Goal: Task Accomplishment & Management: Use online tool/utility

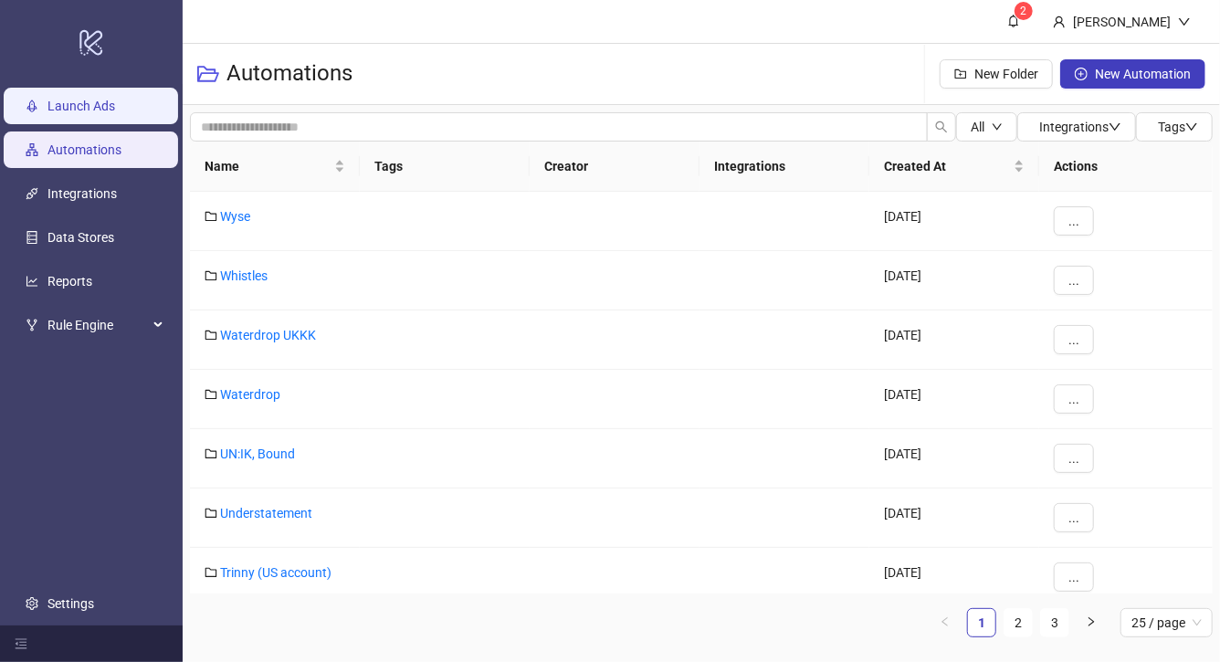
click at [115, 105] on link "Launch Ads" at bounding box center [81, 106] width 68 height 15
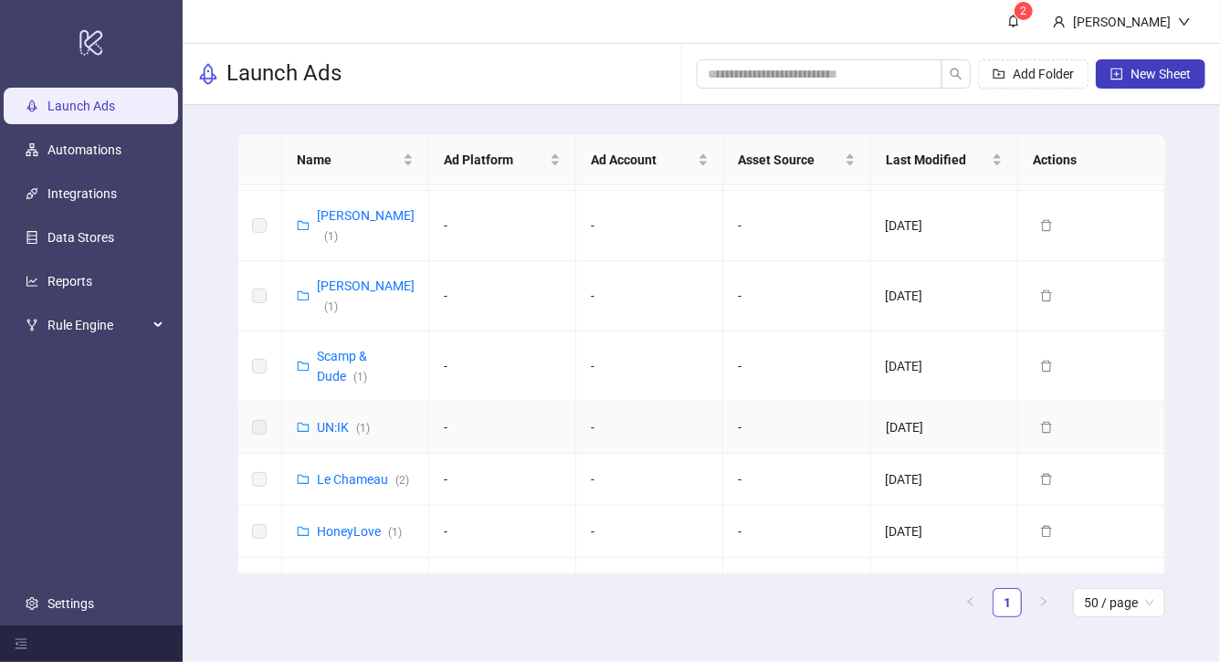
scroll to position [53, 0]
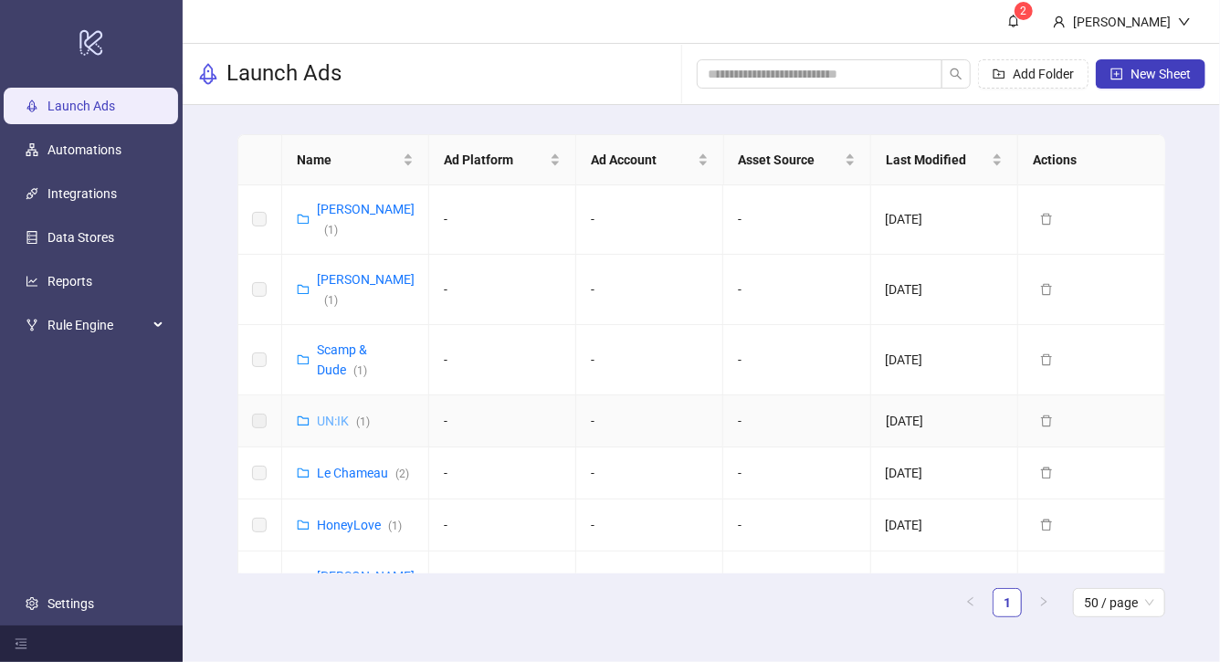
click at [336, 414] on link "UN:IK ( 1 )" at bounding box center [343, 421] width 53 height 15
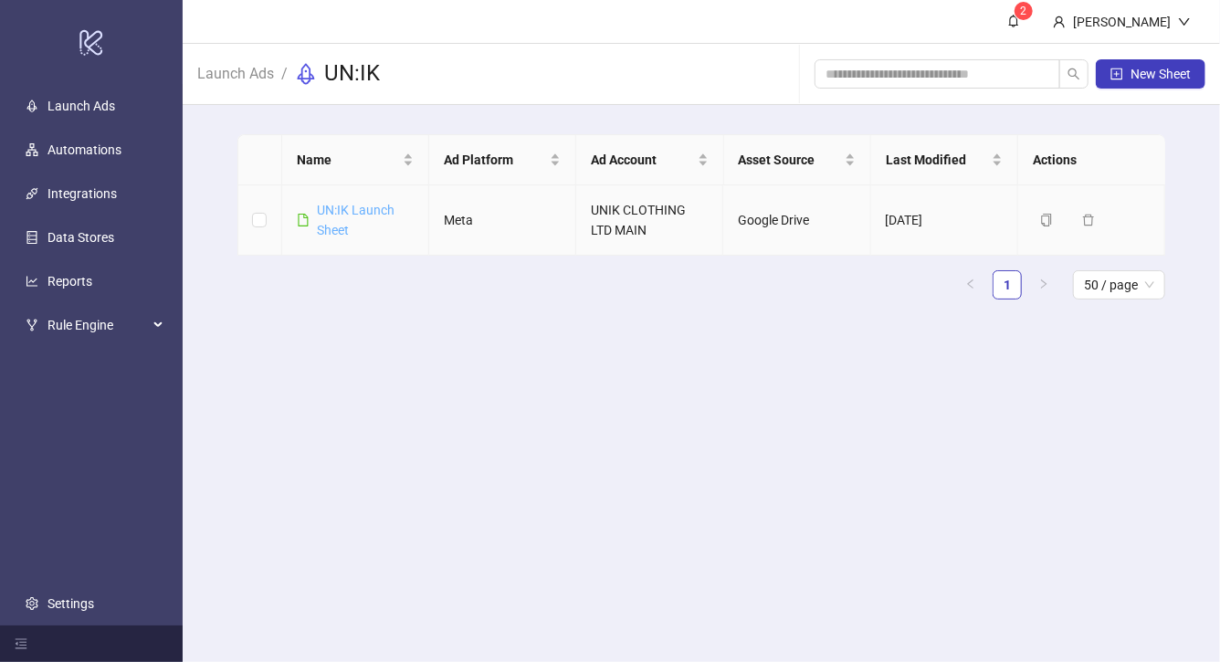
click at [344, 211] on link "UN:IK Launch Sheet" at bounding box center [356, 220] width 78 height 35
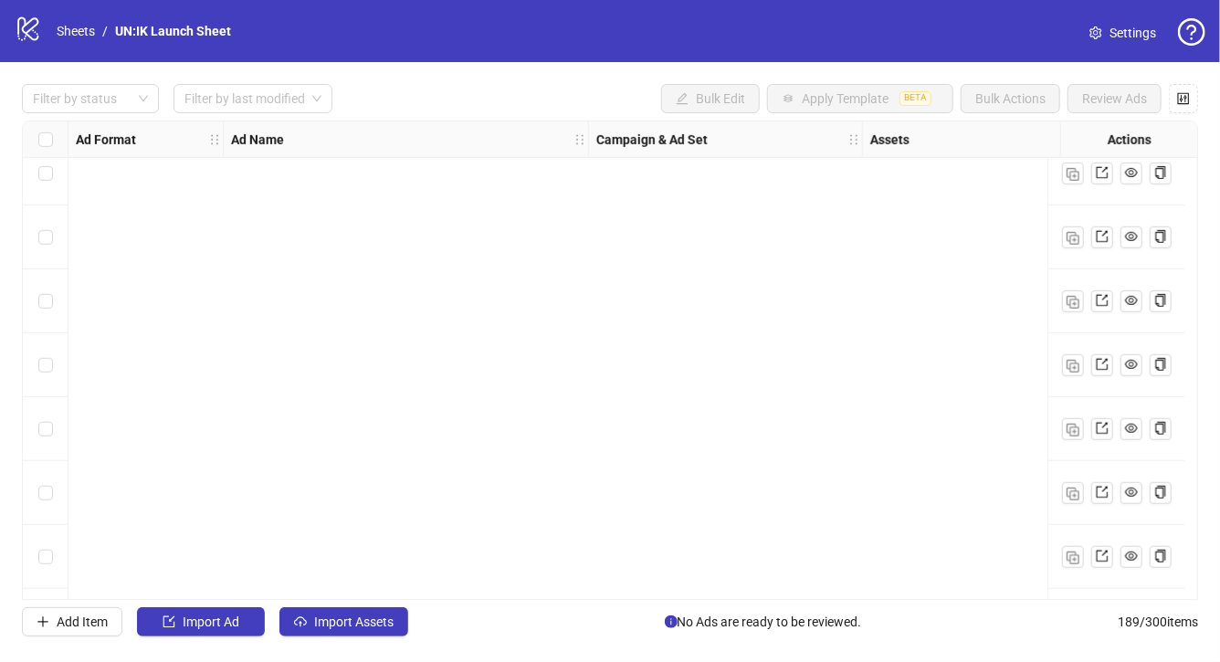
scroll to position [11645, 0]
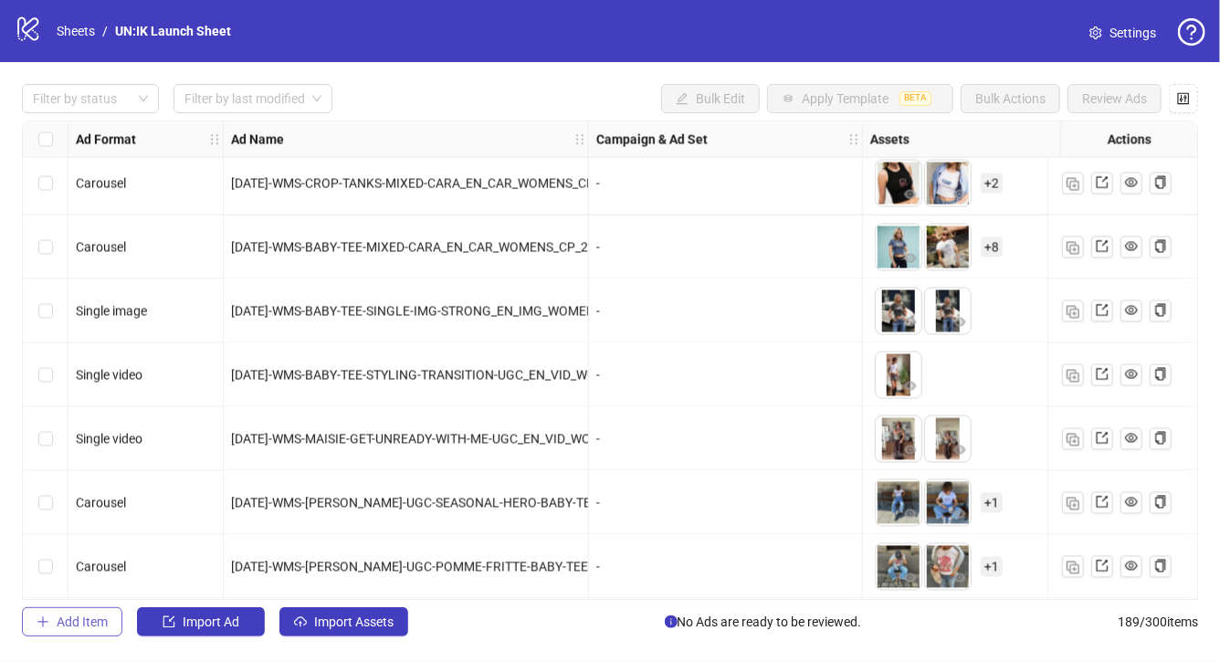
click at [80, 618] on span "Add Item" at bounding box center [82, 621] width 51 height 15
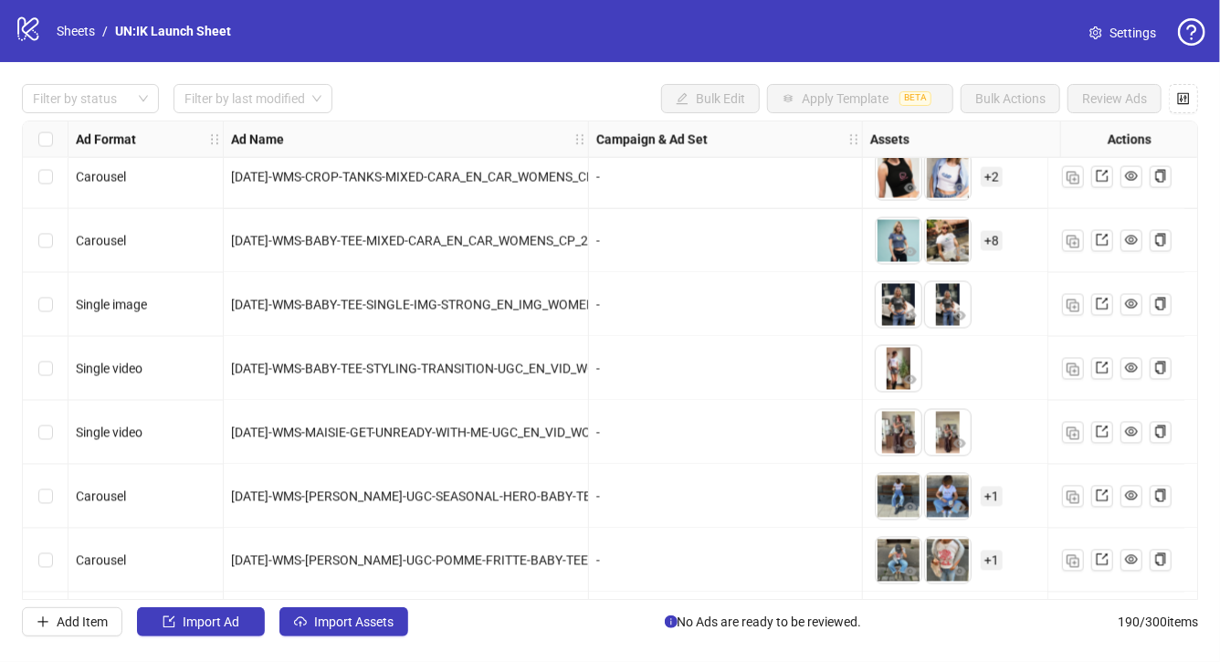
scroll to position [11709, 0]
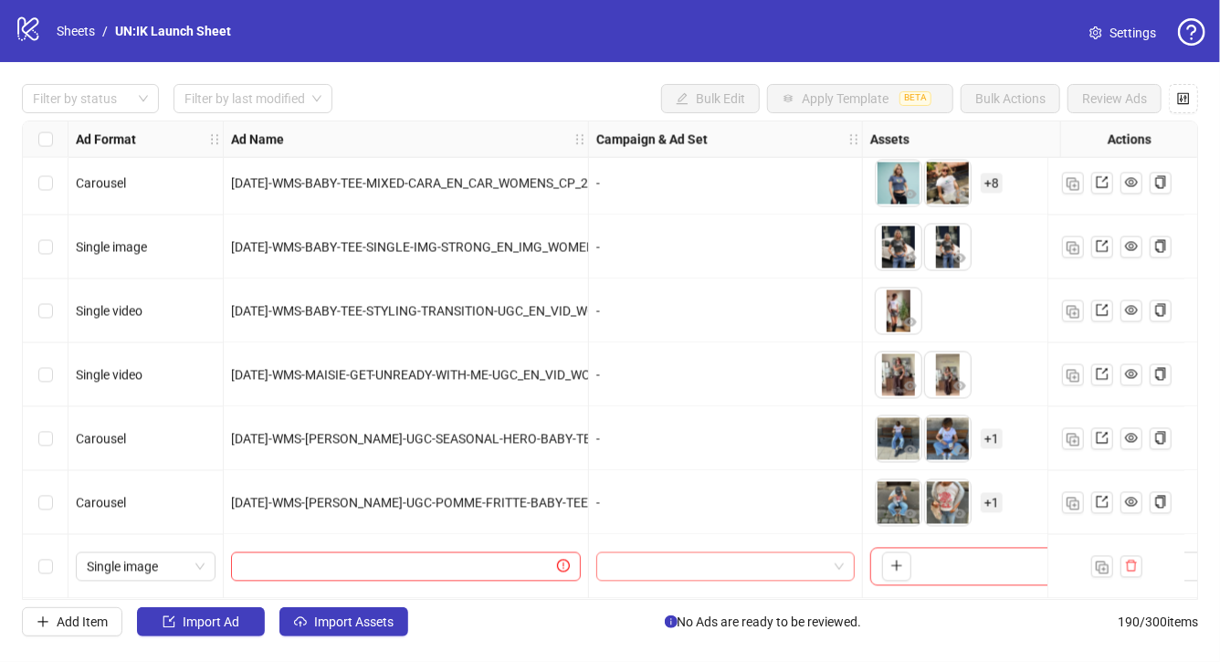
click at [729, 553] on input "search" at bounding box center [717, 566] width 220 height 27
click at [525, 357] on div "[DATE]-WMS-MAISIE-GET-UNREADY-WITH-ME-UGC_EN_VID_WOMENS_CP_29082025_ALLG_CC_SC2…" at bounding box center [406, 375] width 365 height 64
click at [648, 561] on input "search" at bounding box center [717, 566] width 220 height 27
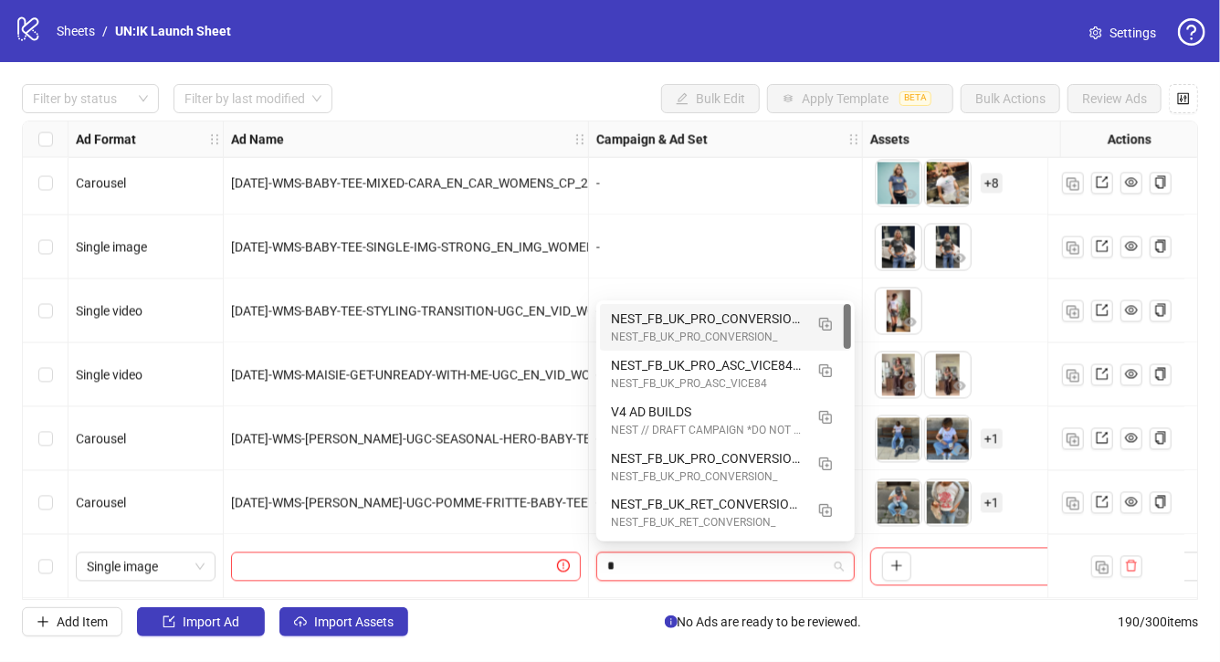
type input "**"
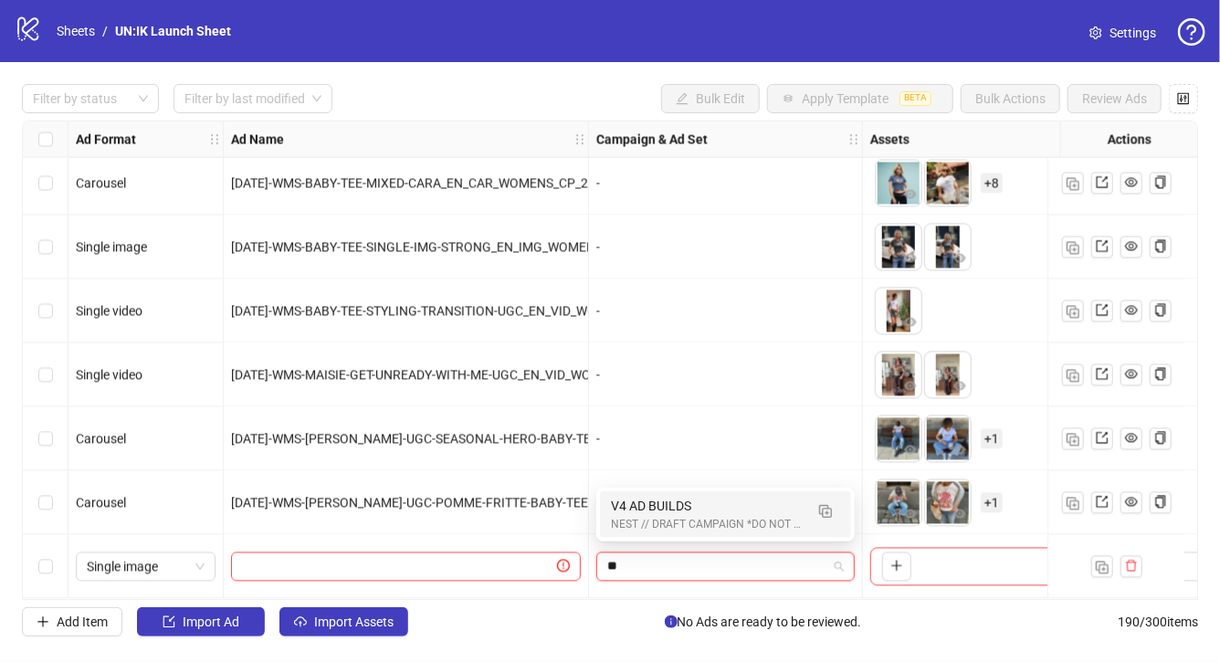
click at [688, 504] on div "V4 AD BUILDS" at bounding box center [707, 506] width 193 height 20
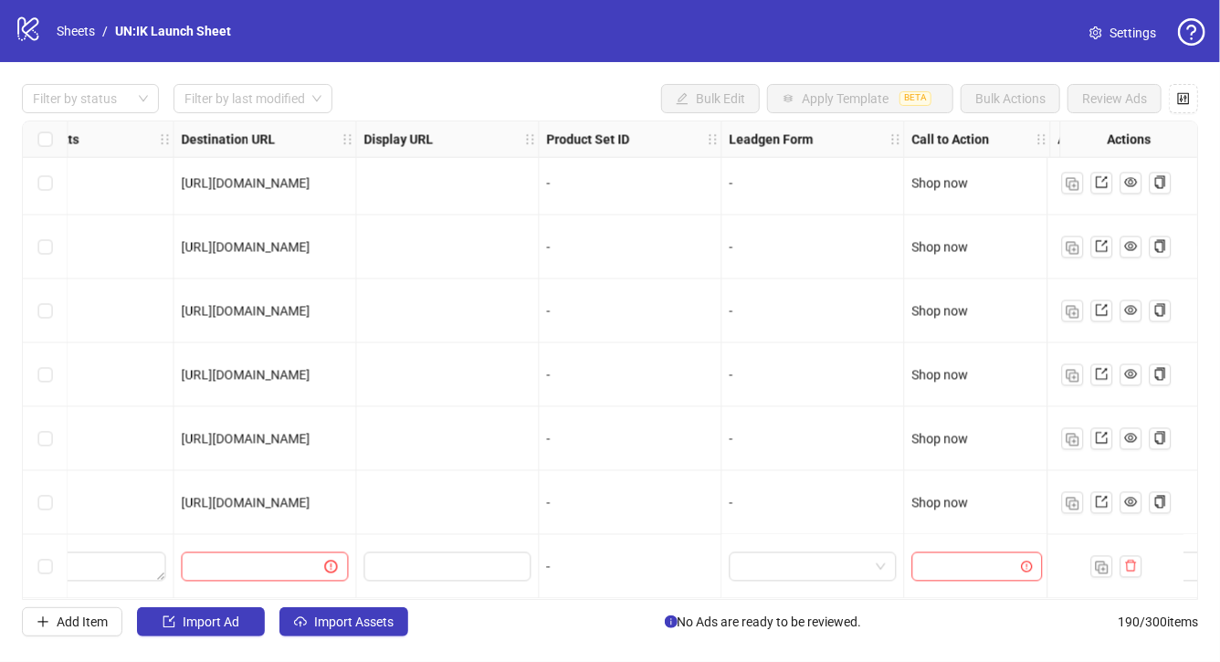
scroll to position [11709, 1643]
click at [939, 559] on input "search" at bounding box center [964, 566] width 92 height 27
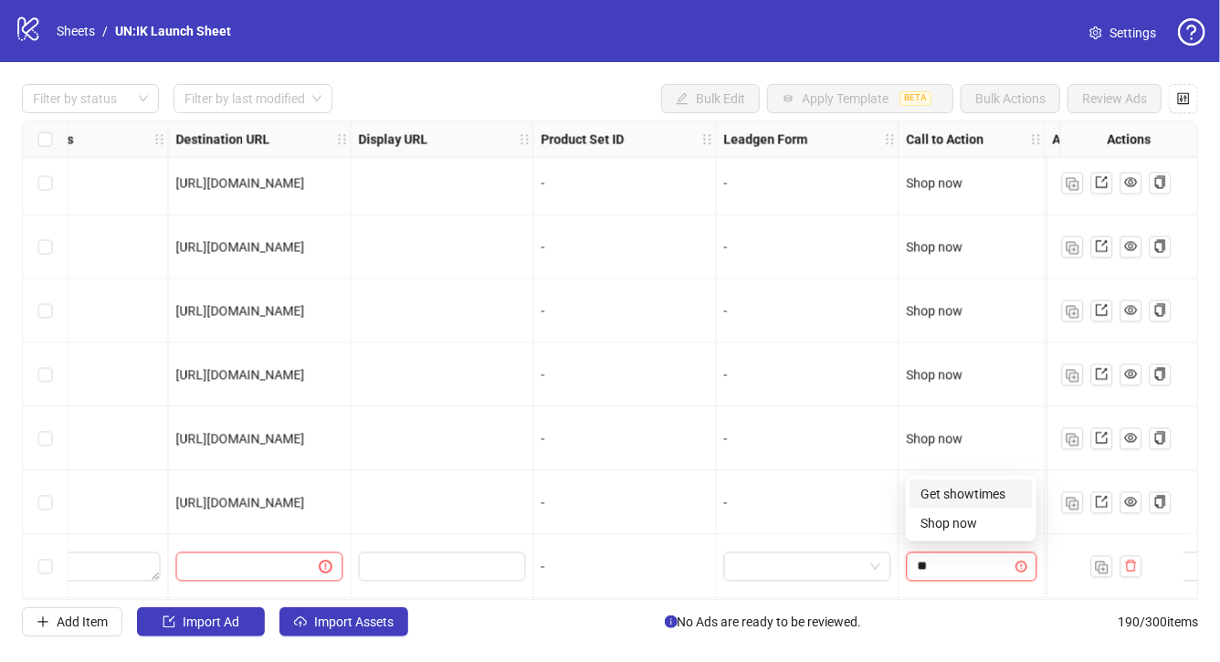
type input "***"
click at [221, 557] on input "text" at bounding box center [240, 567] width 107 height 20
paste input "**********"
type input "**********"
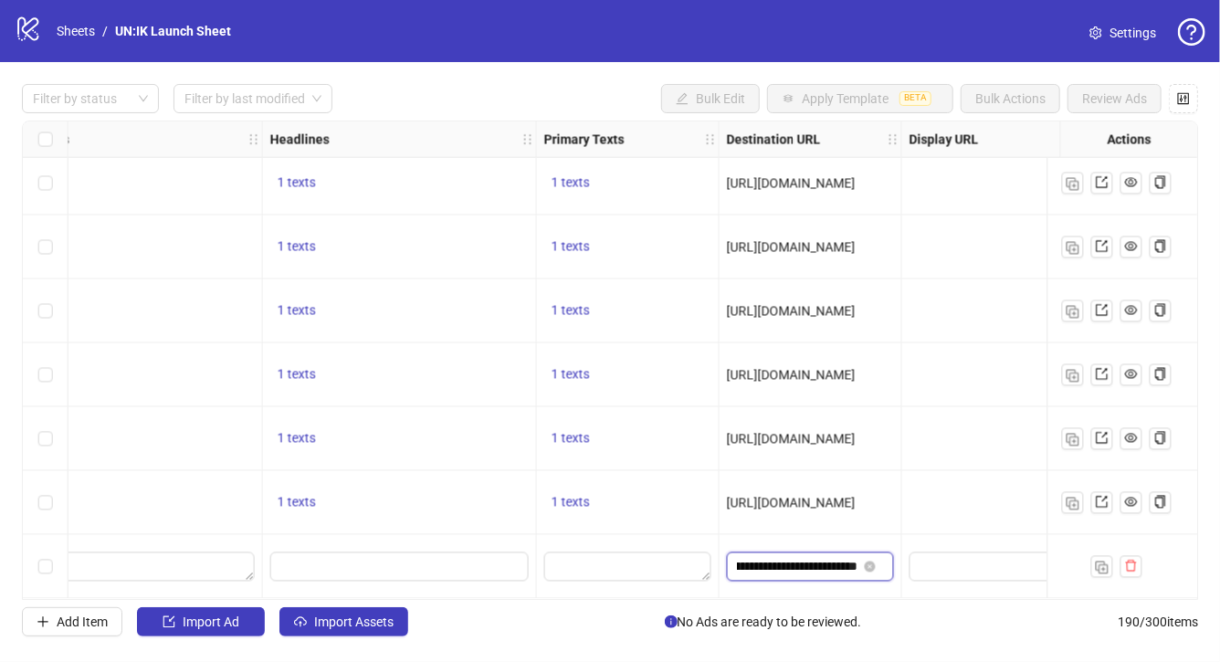
scroll to position [11709, 1034]
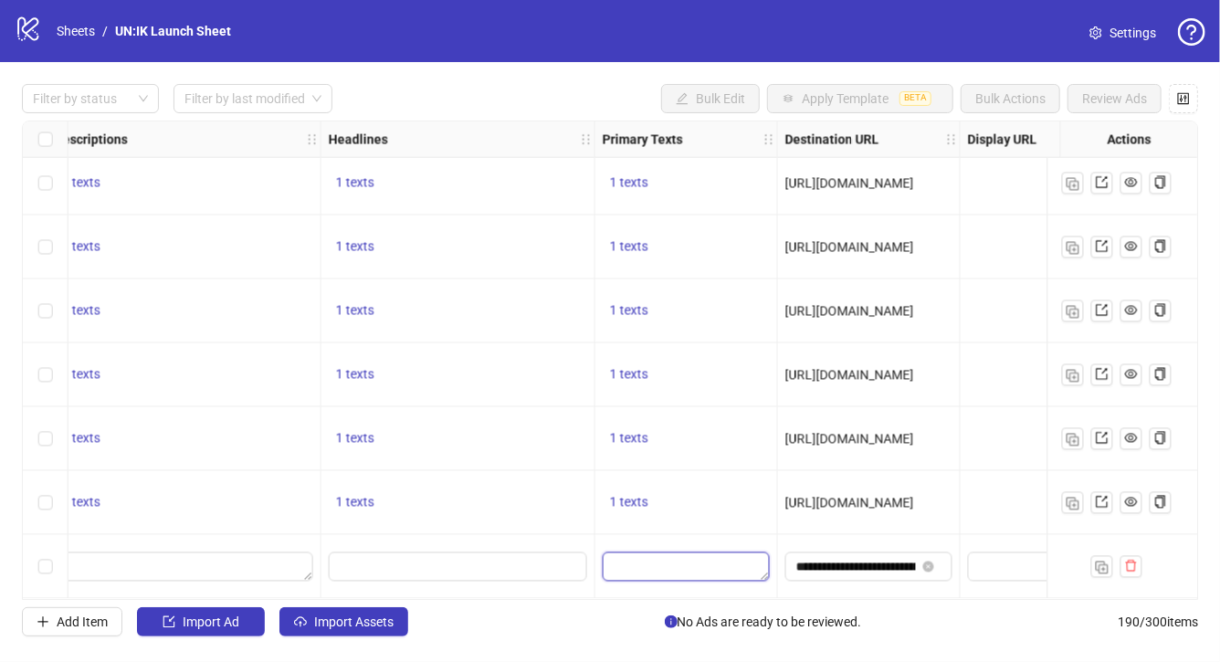
click at [688, 558] on textarea "Edit values" at bounding box center [686, 566] width 167 height 29
type textarea "**********"
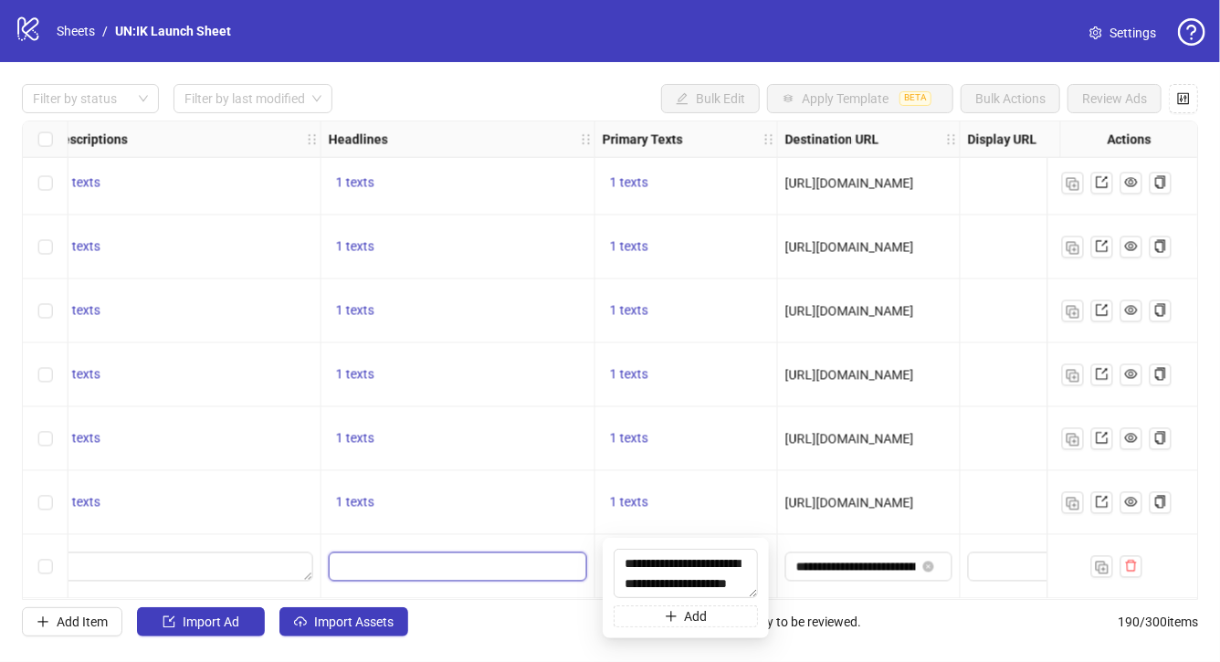
click at [494, 562] on input "Edit values" at bounding box center [456, 567] width 233 height 20
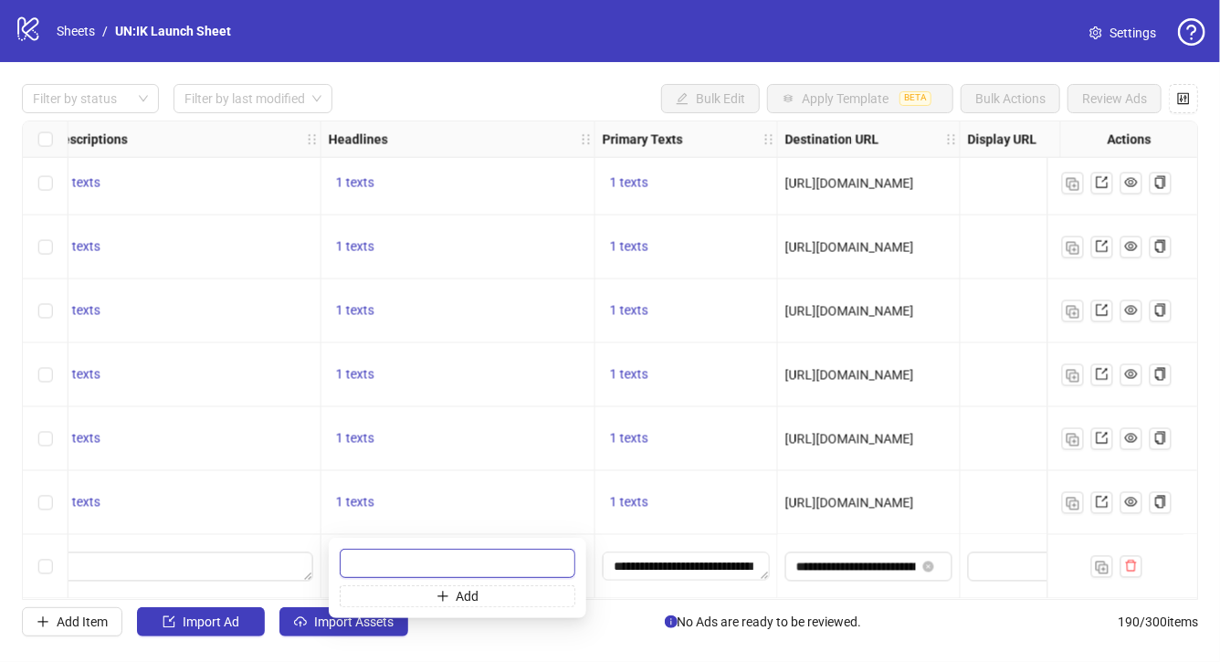
paste input "**********"
type input "**********"
click at [355, 498] on span "1 texts" at bounding box center [355, 502] width 38 height 15
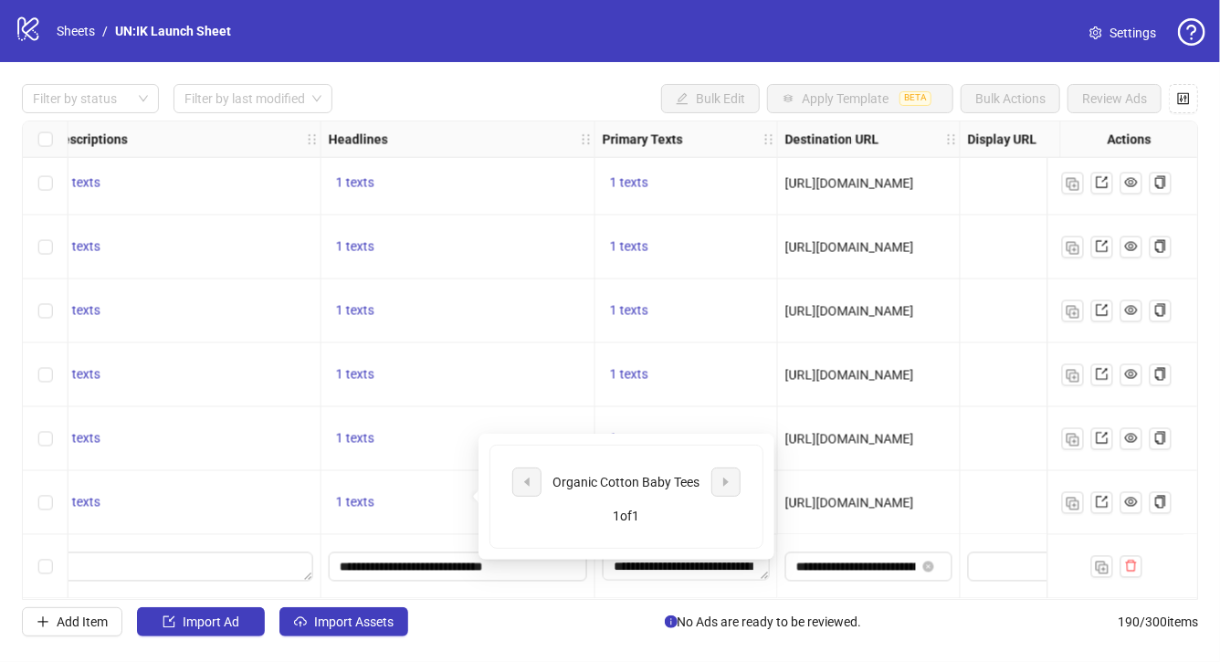
scroll to position [11709, 949]
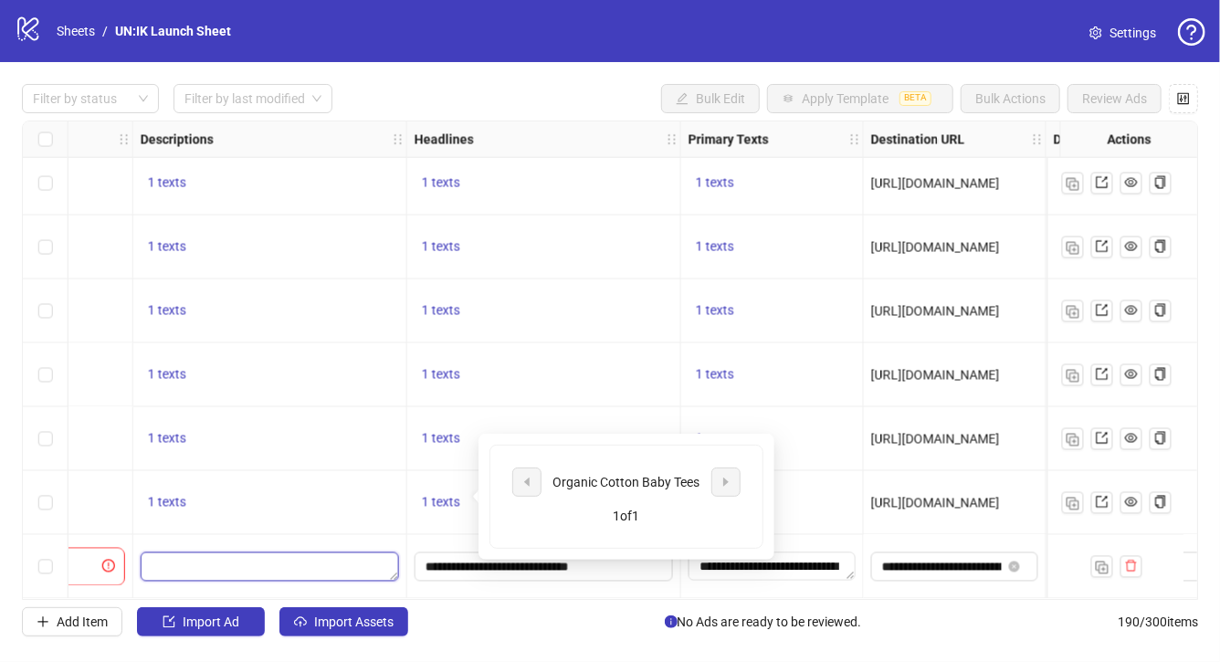
click at [264, 552] on textarea "Edit values" at bounding box center [270, 566] width 258 height 29
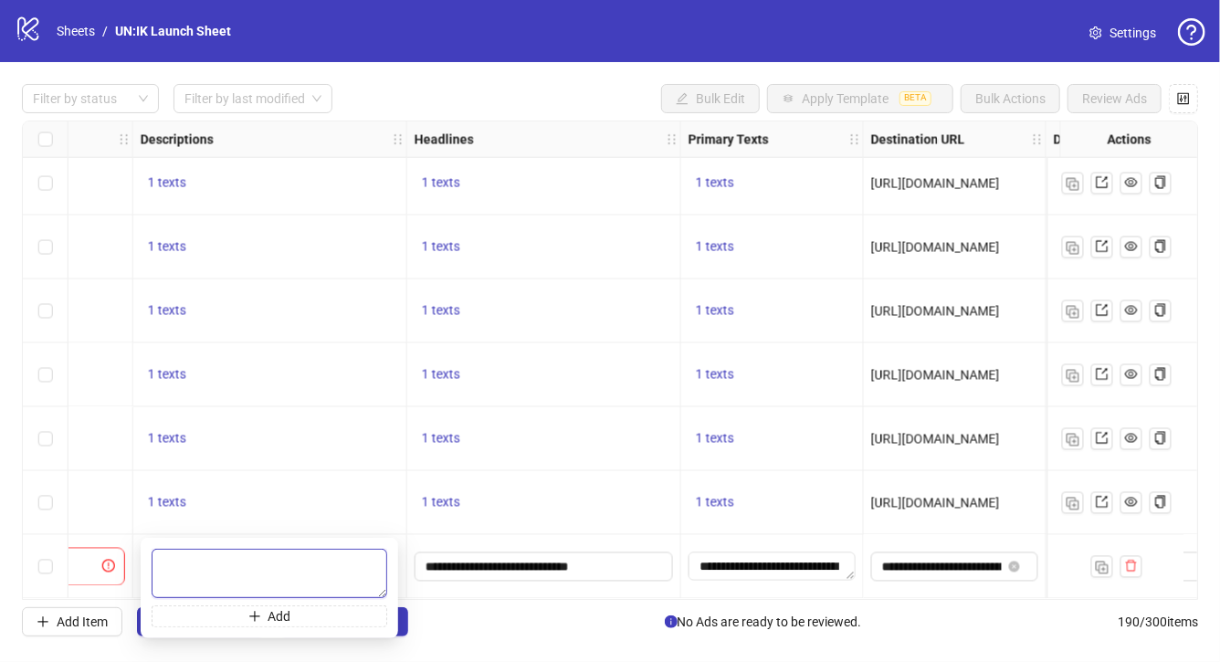
paste textarea "********"
type textarea "********"
click at [334, 500] on div "1 texts" at bounding box center [270, 503] width 258 height 22
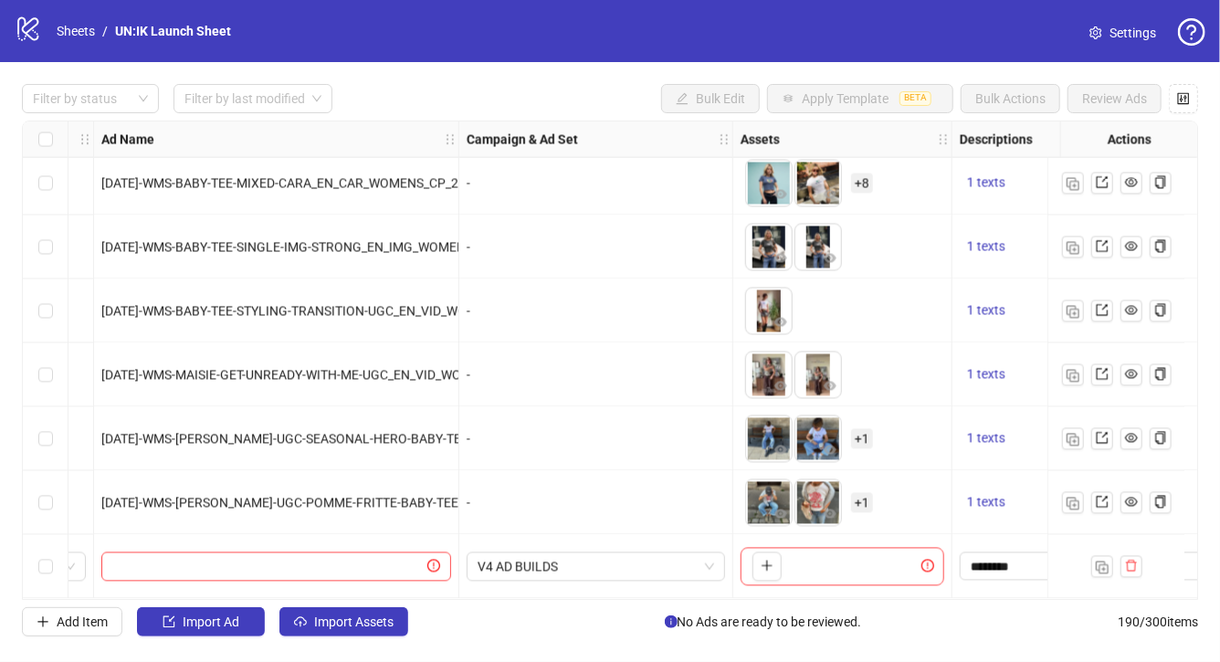
scroll to position [11709, 0]
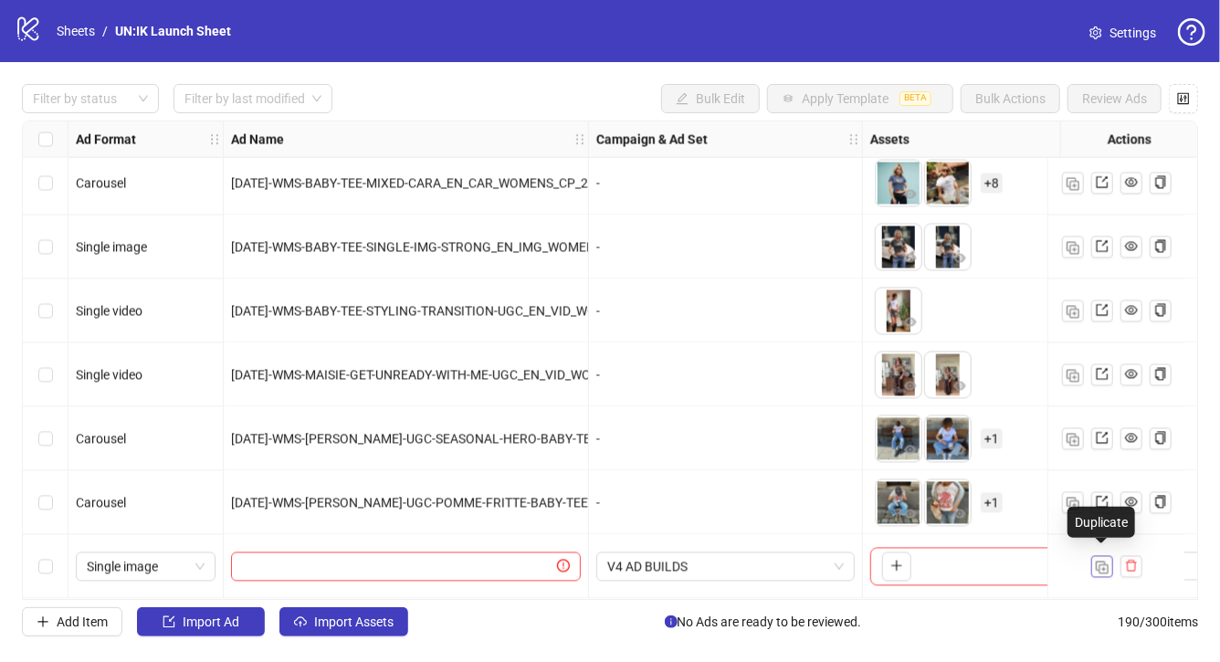
click at [1106, 562] on img "button" at bounding box center [1102, 568] width 13 height 13
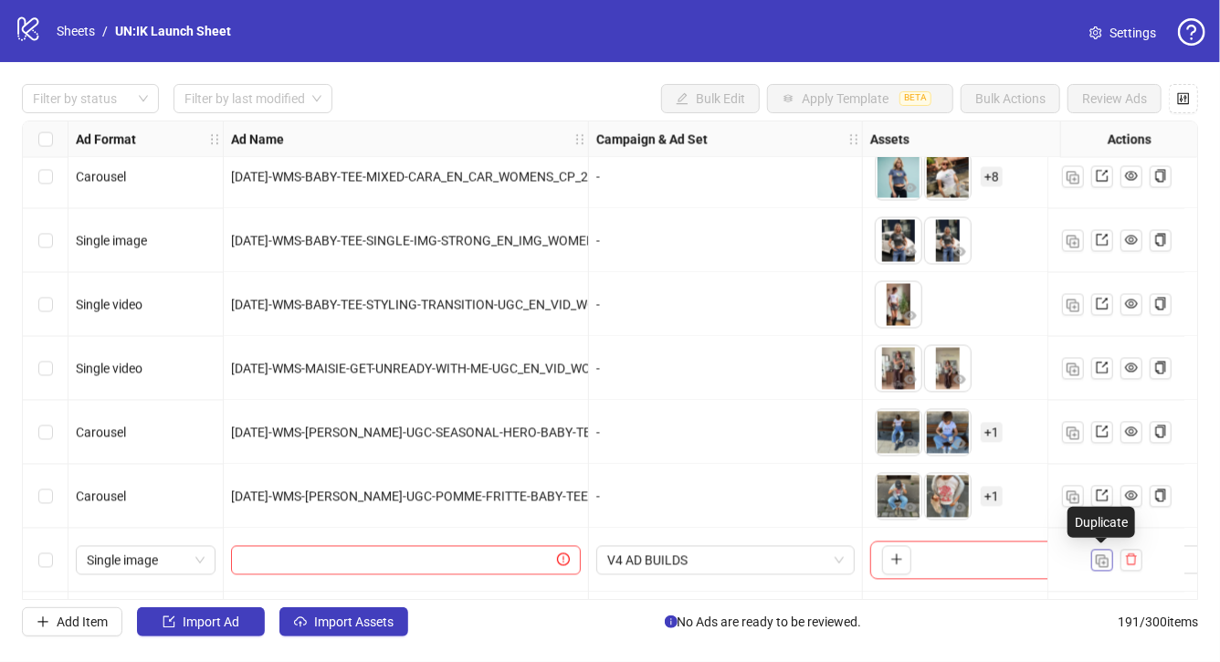
click at [1106, 562] on img "button" at bounding box center [1102, 561] width 13 height 13
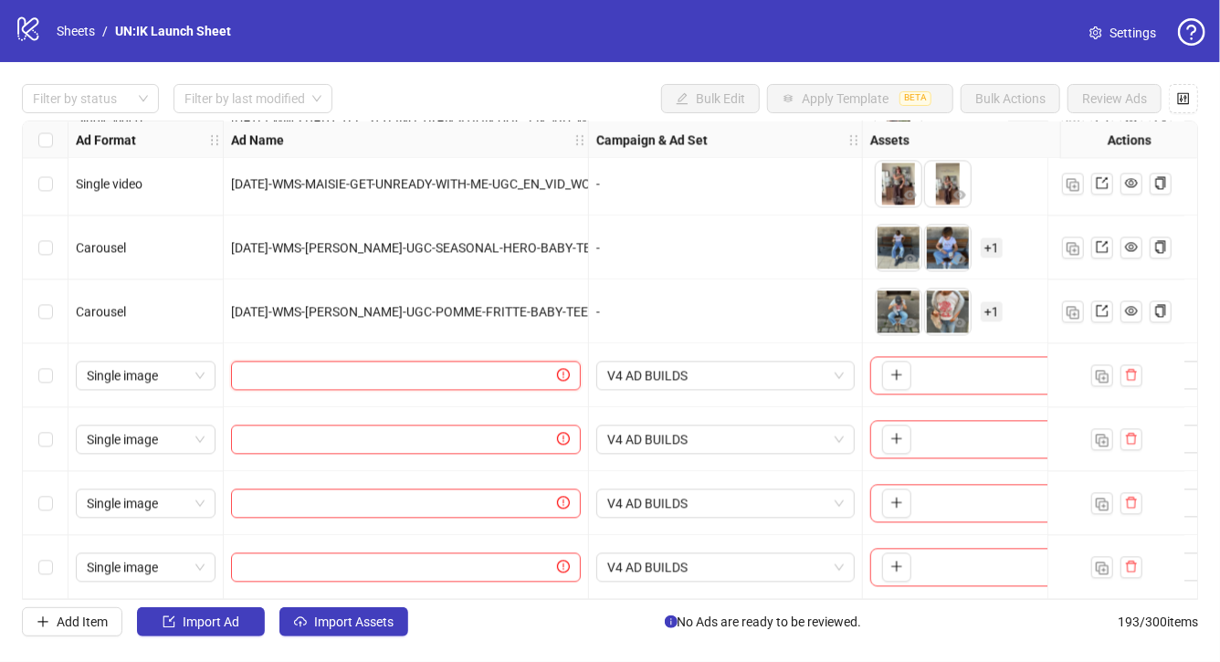
click at [378, 365] on input "text" at bounding box center [397, 375] width 311 height 20
paste input "**********"
type input "**********"
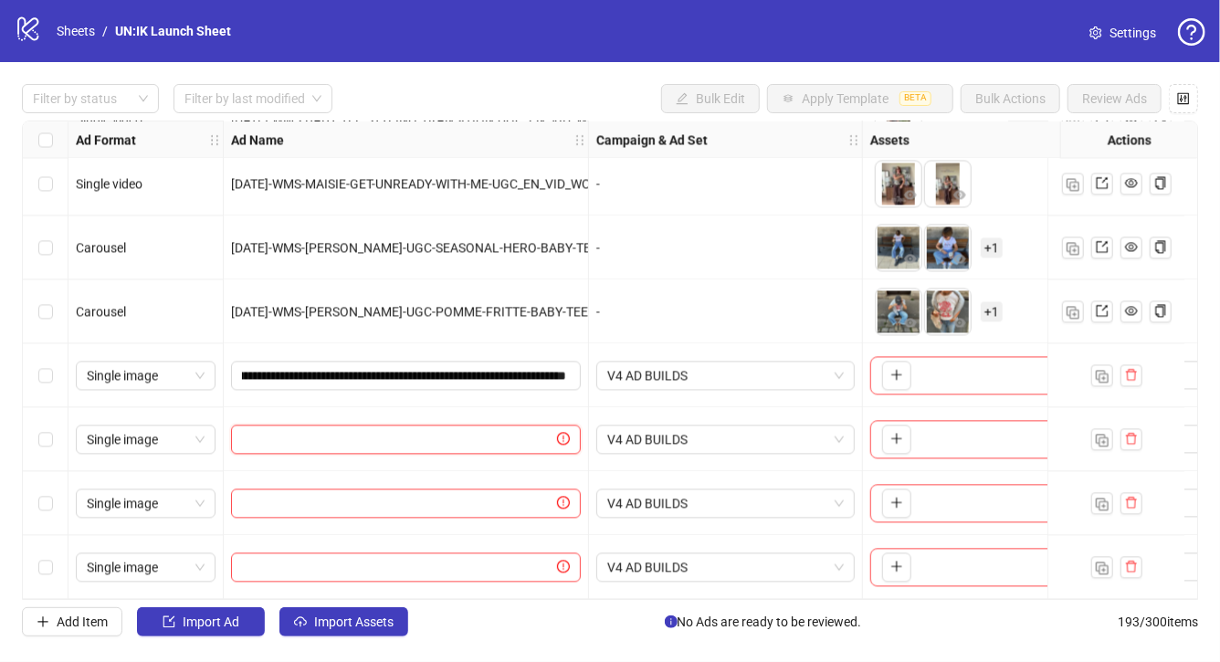
click at [436, 431] on input "text" at bounding box center [397, 439] width 311 height 20
paste input "**********"
type input "**********"
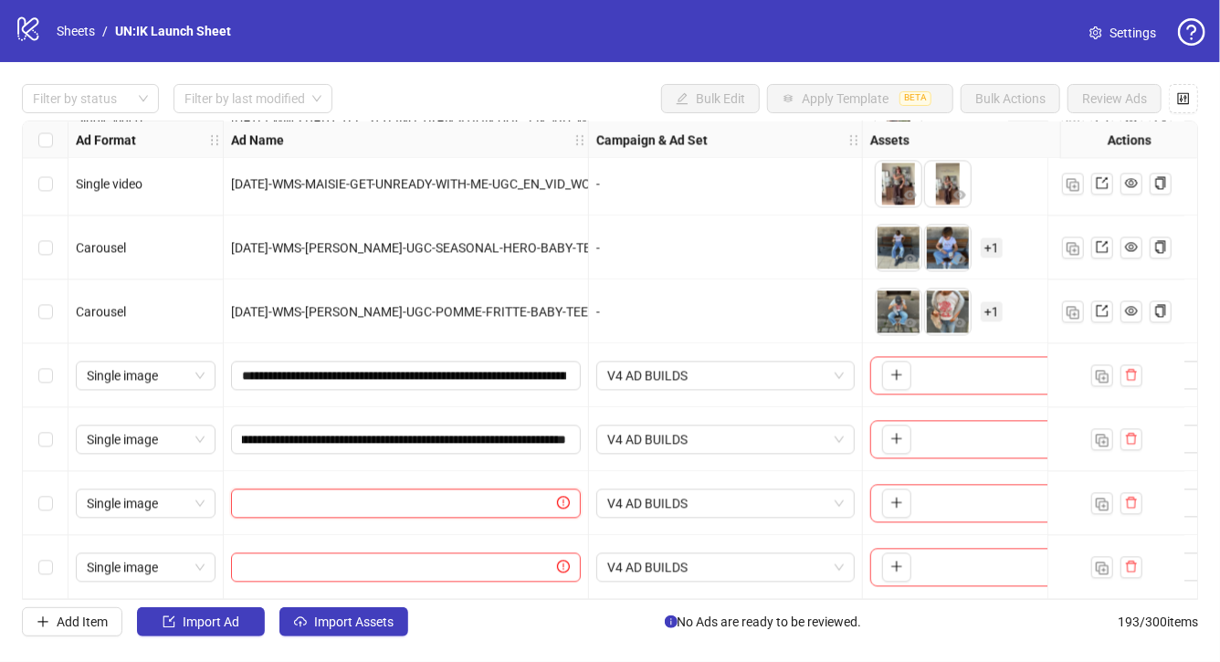
click at [439, 493] on input "text" at bounding box center [397, 503] width 311 height 20
paste input "**********"
type input "**********"
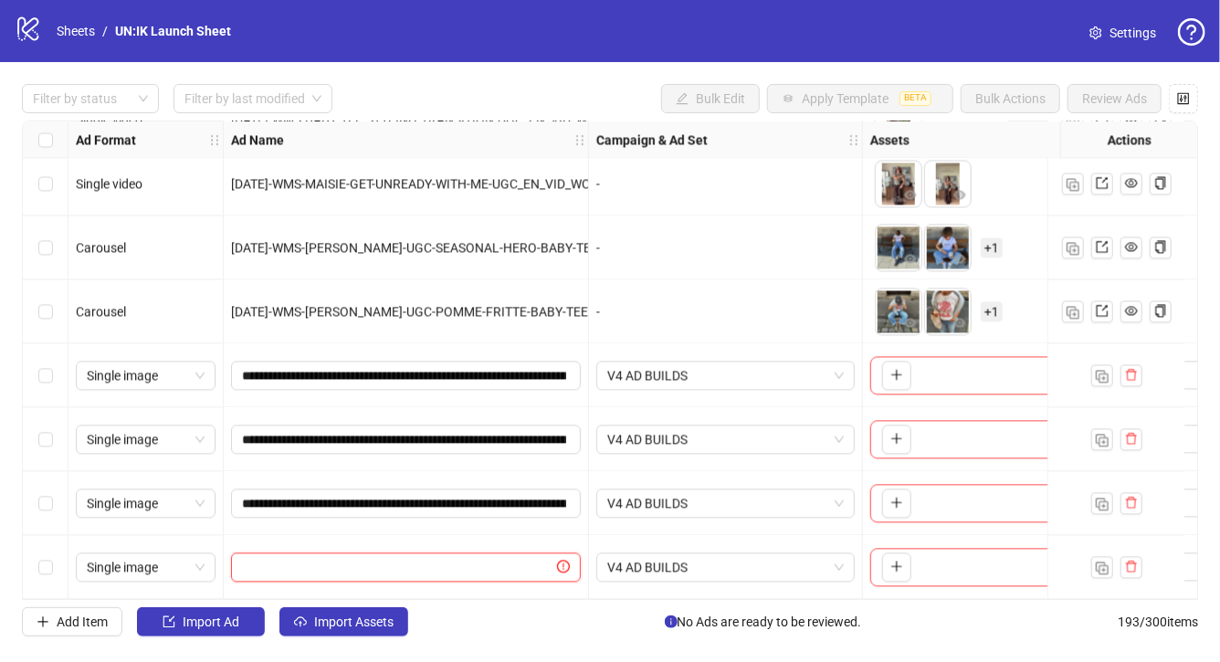
click at [473, 558] on input "text" at bounding box center [397, 567] width 311 height 20
paste input "**********"
type input "**********"
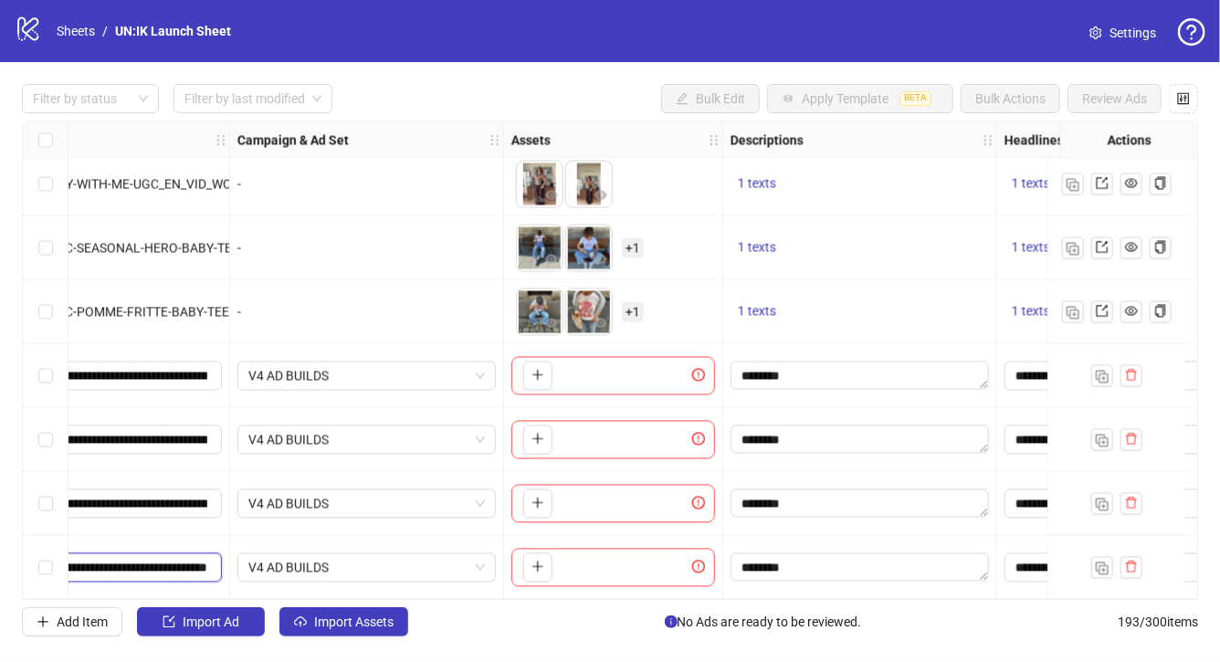
scroll to position [11901, 394]
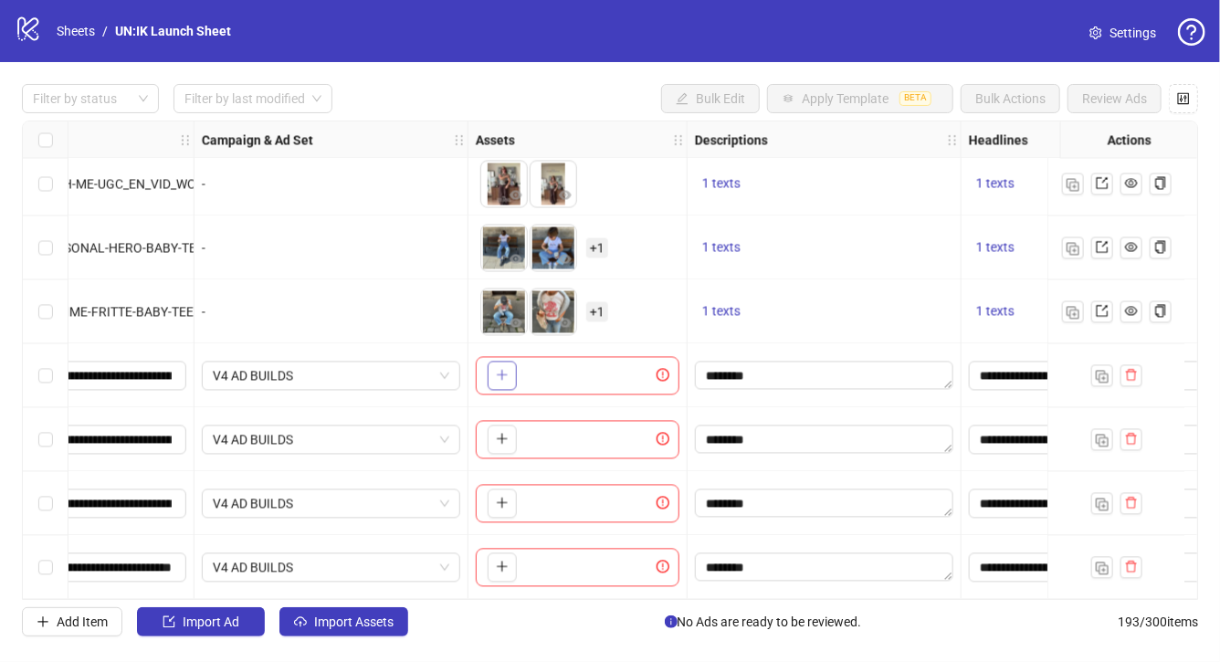
click at [502, 379] on button "button" at bounding box center [502, 375] width 29 height 29
click at [504, 368] on icon "plus" at bounding box center [502, 374] width 13 height 13
click at [406, 327] on div "-" at bounding box center [331, 311] width 274 height 64
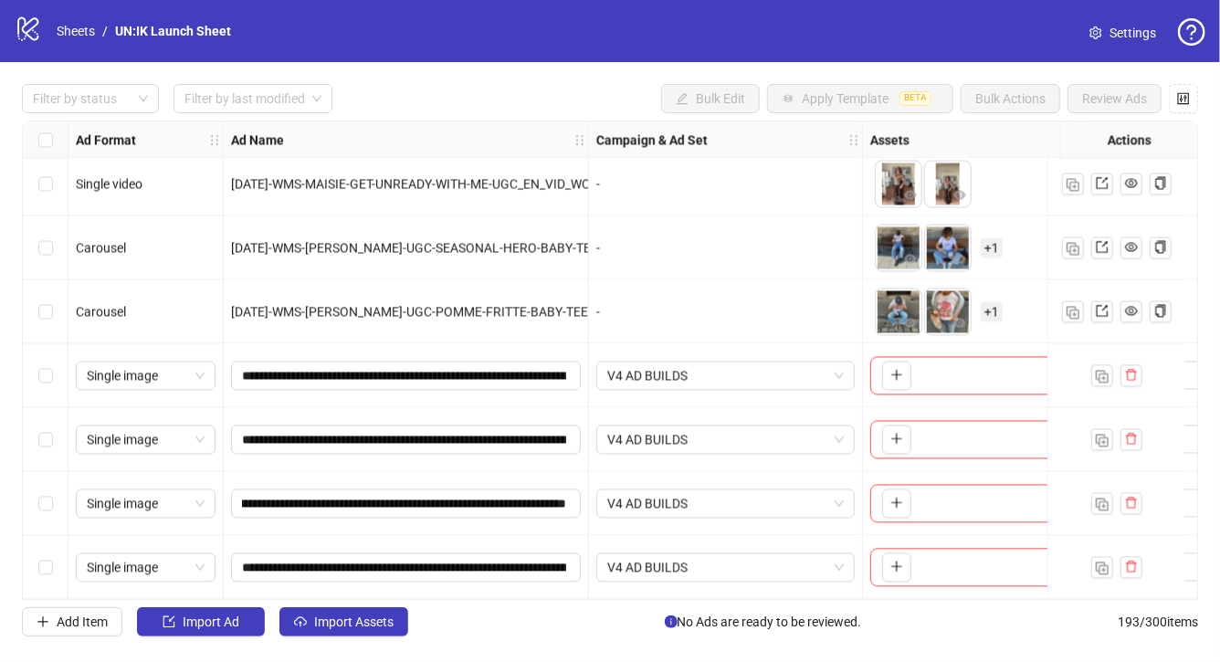
scroll to position [11901, 320]
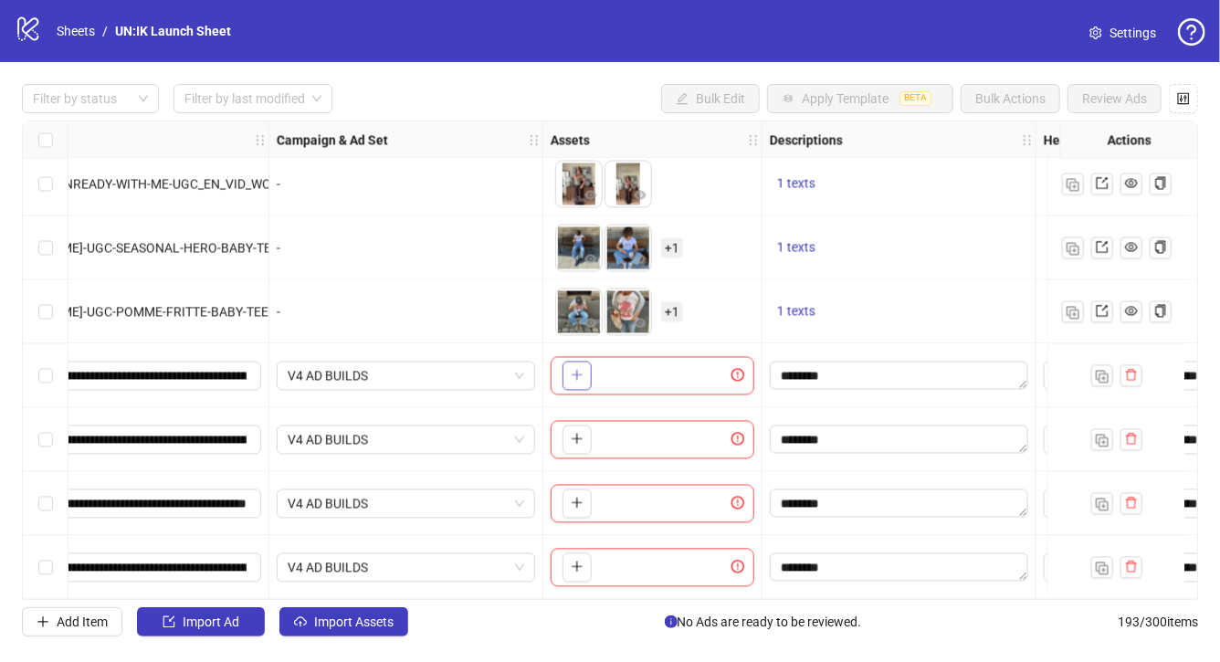
click at [578, 368] on icon "plus" at bounding box center [577, 374] width 13 height 13
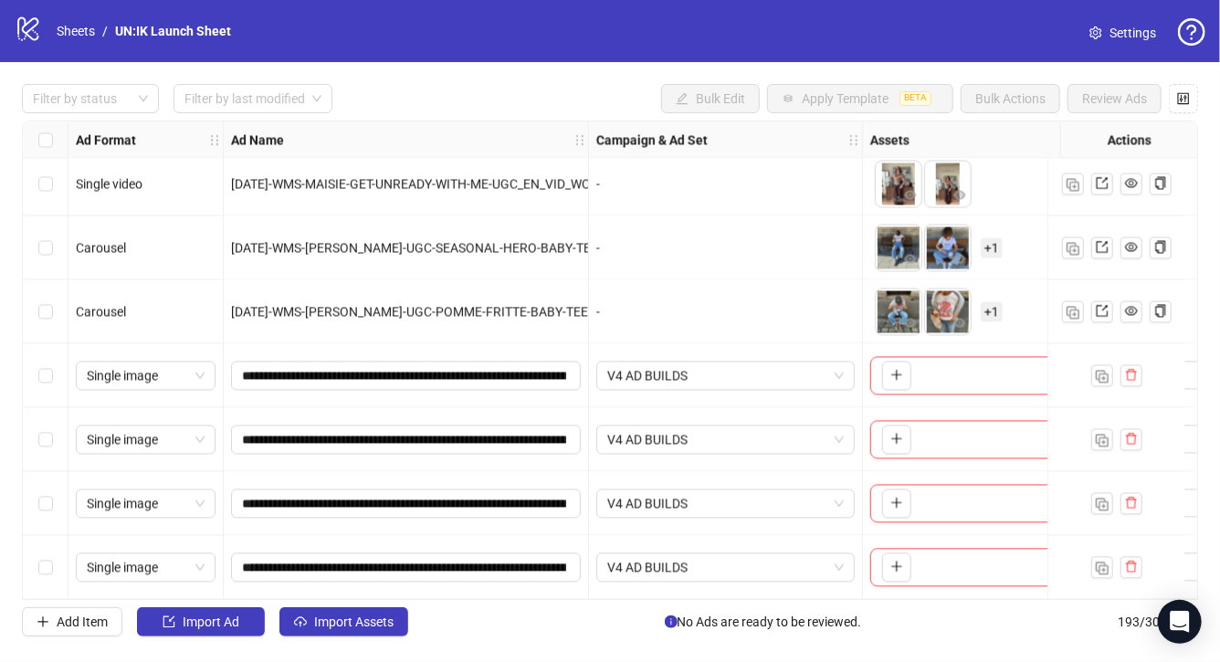
scroll to position [11901, 438]
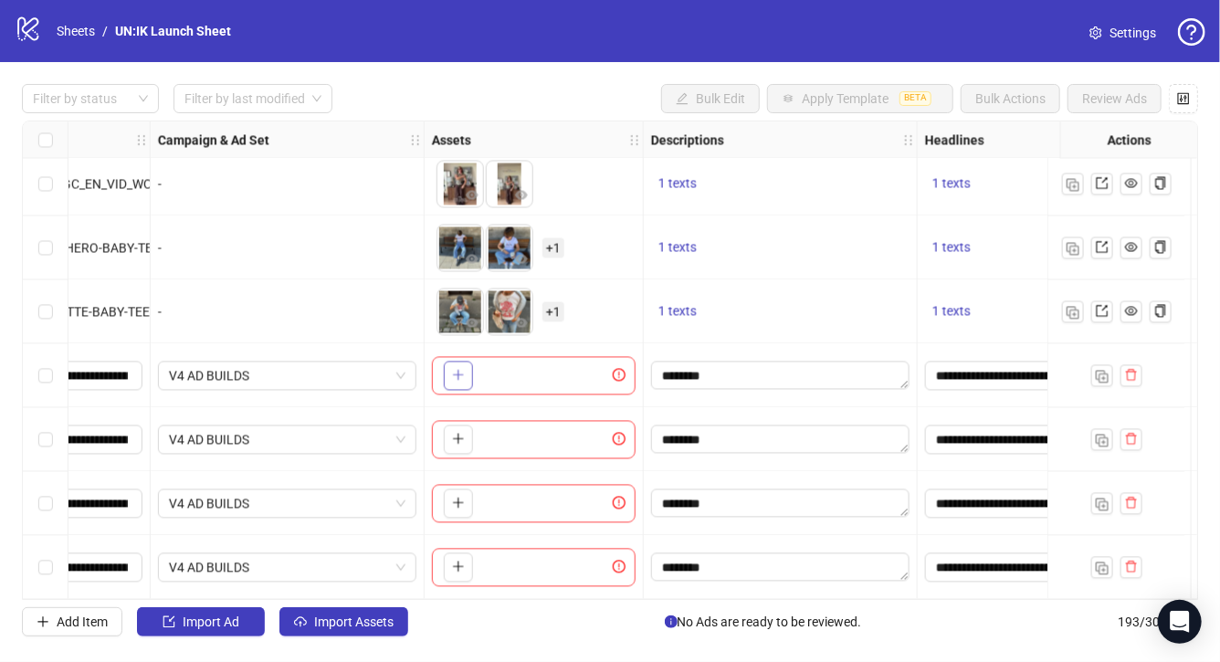
click at [456, 369] on icon "plus" at bounding box center [458, 374] width 13 height 13
click at [466, 374] on button "button" at bounding box center [458, 375] width 29 height 29
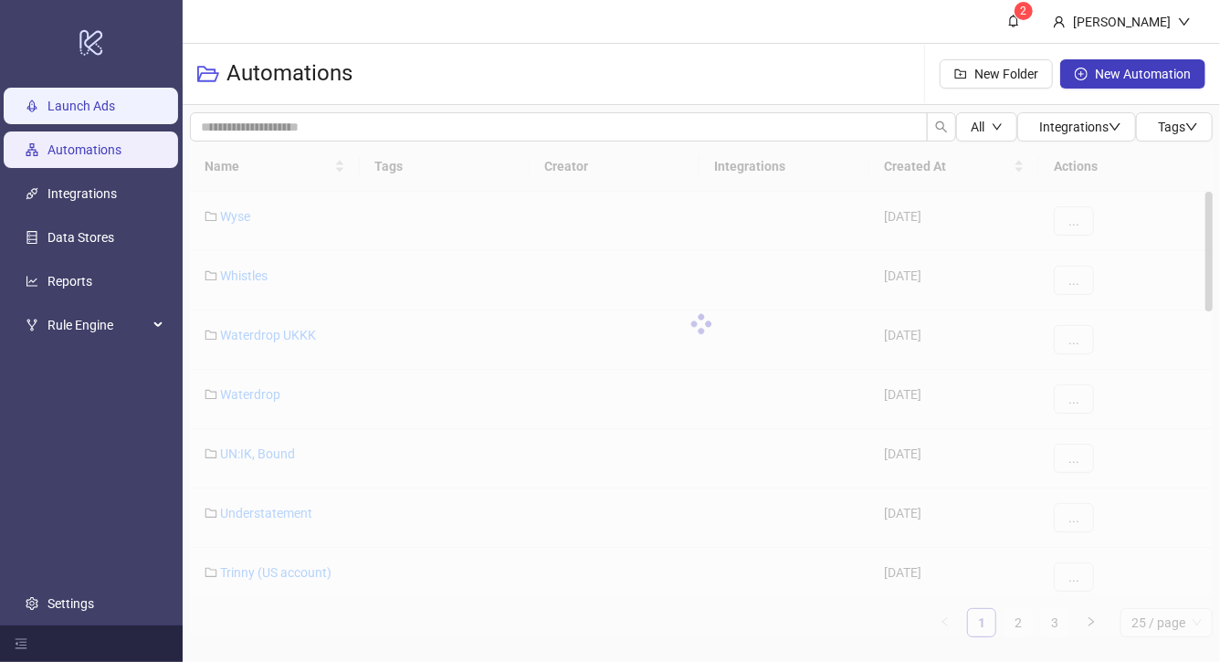
click at [87, 102] on link "Launch Ads" at bounding box center [81, 106] width 68 height 15
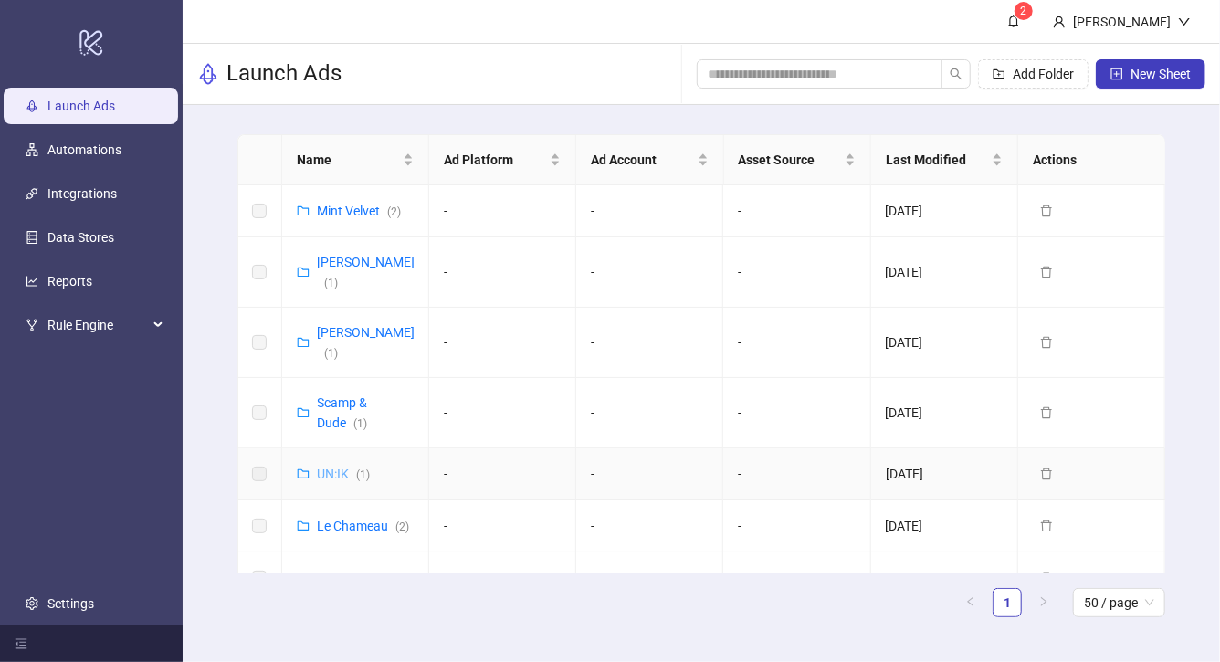
click at [334, 467] on link "UN:IK ( 1 )" at bounding box center [343, 474] width 53 height 15
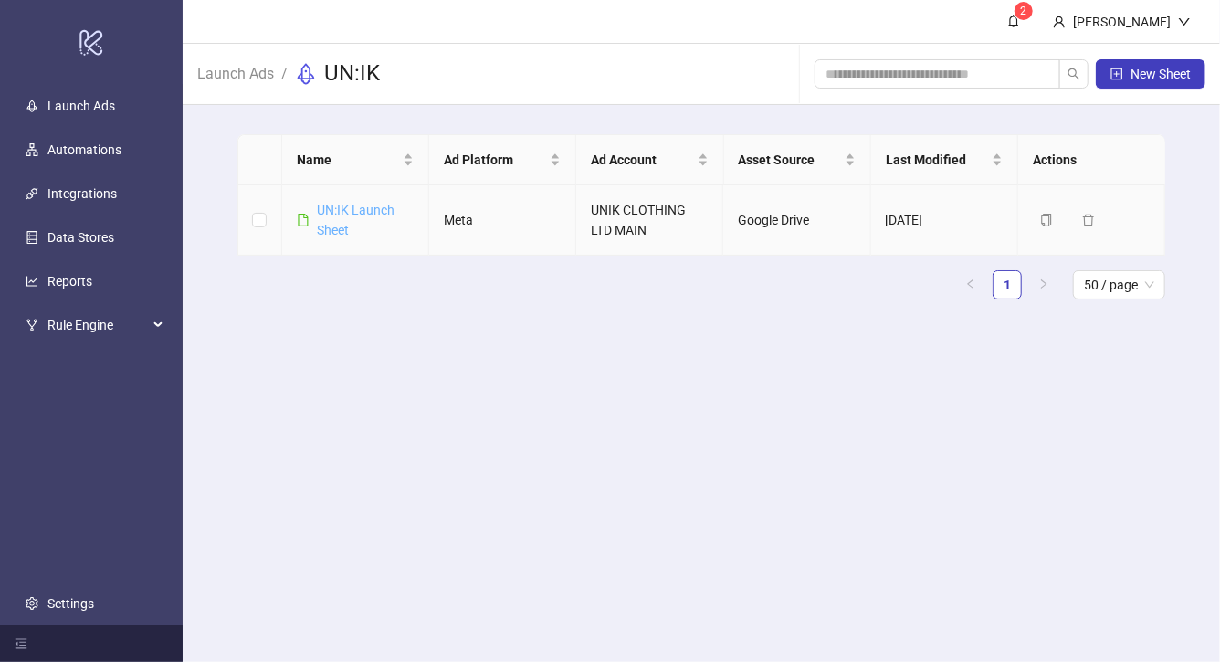
click at [373, 205] on link "UN:IK Launch Sheet" at bounding box center [356, 220] width 78 height 35
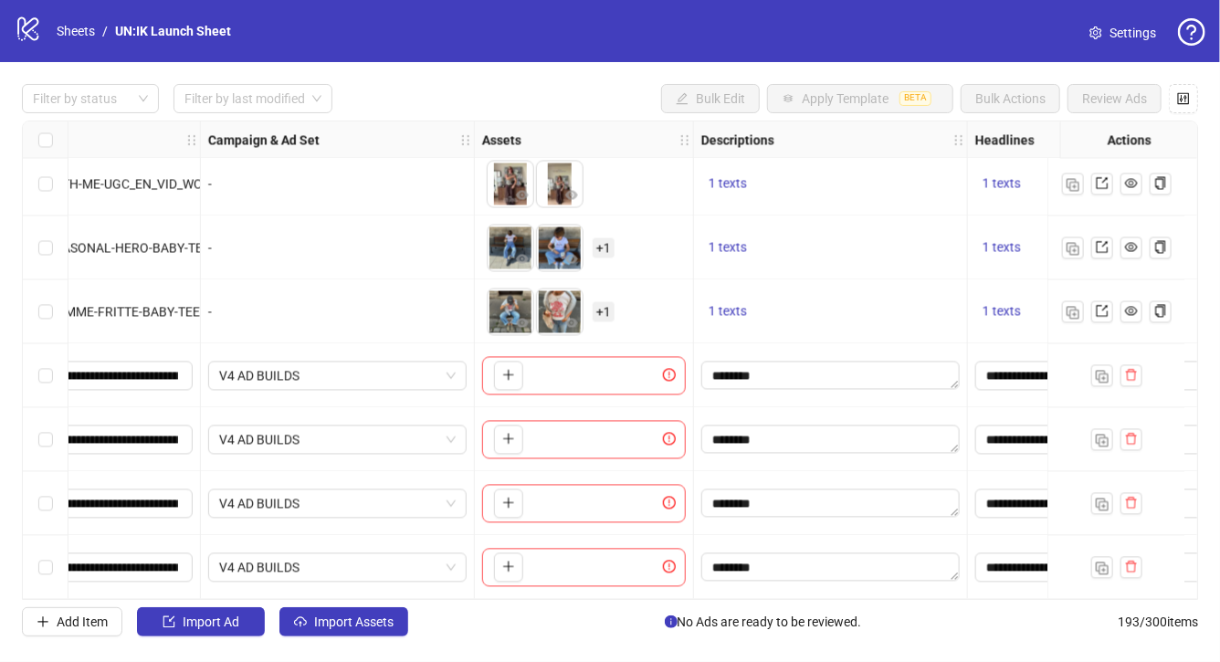
scroll to position [11901, 373]
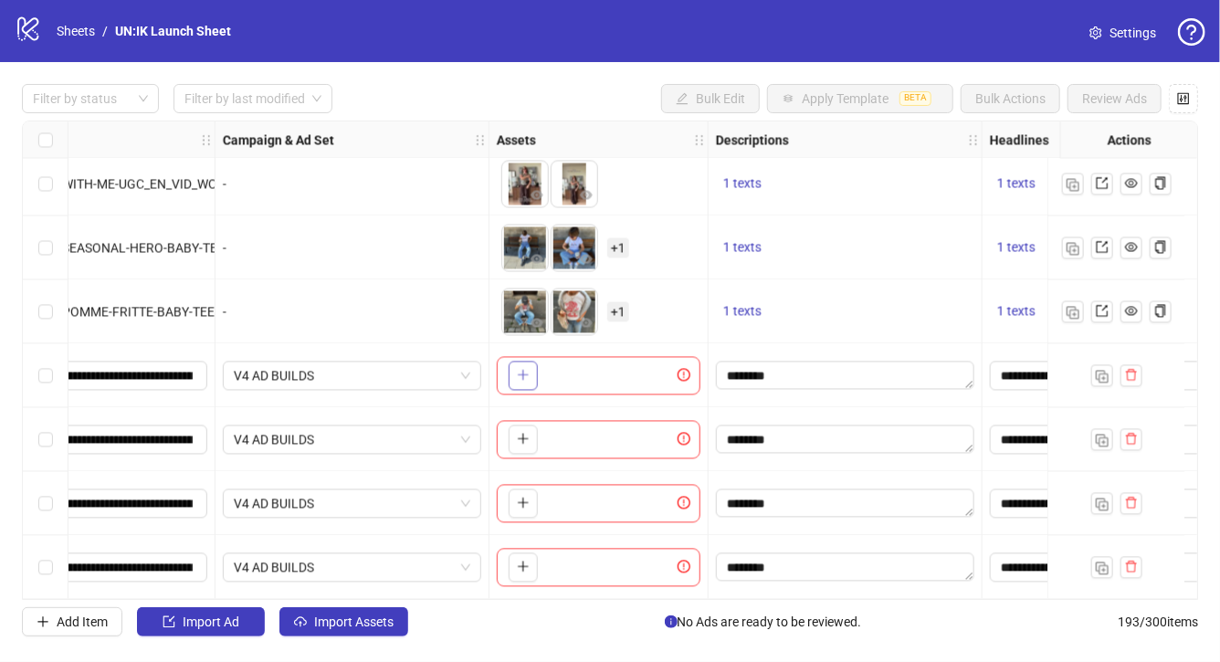
click at [527, 368] on icon "plus" at bounding box center [523, 374] width 13 height 13
click at [534, 434] on button "button" at bounding box center [523, 439] width 29 height 29
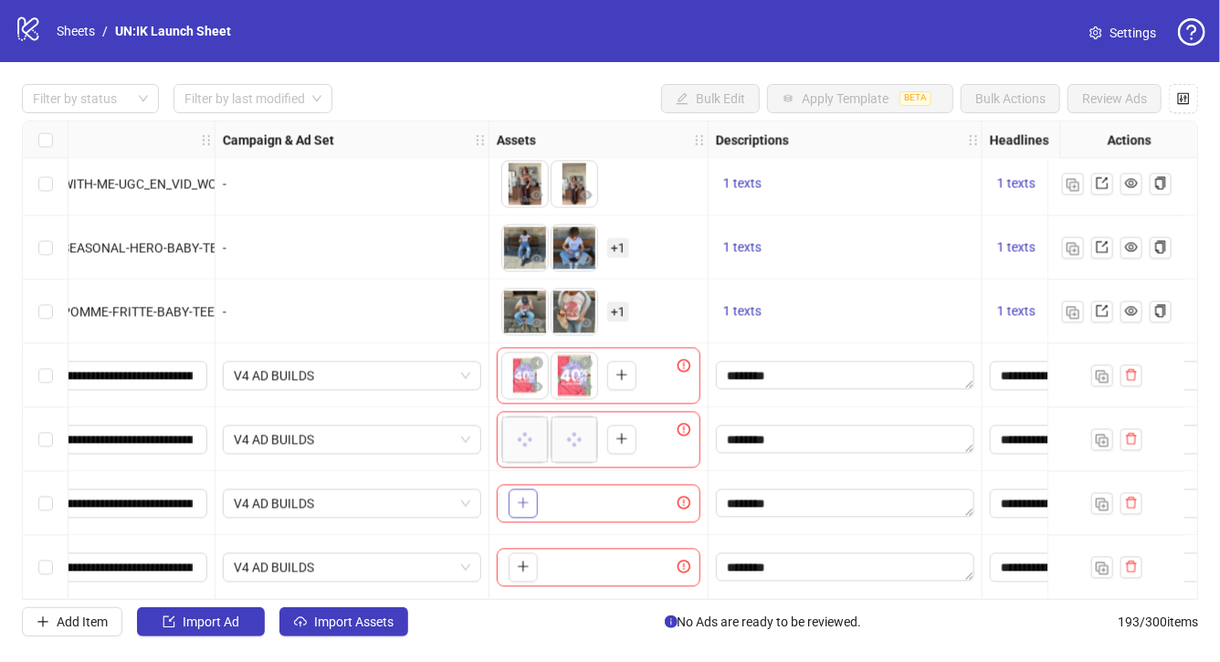
click at [521, 504] on button "button" at bounding box center [523, 502] width 29 height 29
click at [524, 559] on span "button" at bounding box center [523, 566] width 13 height 15
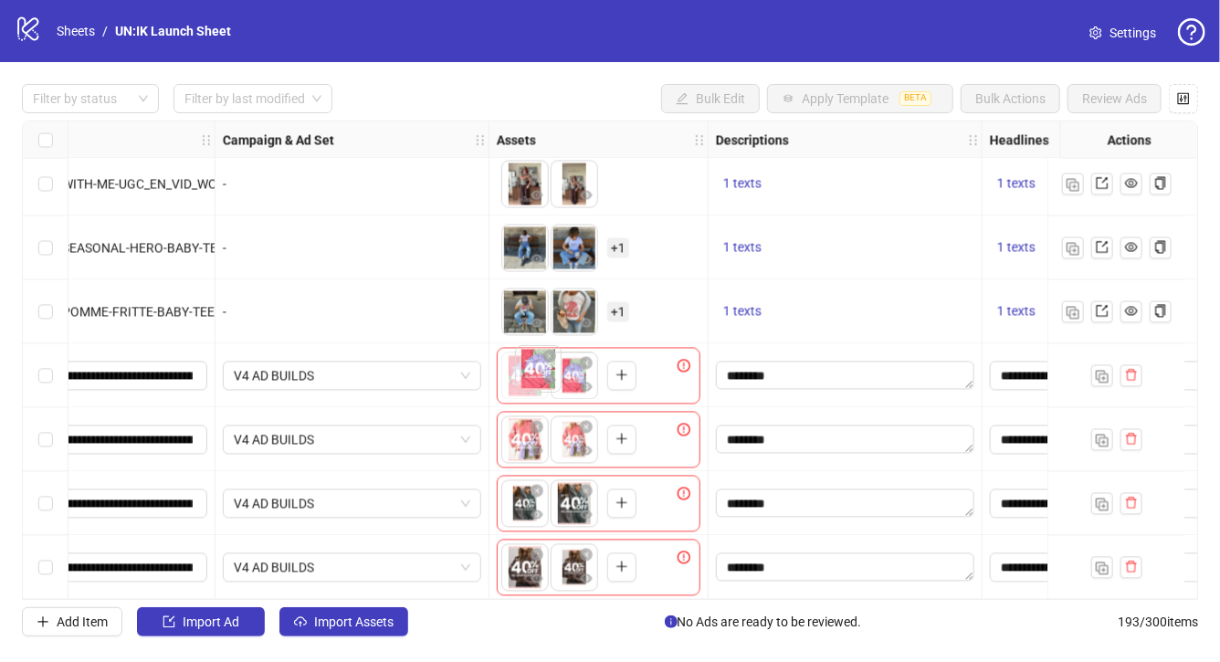
drag, startPoint x: 572, startPoint y: 382, endPoint x: 526, endPoint y: 383, distance: 46.6
click at [526, 383] on body "logo/logo-mobile Sheets / UN:IK Launch Sheet Settings Filter by status Filter b…" at bounding box center [610, 331] width 1220 height 662
drag, startPoint x: 580, startPoint y: 507, endPoint x: 534, endPoint y: 506, distance: 45.7
click at [534, 506] on ul at bounding box center [550, 502] width 99 height 47
drag, startPoint x: 568, startPoint y: 500, endPoint x: 534, endPoint y: 500, distance: 33.8
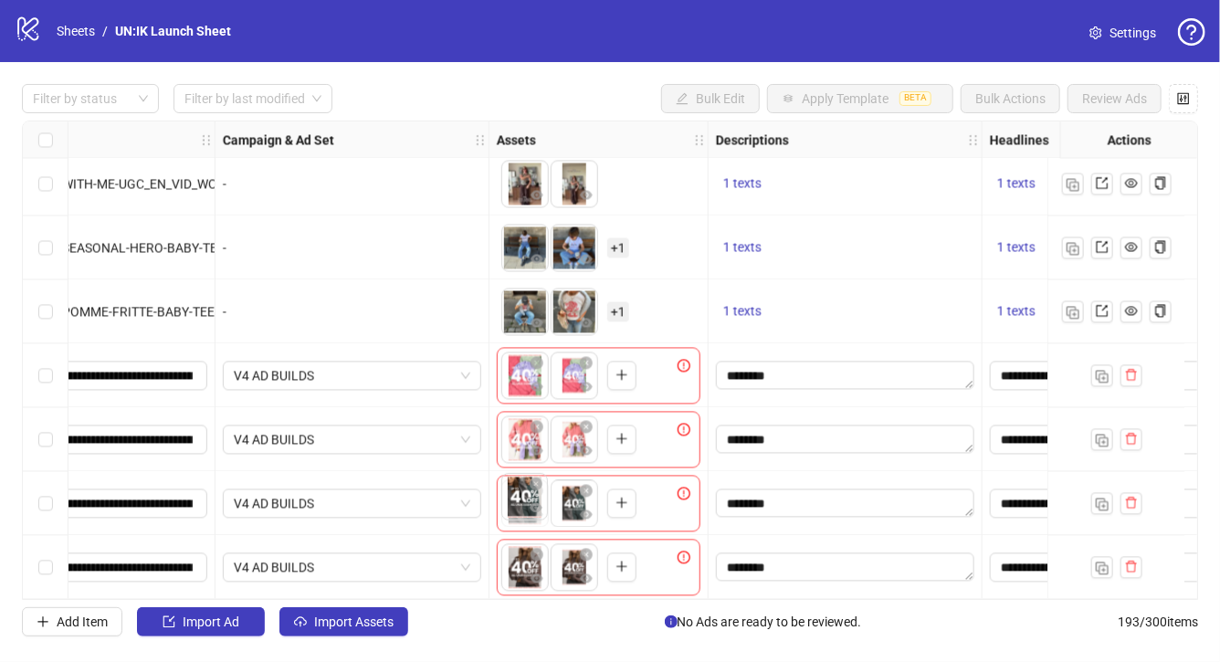
click at [534, 500] on body "logo/logo-mobile Sheets / UN:IK Launch Sheet Settings Filter by status Filter b…" at bounding box center [610, 331] width 1220 height 662
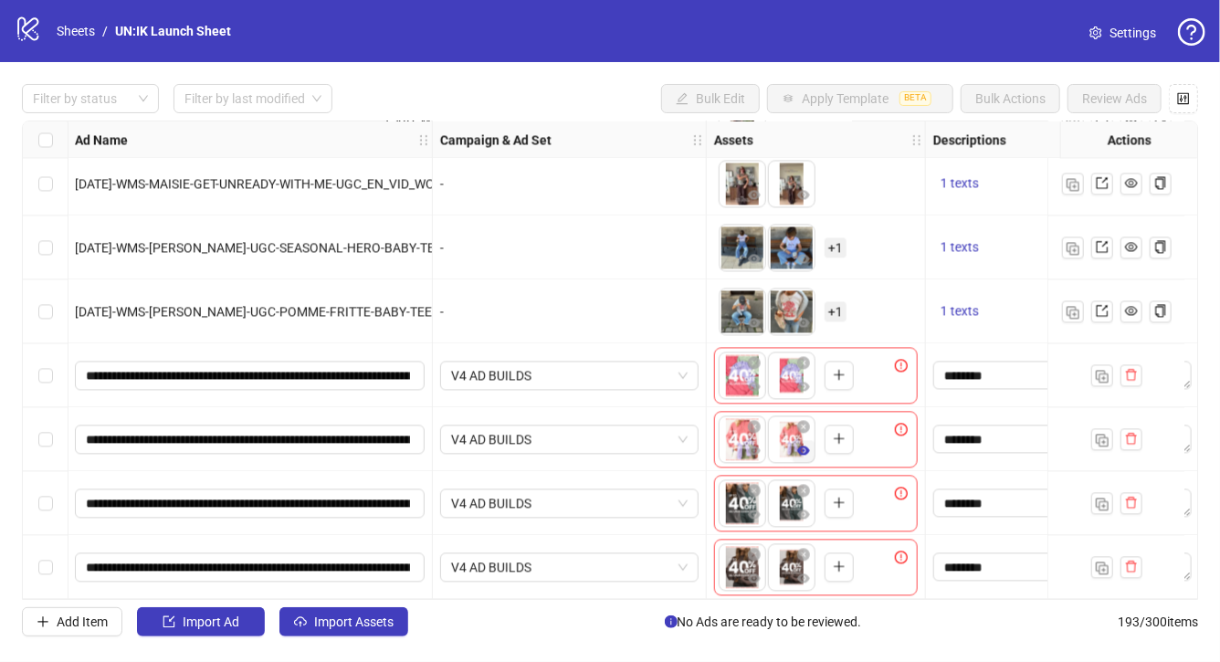
scroll to position [11901, 0]
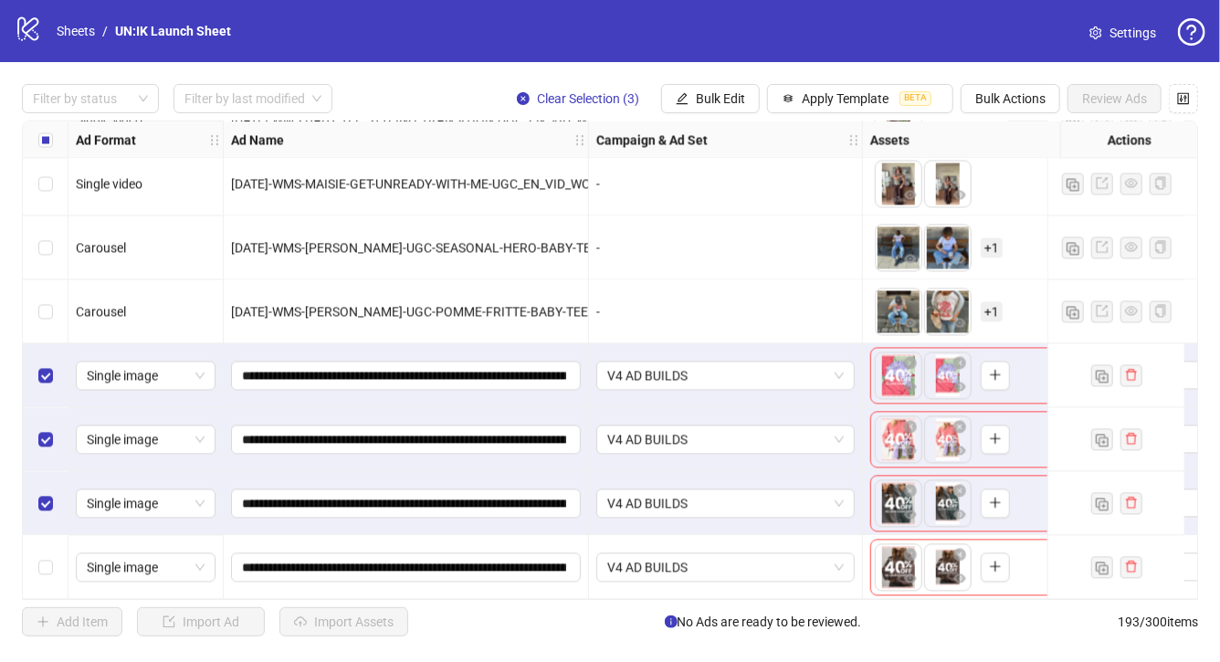
click at [48, 571] on div "Select row 193" at bounding box center [46, 567] width 46 height 64
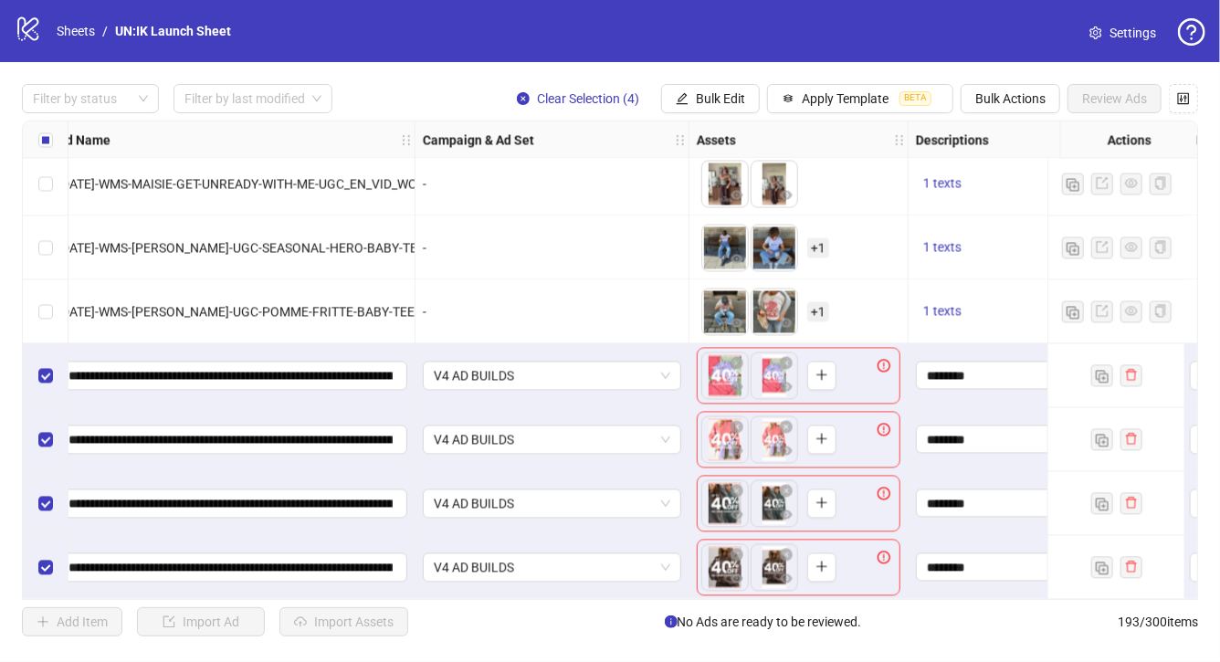
scroll to position [11901, 303]
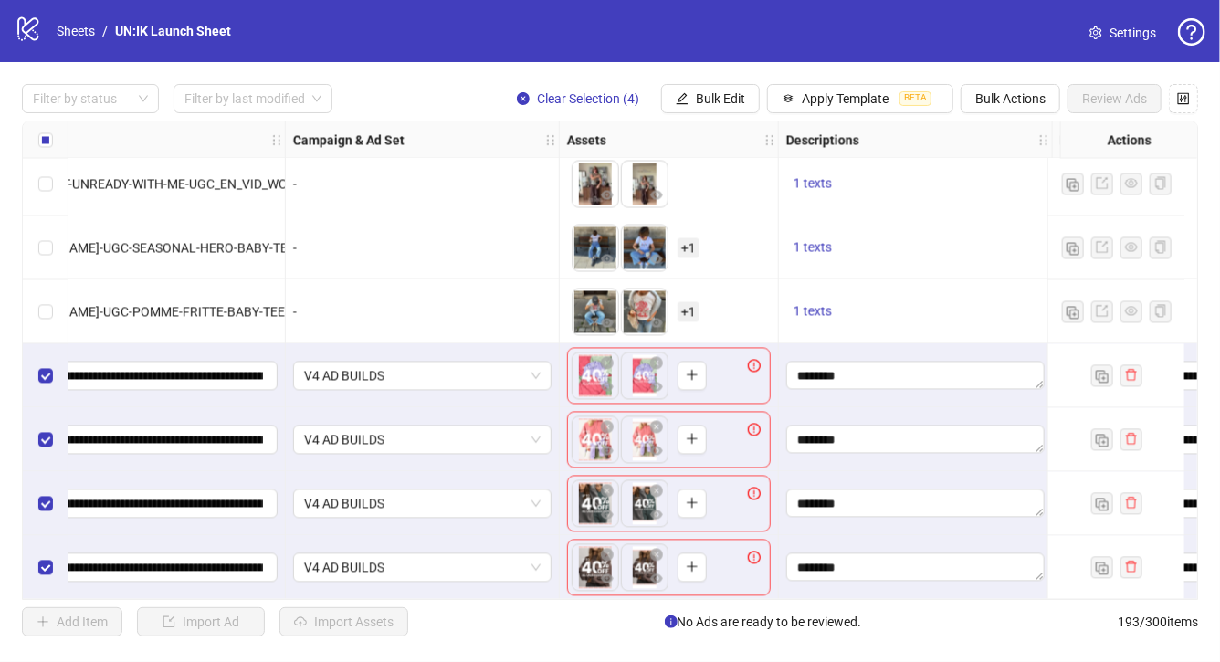
click at [757, 359] on icon "exclamation-circle" at bounding box center [754, 365] width 13 height 13
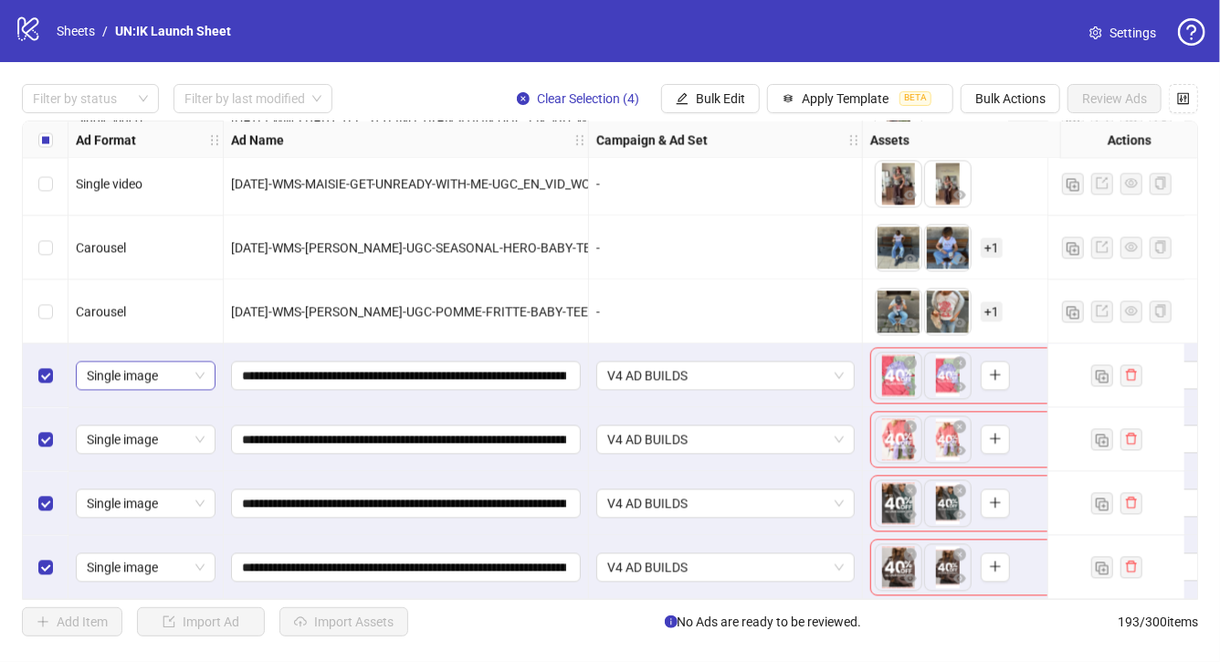
click at [157, 371] on span "Single image" at bounding box center [146, 375] width 118 height 27
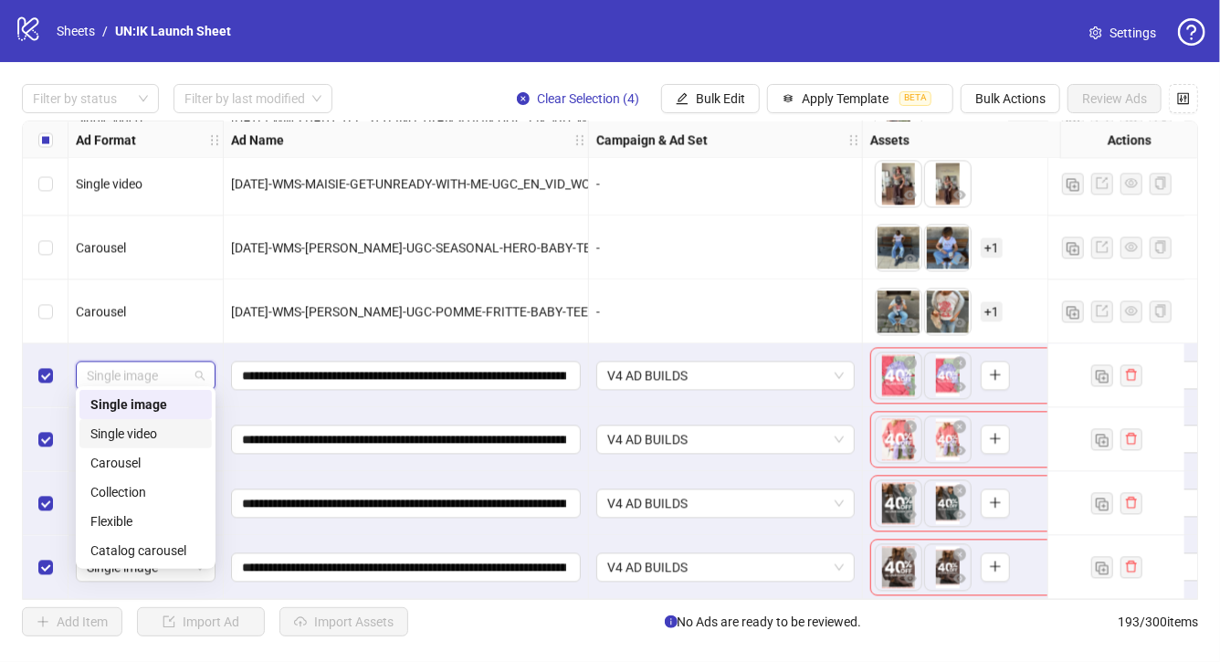
click at [159, 427] on div "Single video" at bounding box center [145, 434] width 110 height 20
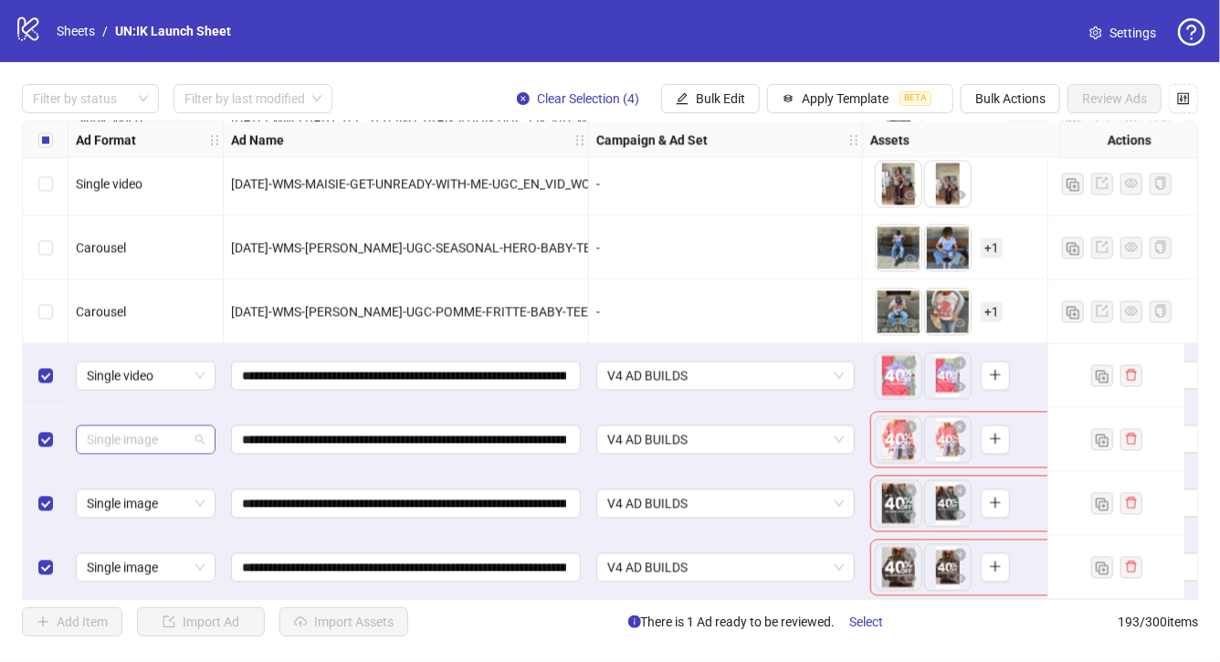
click at [157, 437] on span "Single image" at bounding box center [146, 438] width 118 height 27
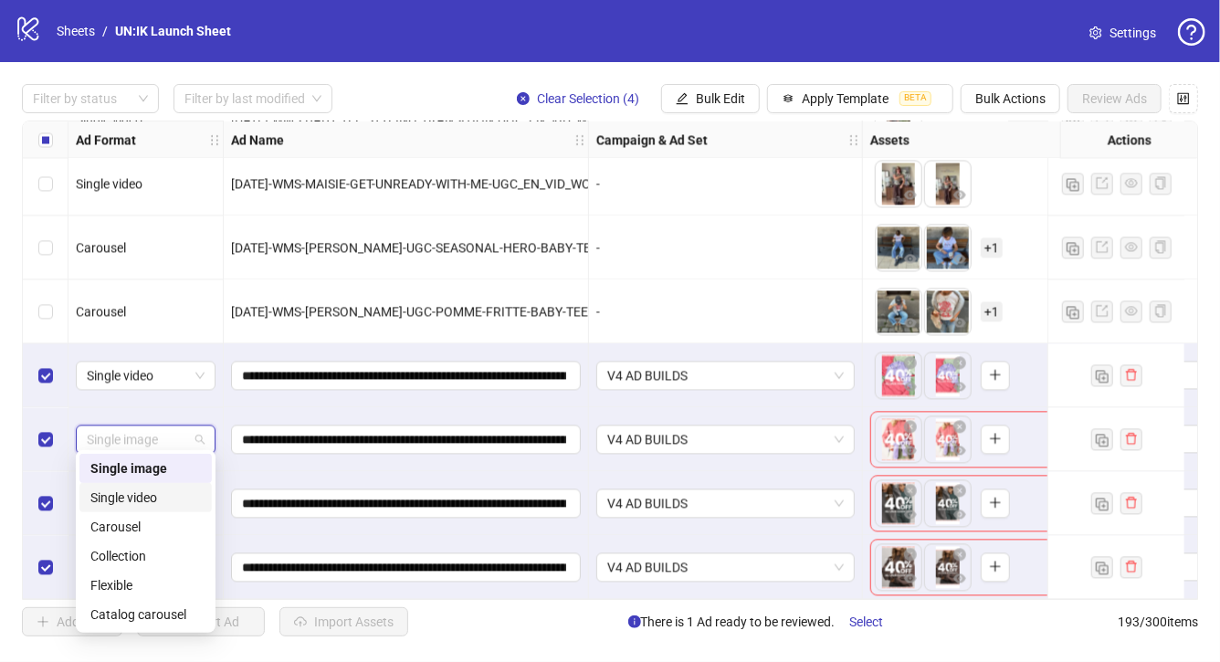
click at [157, 494] on div "Single video" at bounding box center [145, 498] width 110 height 20
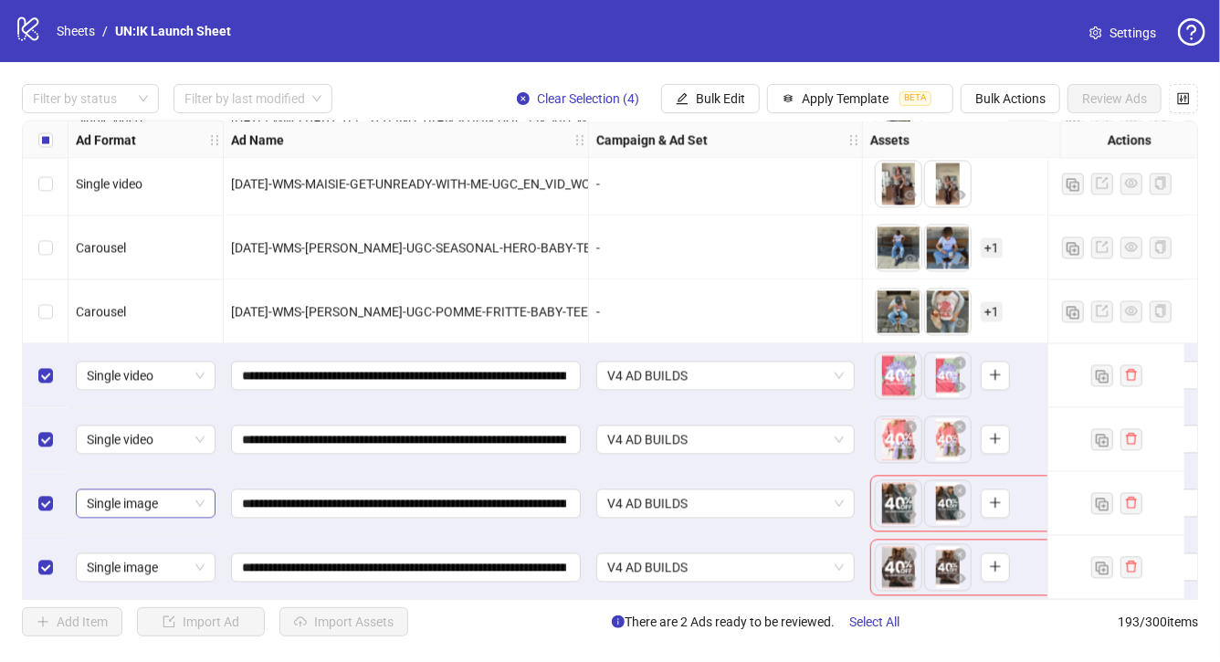
click at [157, 491] on span "Single image" at bounding box center [146, 502] width 118 height 27
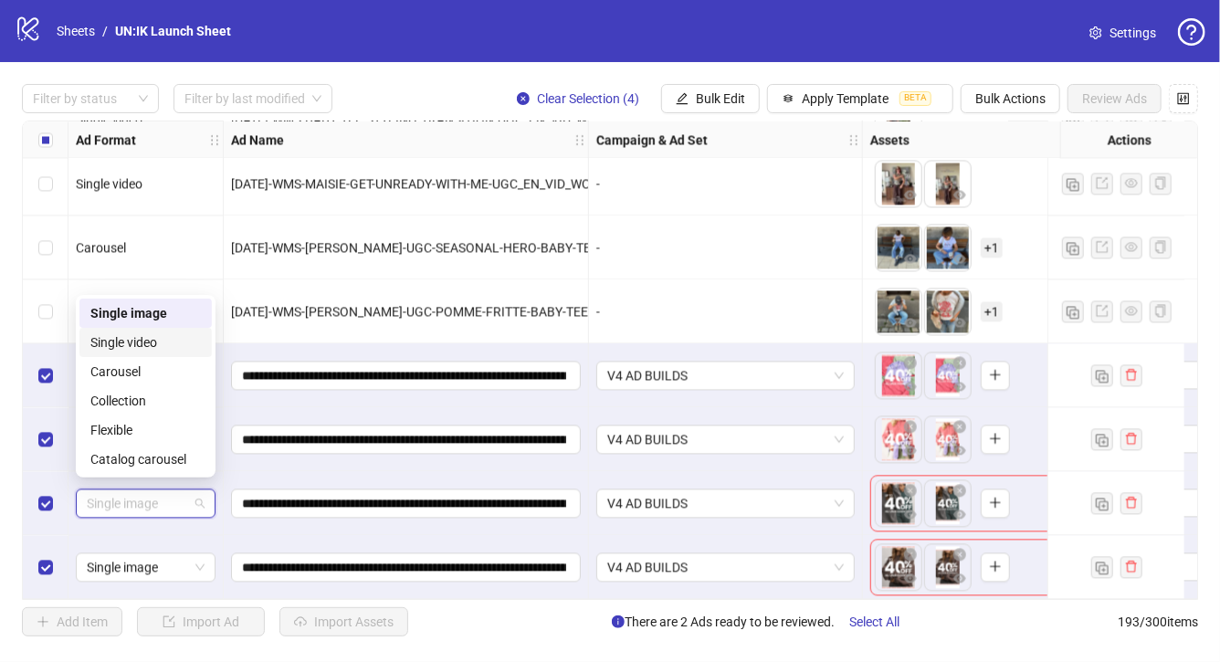
click at [152, 345] on div "Single video" at bounding box center [145, 342] width 110 height 20
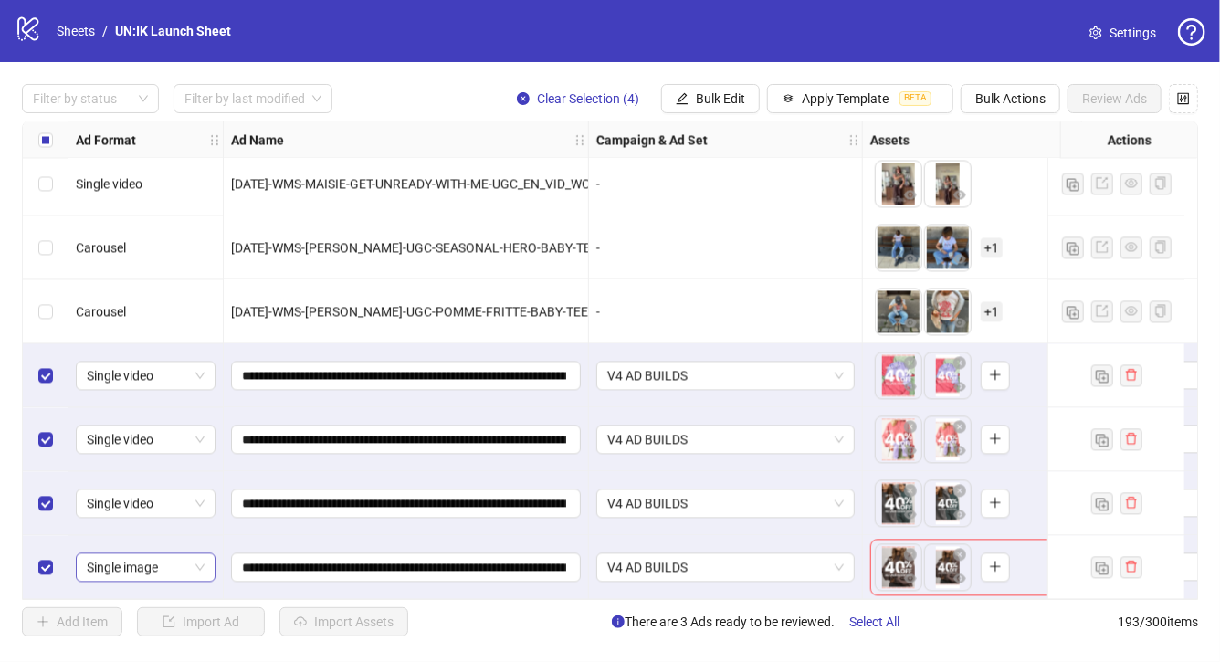
click at [165, 569] on span "Single image" at bounding box center [146, 566] width 118 height 27
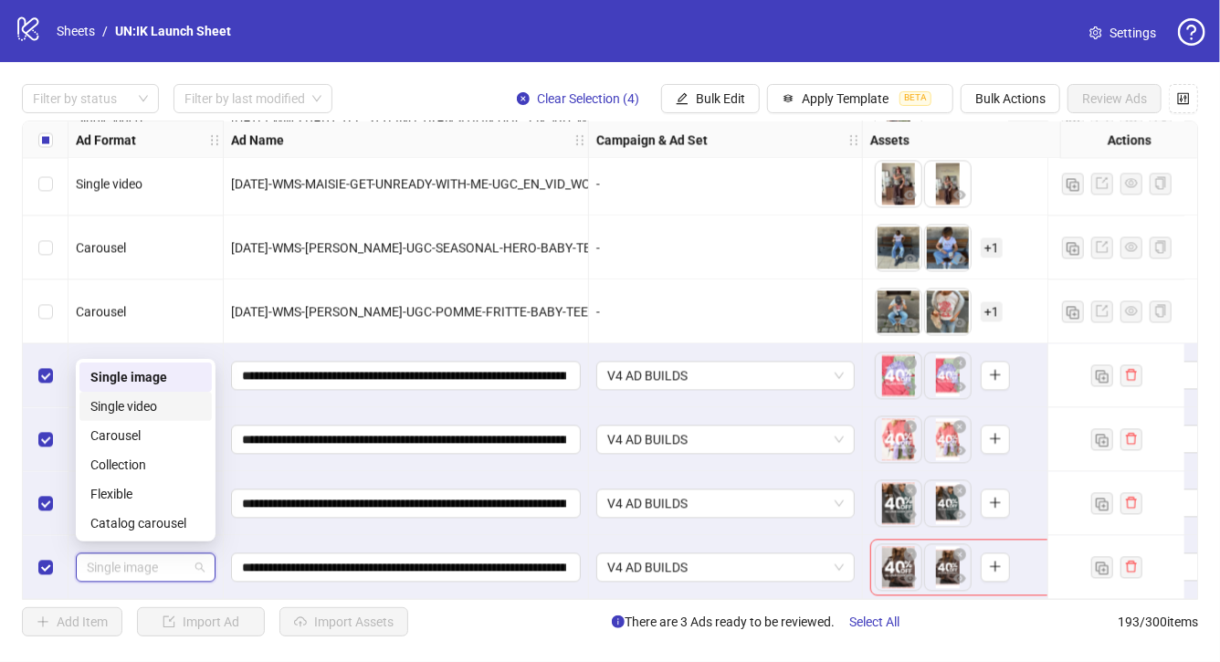
click at [163, 404] on div "Single video" at bounding box center [145, 406] width 110 height 20
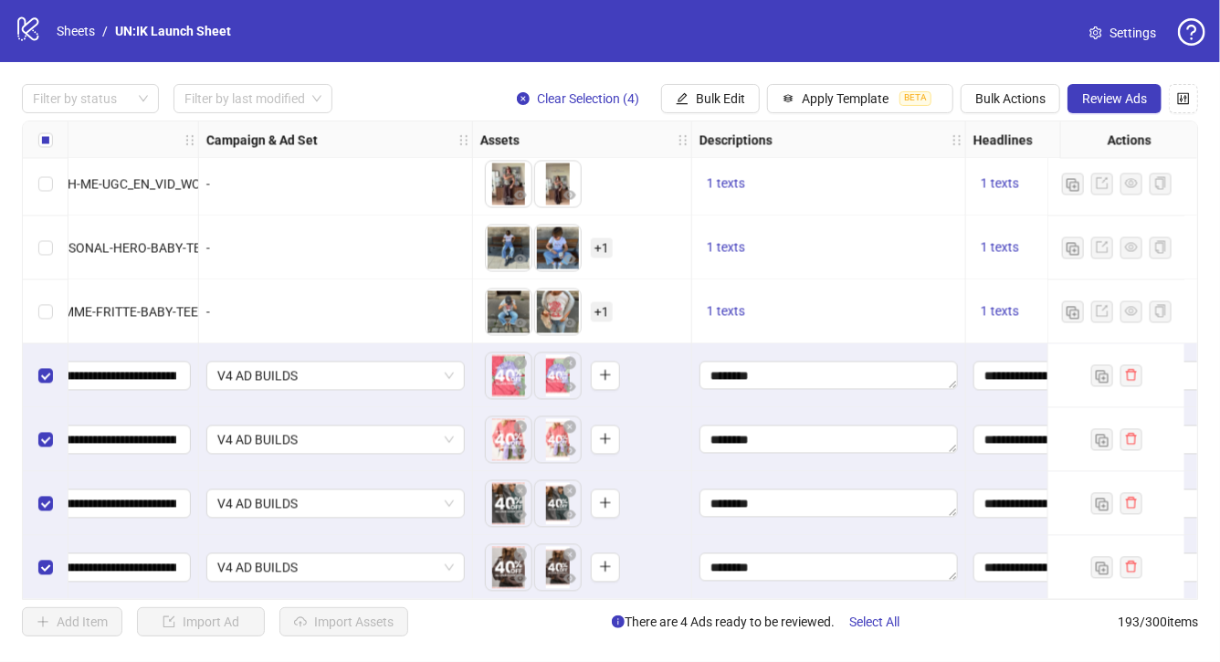
scroll to position [11901, 398]
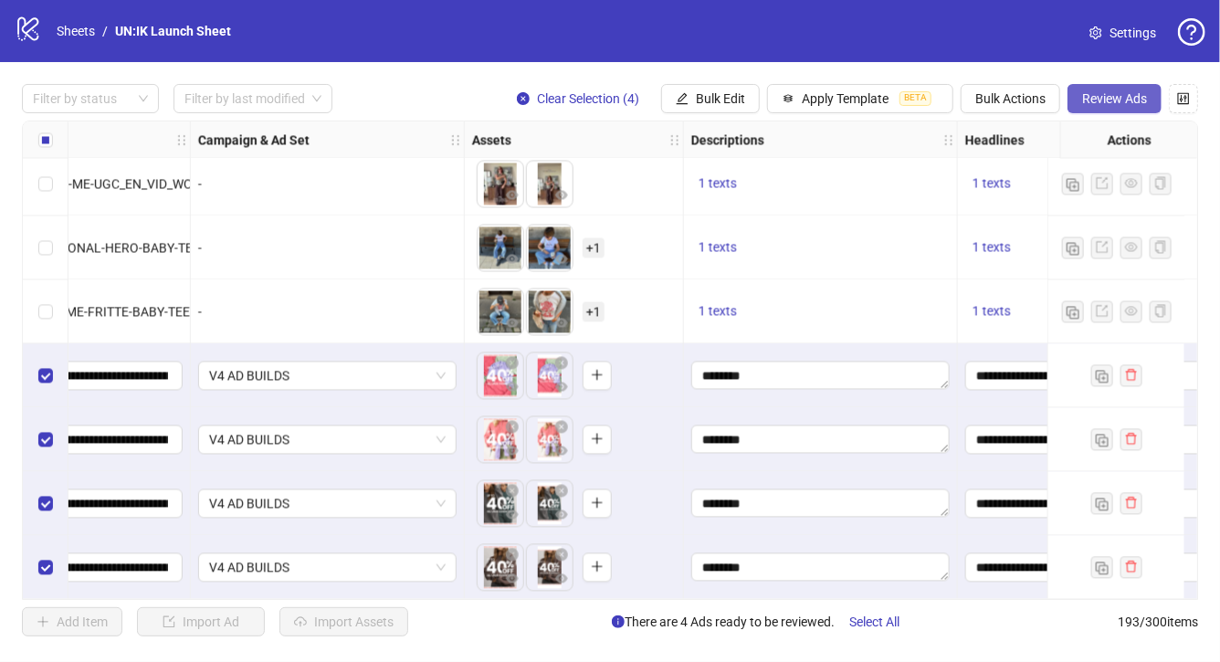
click at [1113, 93] on span "Review Ads" at bounding box center [1114, 98] width 65 height 15
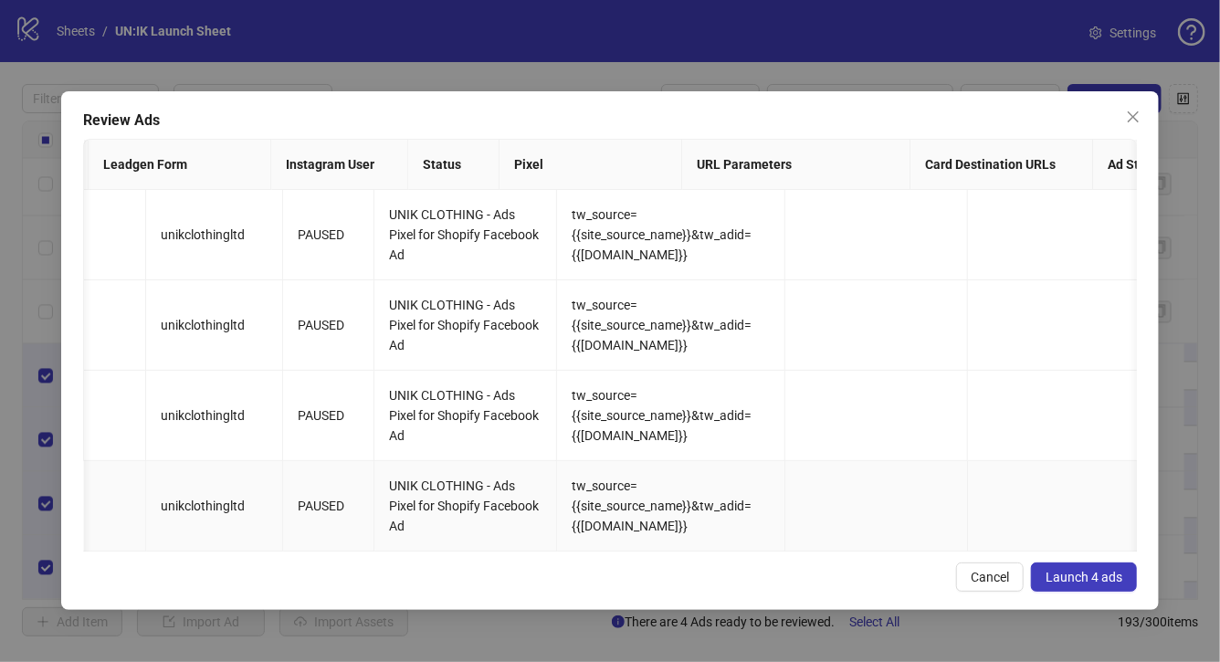
scroll to position [0, 2702]
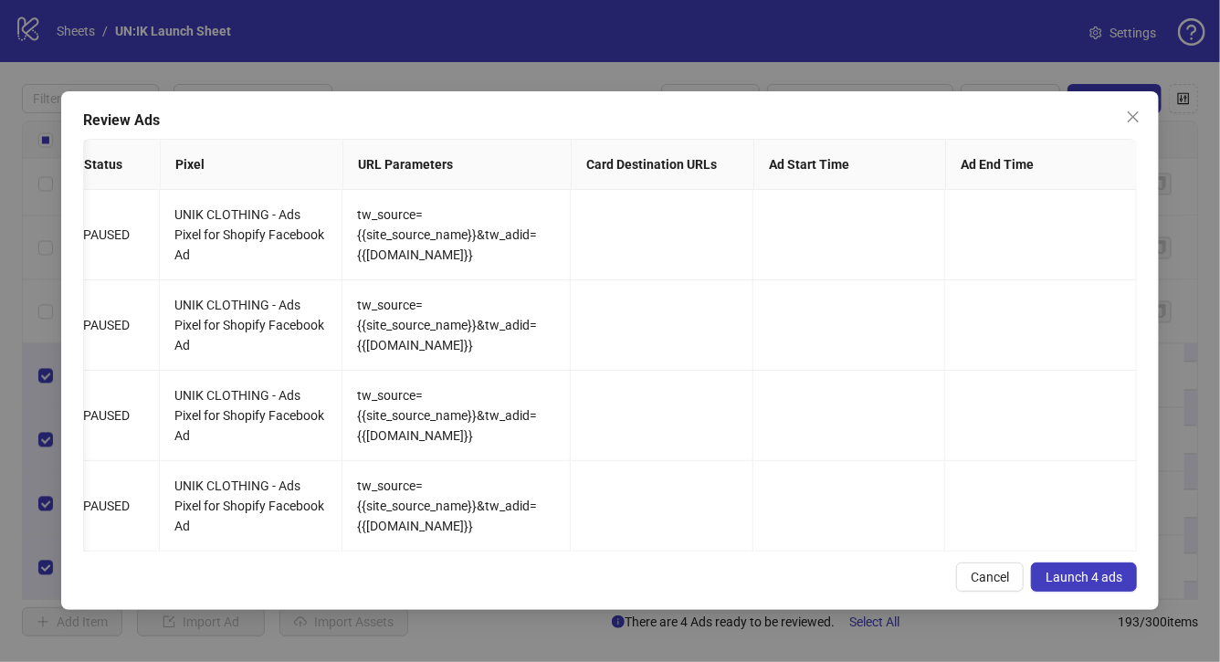
click at [1073, 581] on span "Launch 4 ads" at bounding box center [1083, 577] width 77 height 15
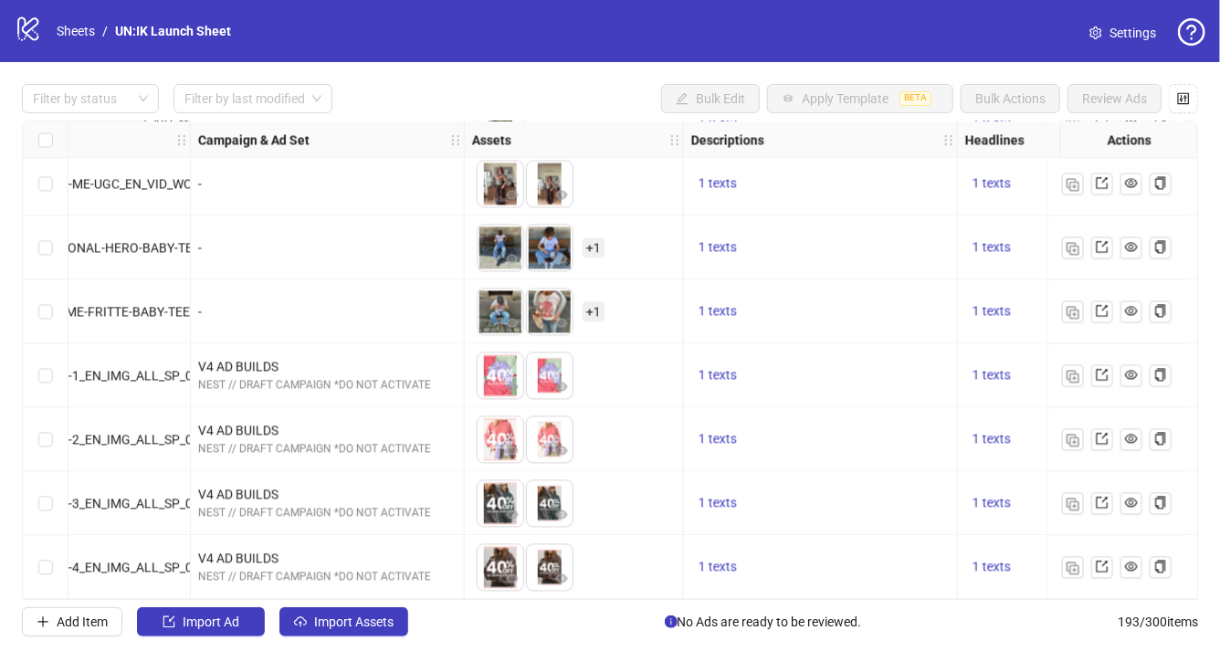
click at [1100, 380] on div at bounding box center [1115, 375] width 137 height 64
click at [1102, 369] on icon "export" at bounding box center [1102, 375] width 12 height 12
click at [82, 34] on link "Sheets" at bounding box center [76, 31] width 46 height 20
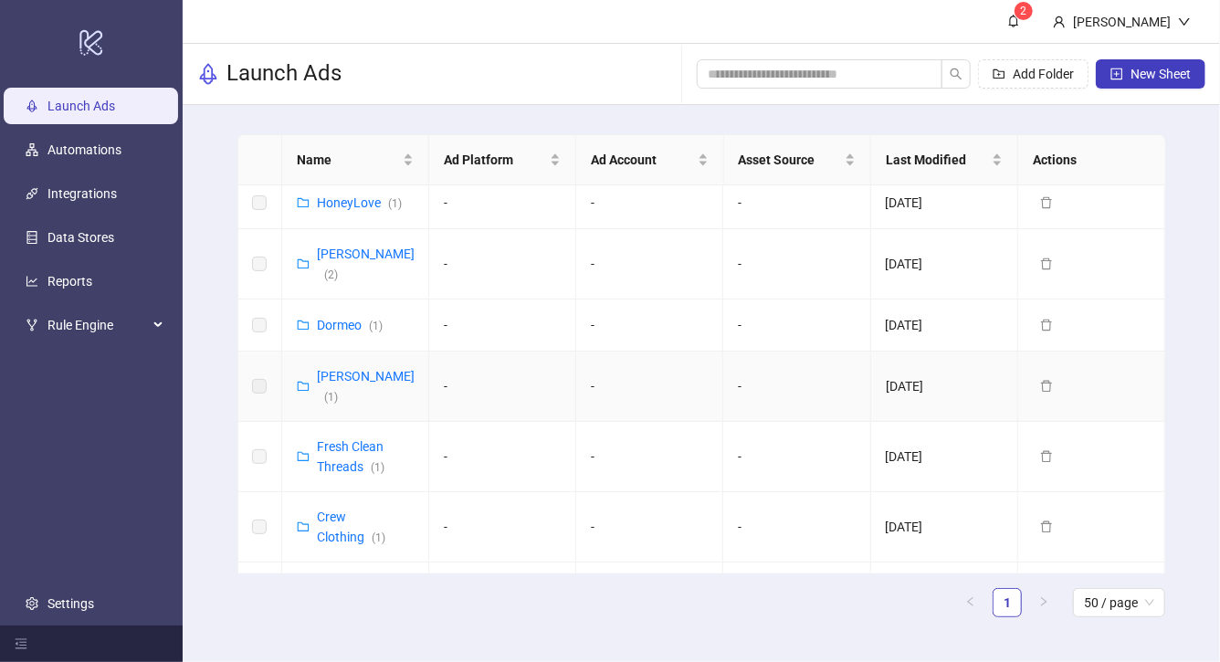
scroll to position [374, 0]
click at [353, 437] on div "Fresh Clean Threads ( 1 )" at bounding box center [365, 457] width 97 height 40
click at [353, 440] on link "Fresh Clean Threads ( 1 )" at bounding box center [351, 457] width 68 height 35
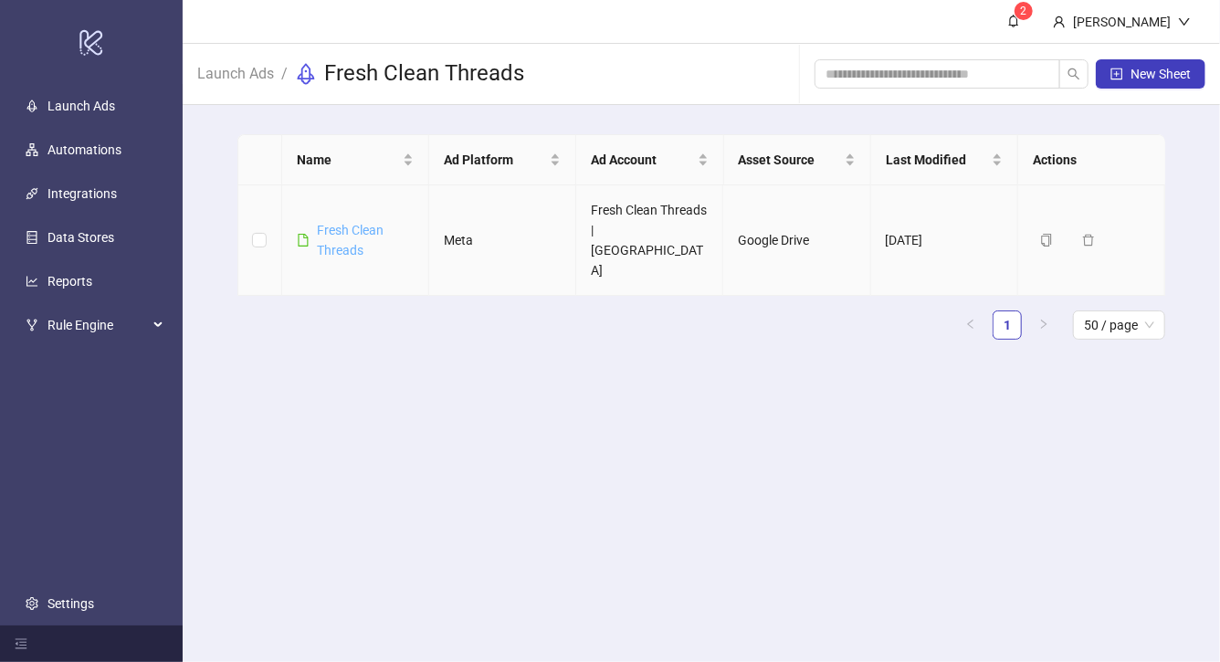
click at [351, 223] on link "Fresh Clean Threads" at bounding box center [350, 240] width 67 height 35
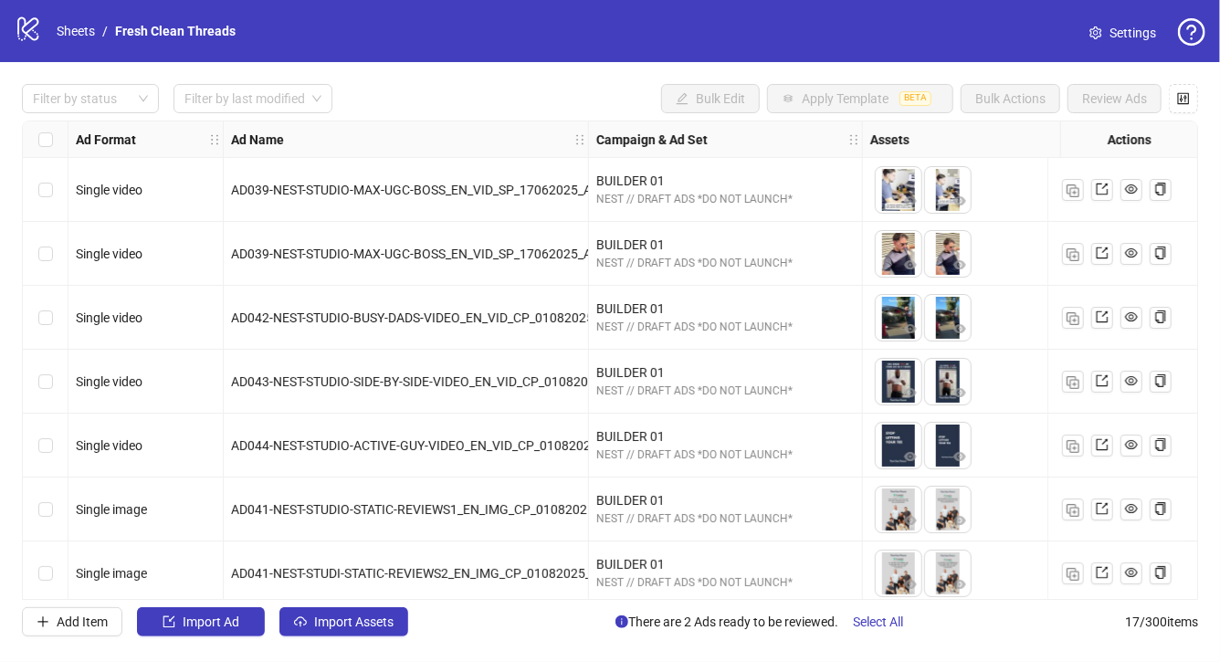
scroll to position [652, 0]
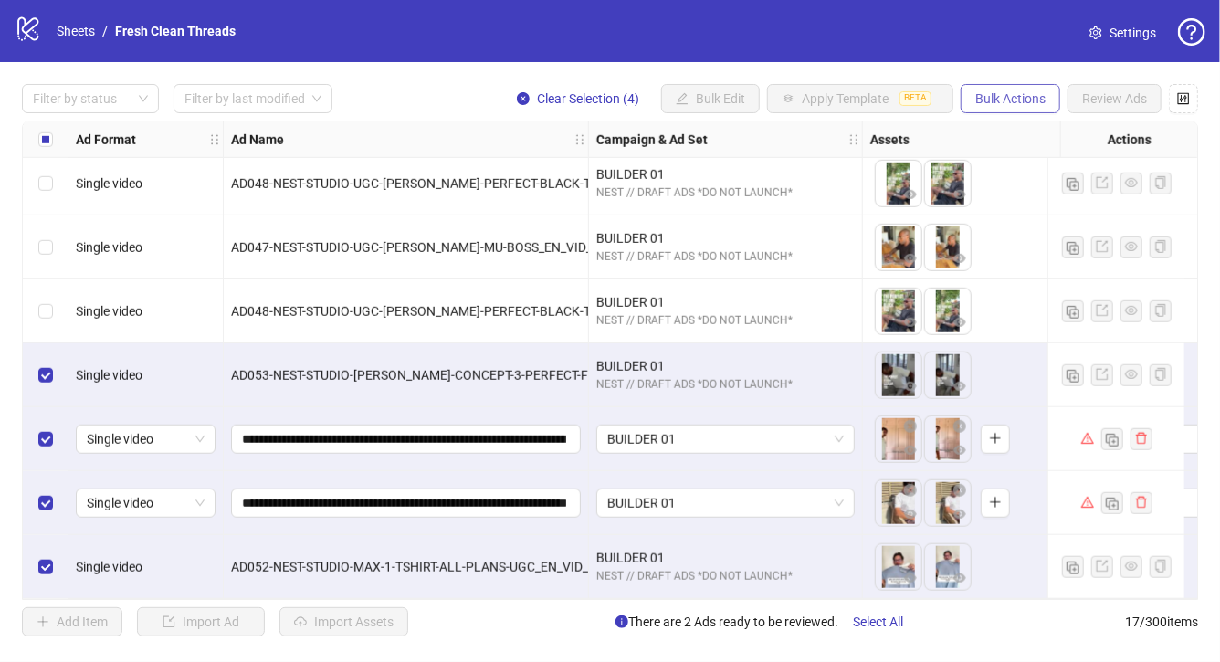
click at [1019, 99] on span "Bulk Actions" at bounding box center [1010, 98] width 70 height 15
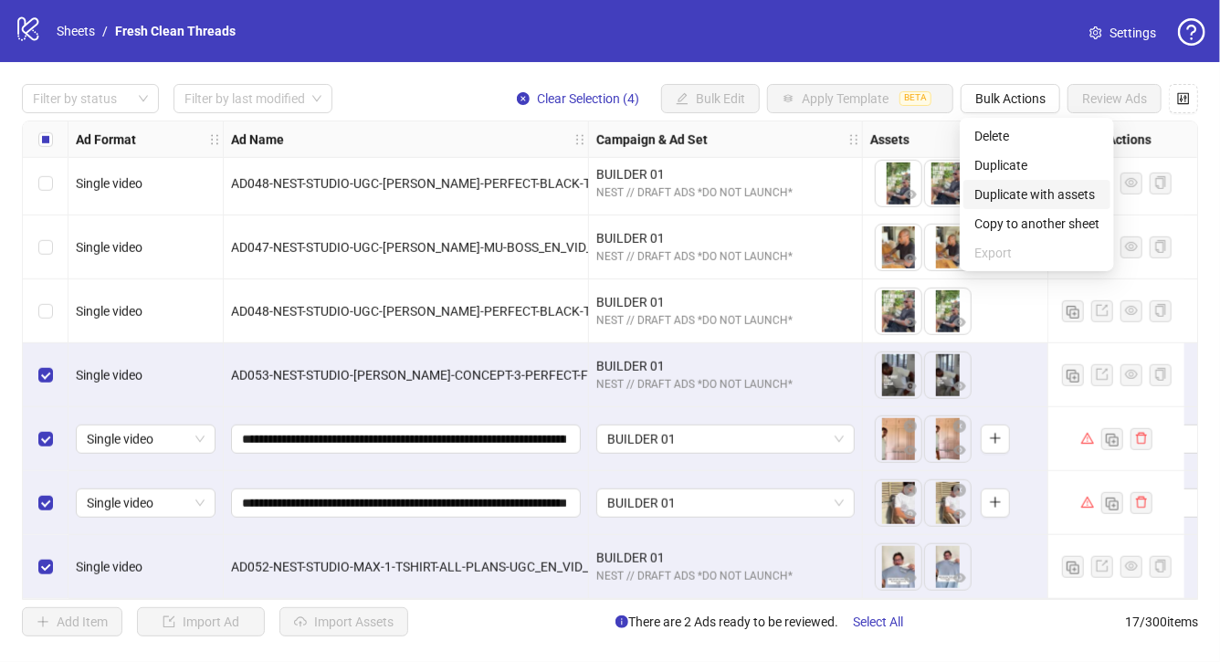
click at [1011, 187] on span "Duplicate with assets" at bounding box center [1036, 194] width 125 height 20
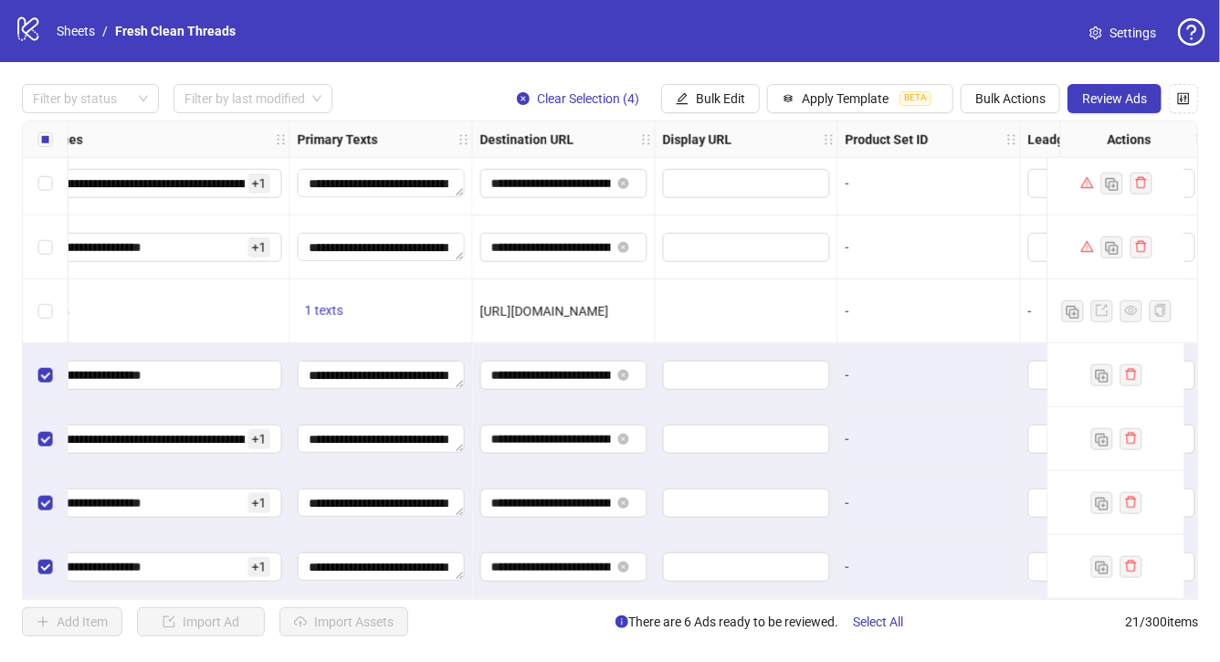
scroll to position [908, 1325]
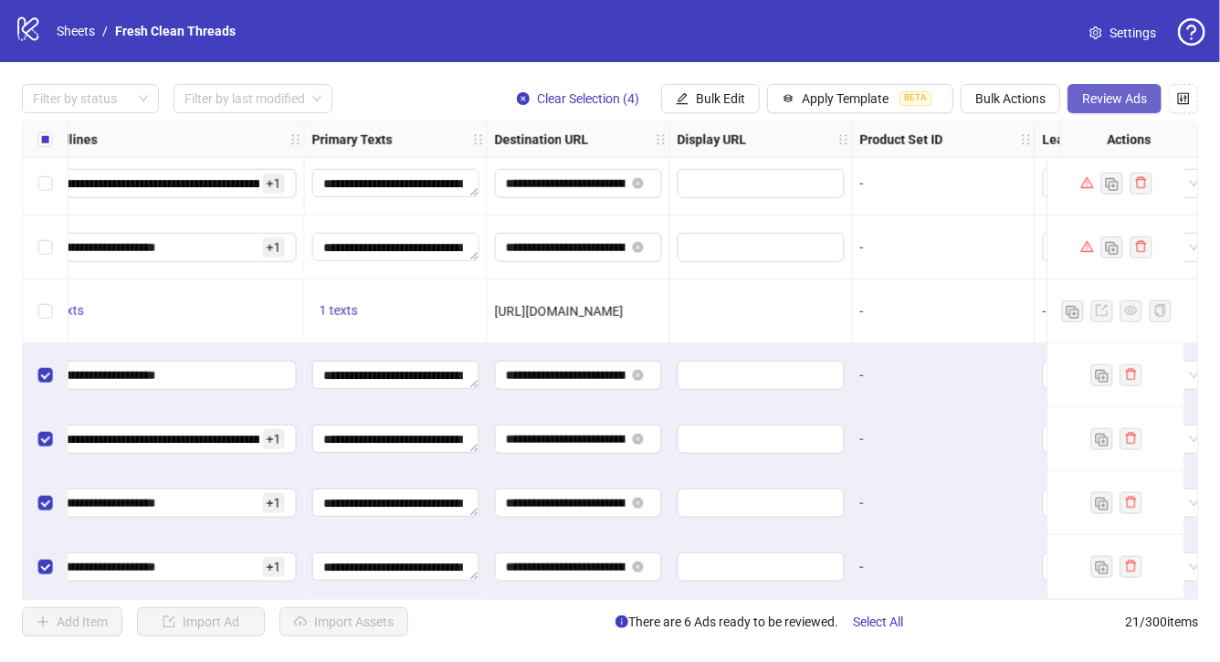
click at [1117, 95] on span "Review Ads" at bounding box center [1114, 98] width 65 height 15
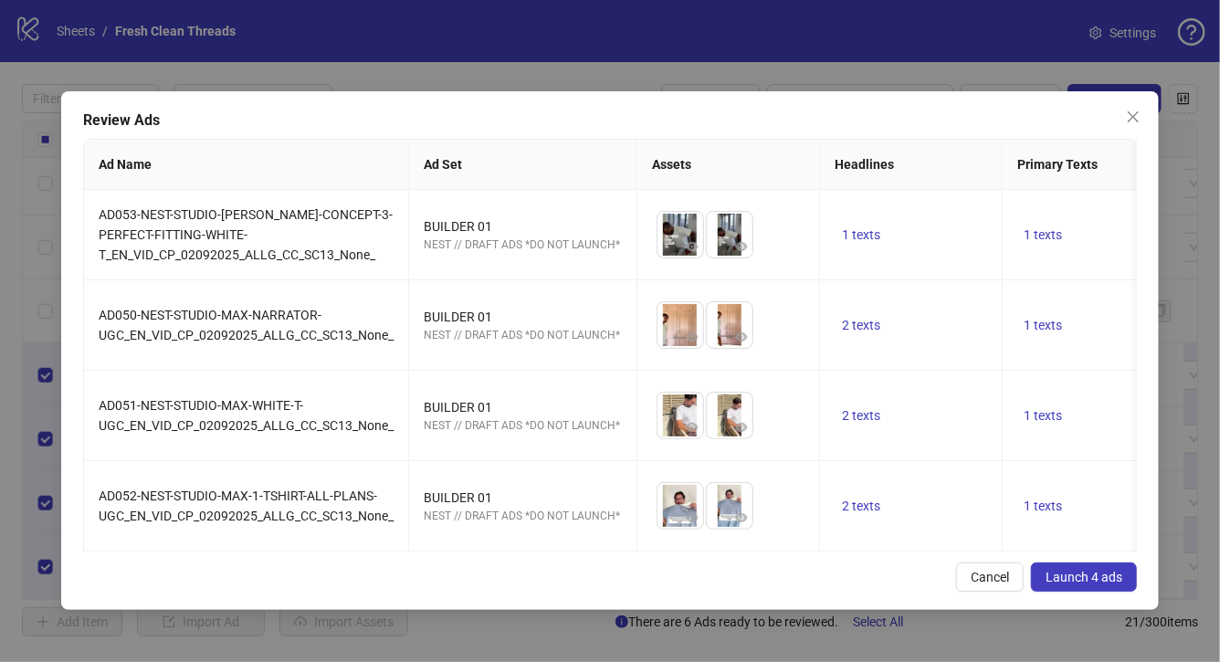
click at [1081, 578] on span "Launch 4 ads" at bounding box center [1083, 577] width 77 height 15
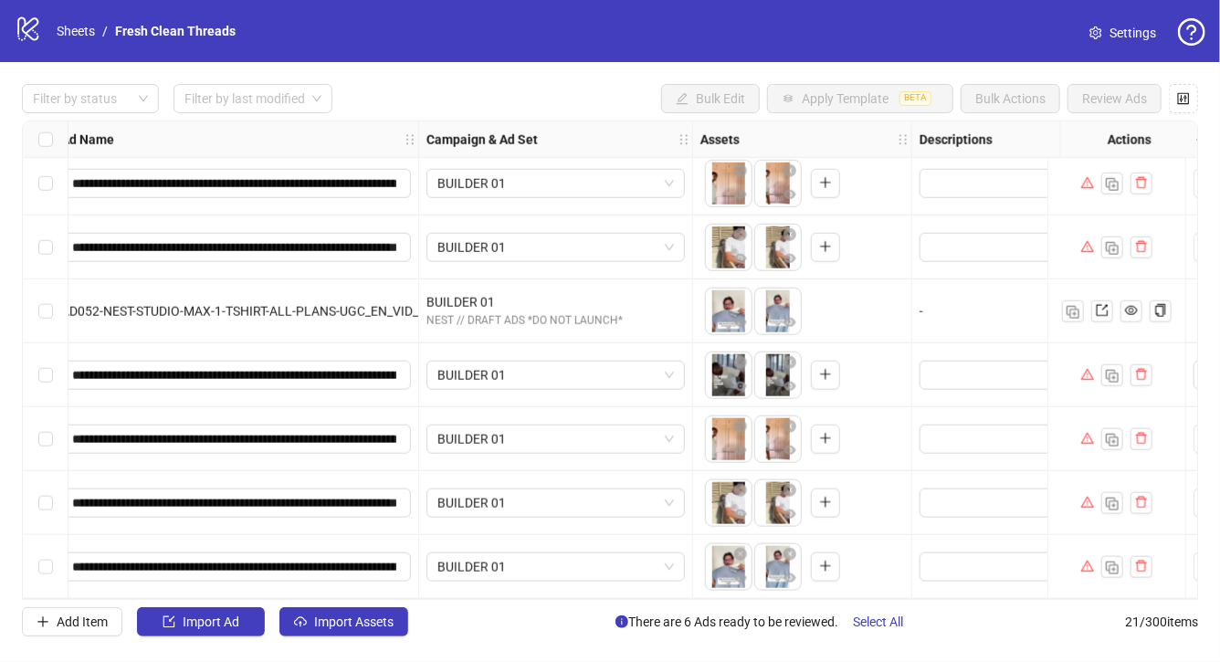
scroll to position [908, 0]
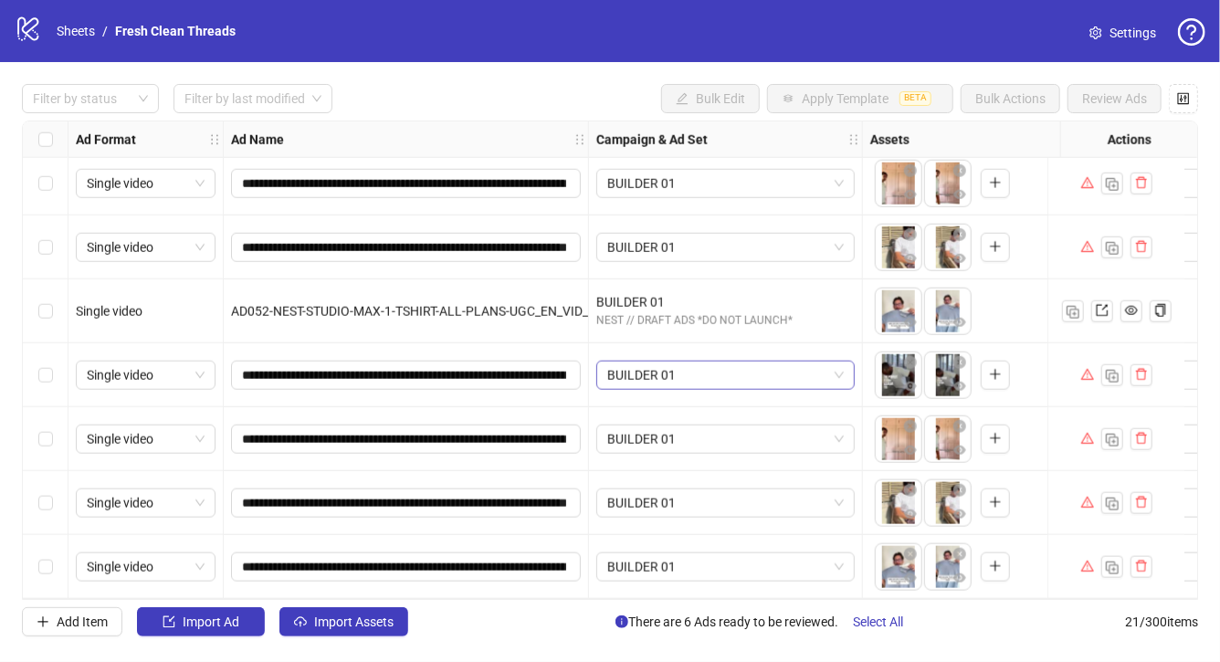
click at [686, 364] on span "BUILDER 01" at bounding box center [725, 375] width 236 height 27
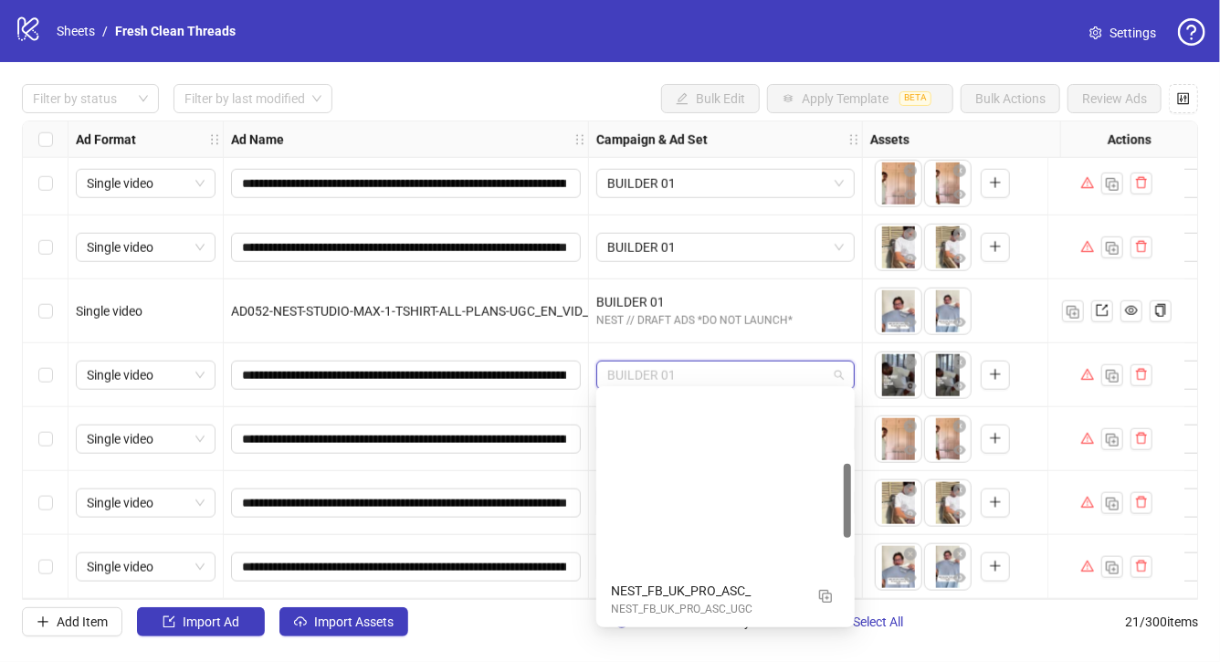
scroll to position [232, 0]
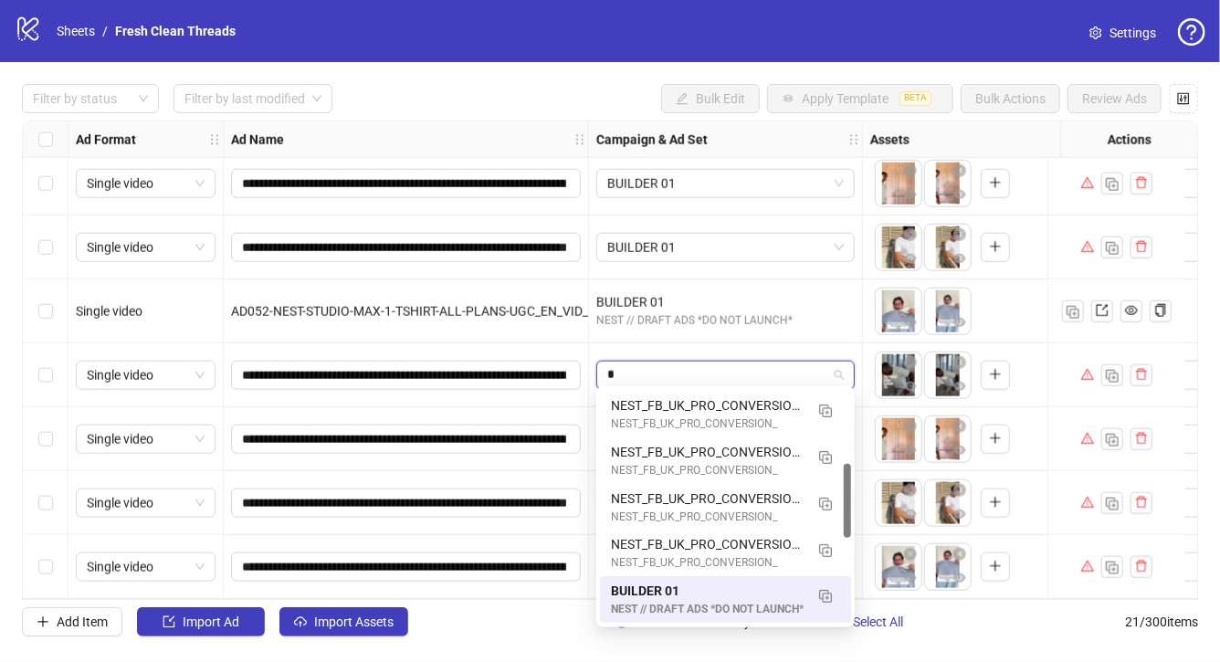
type input "**"
click at [715, 370] on span "BUILDER 01" at bounding box center [725, 375] width 236 height 27
type input "**"
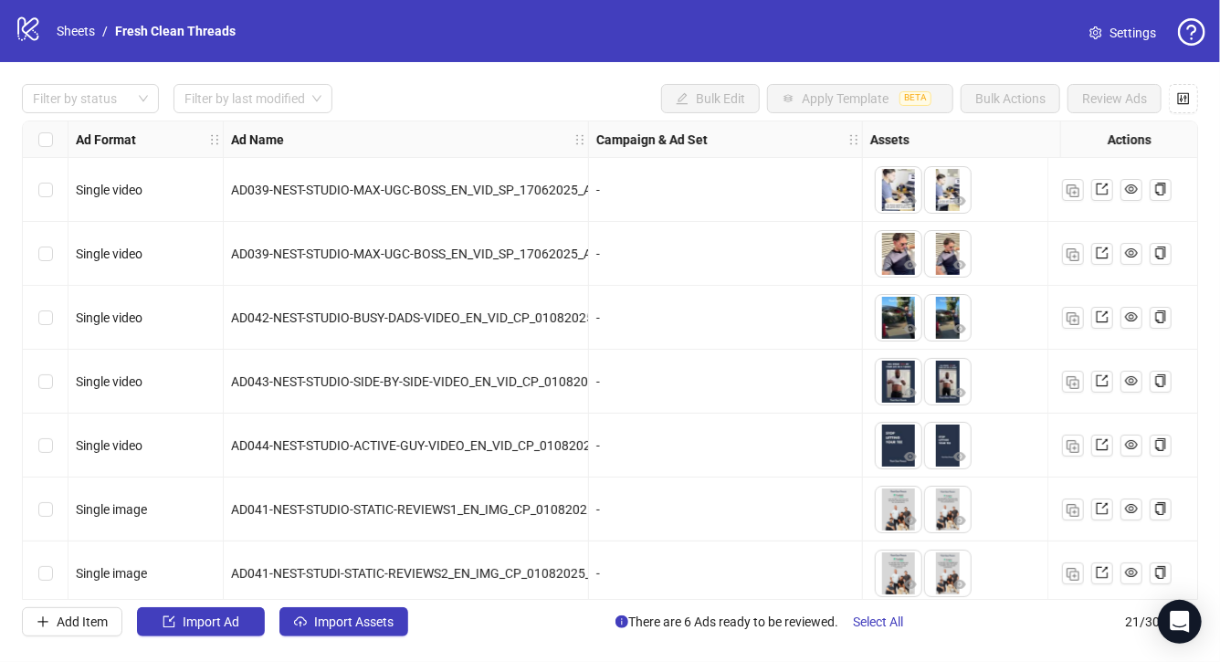
scroll to position [908, 0]
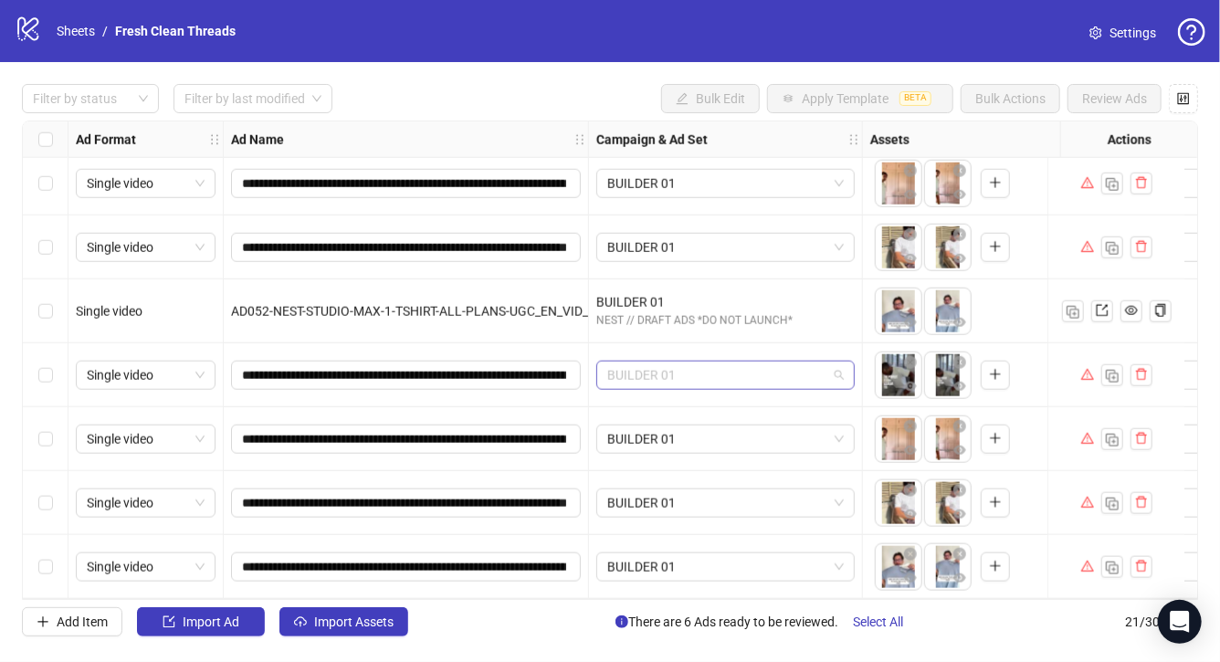
click at [756, 367] on span "BUILDER 01" at bounding box center [725, 375] width 236 height 27
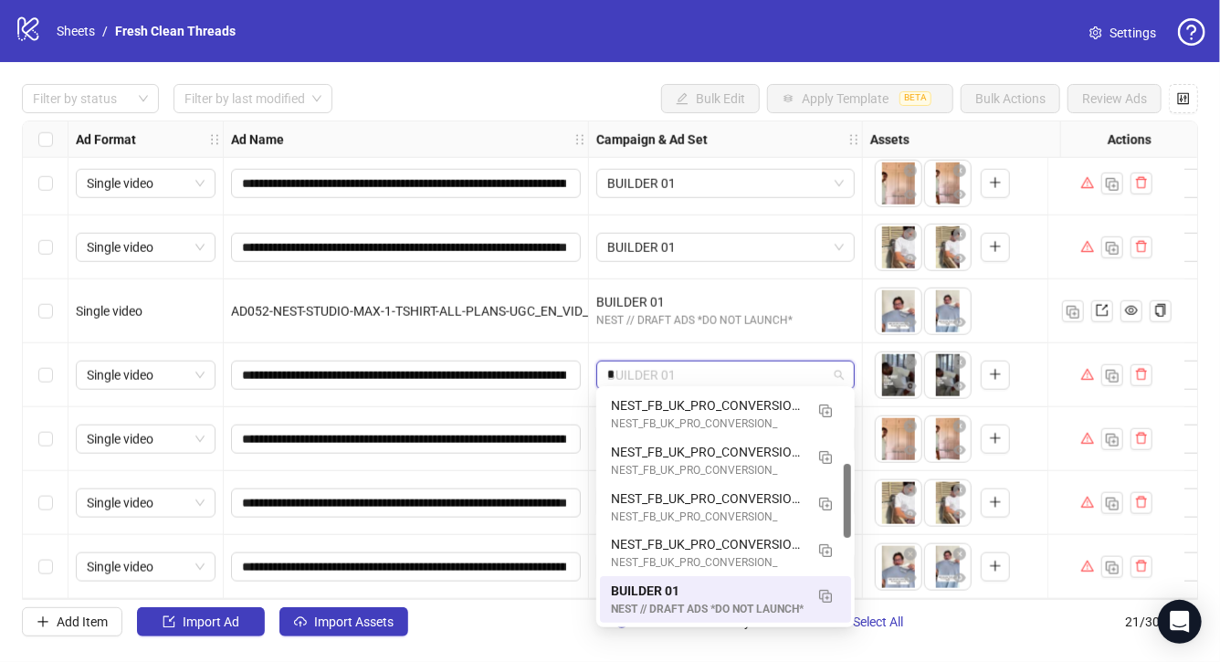
type input "**"
click at [772, 368] on span "BUILDER 01" at bounding box center [725, 375] width 236 height 27
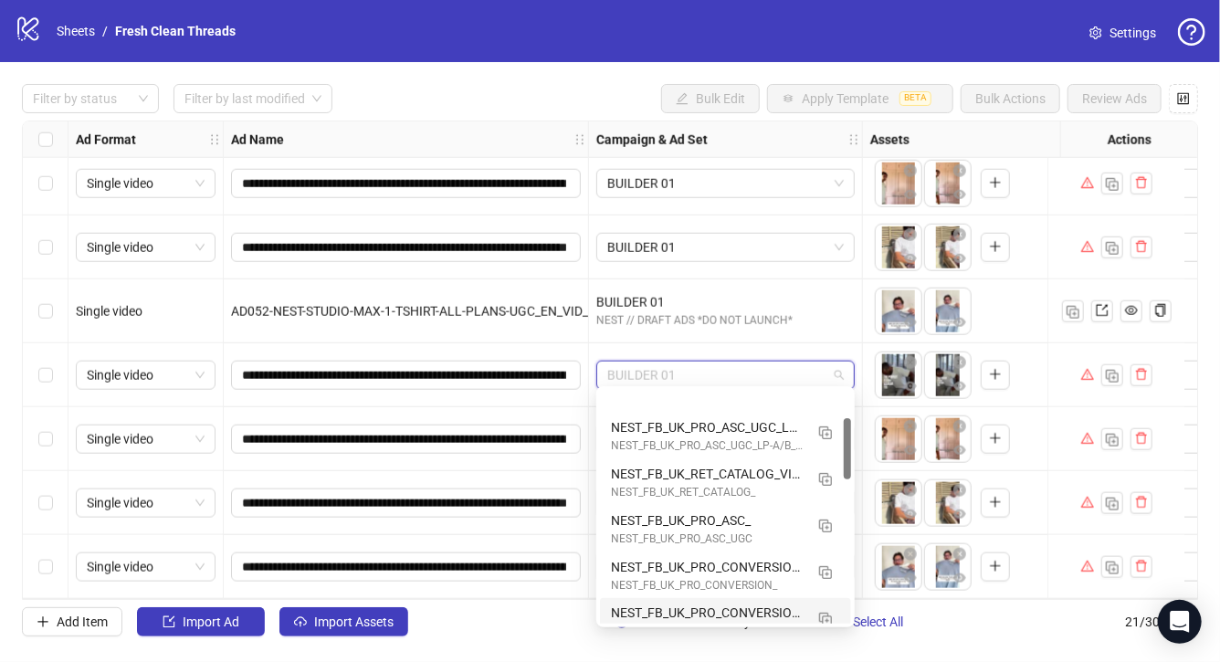
scroll to position [0, 0]
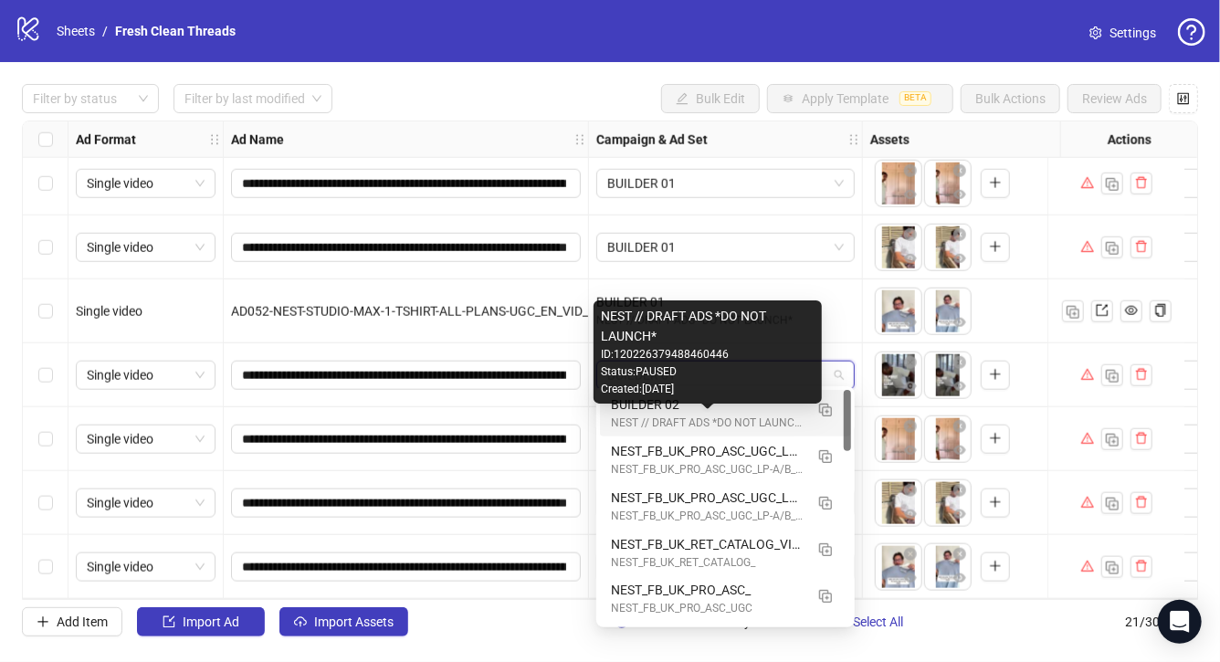
click at [639, 421] on div "NEST // DRAFT ADS *DO NOT LAUNCH*" at bounding box center [707, 423] width 193 height 17
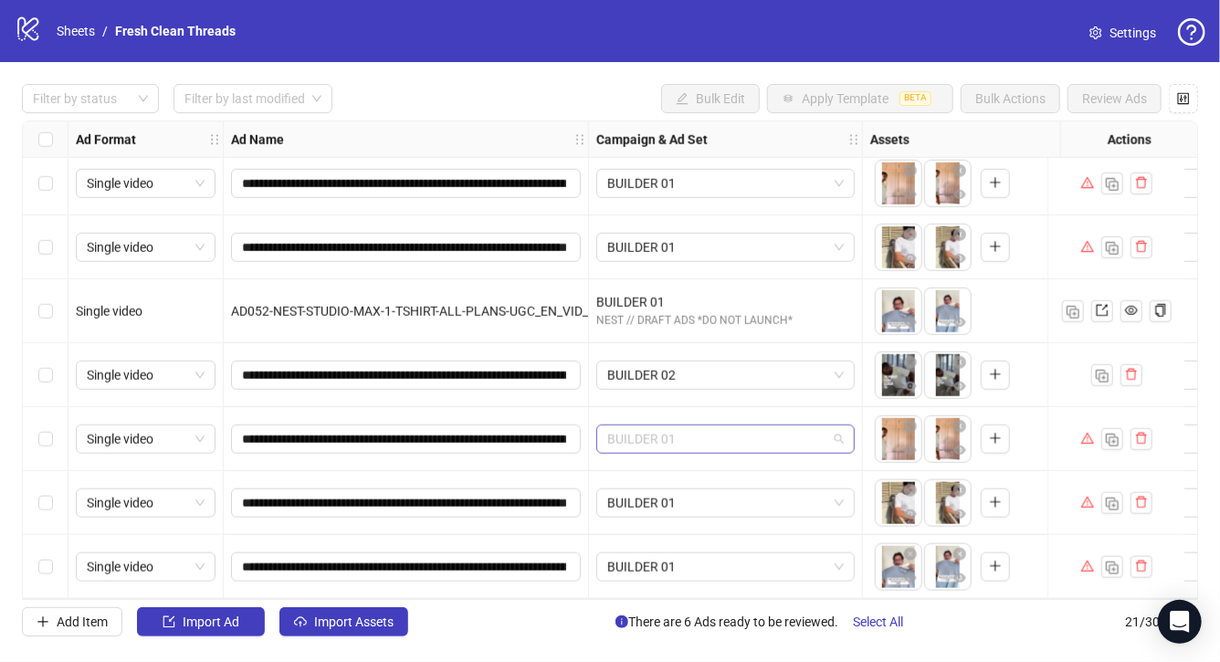
click at [683, 446] on span "BUILDER 01" at bounding box center [725, 438] width 236 height 27
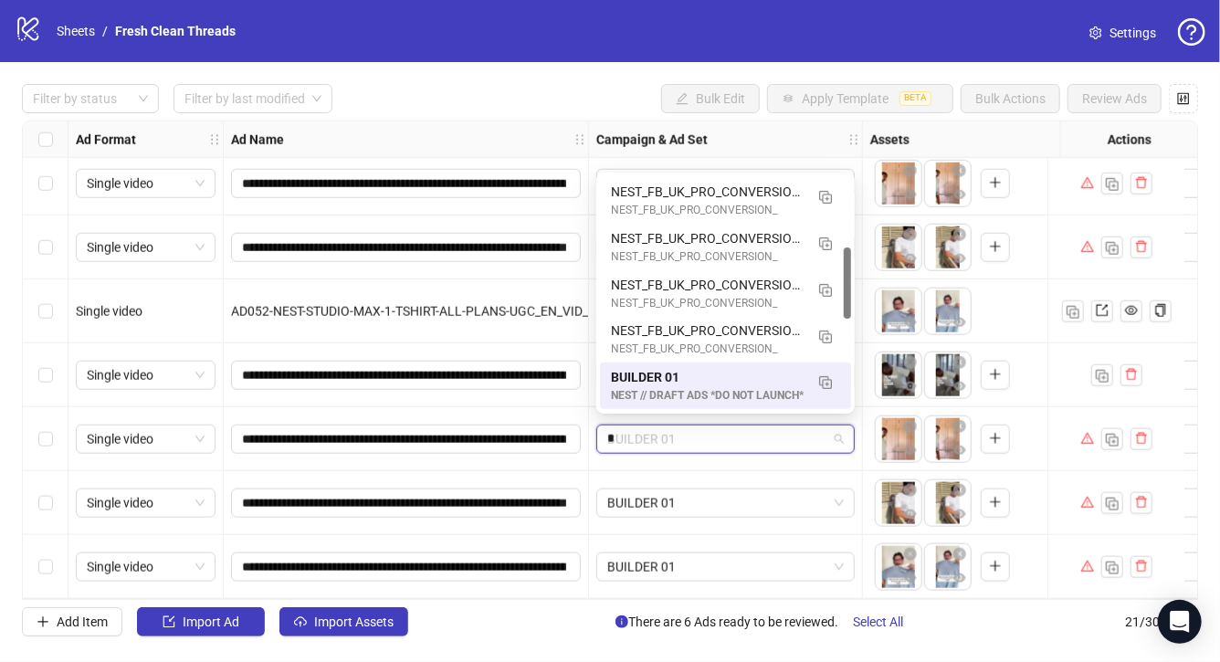
type input "**"
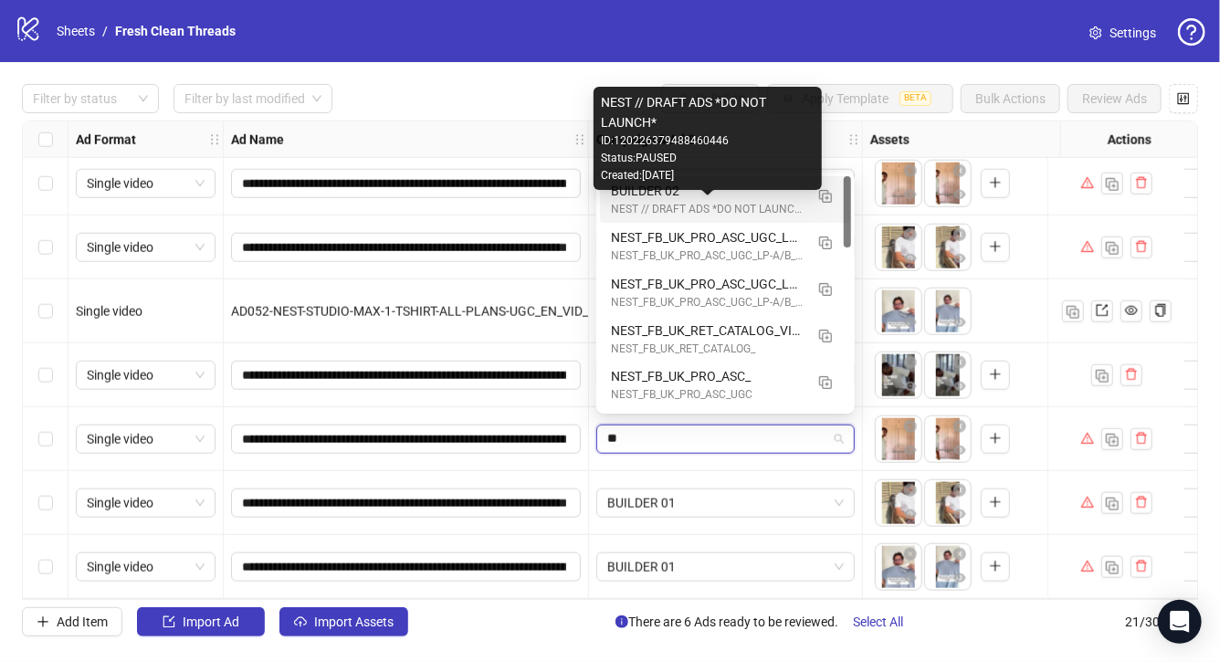
click at [685, 205] on div "NEST // DRAFT ADS *DO NOT LAUNCH*" at bounding box center [707, 209] width 193 height 17
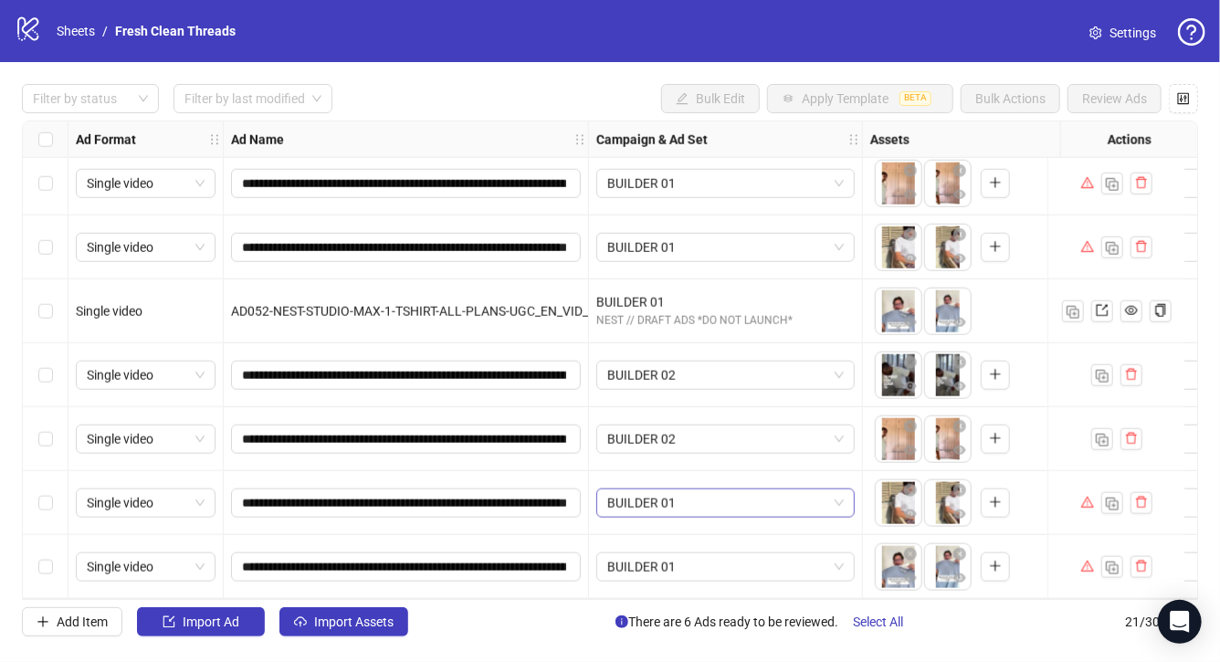
click at [658, 498] on span "BUILDER 01" at bounding box center [725, 502] width 236 height 27
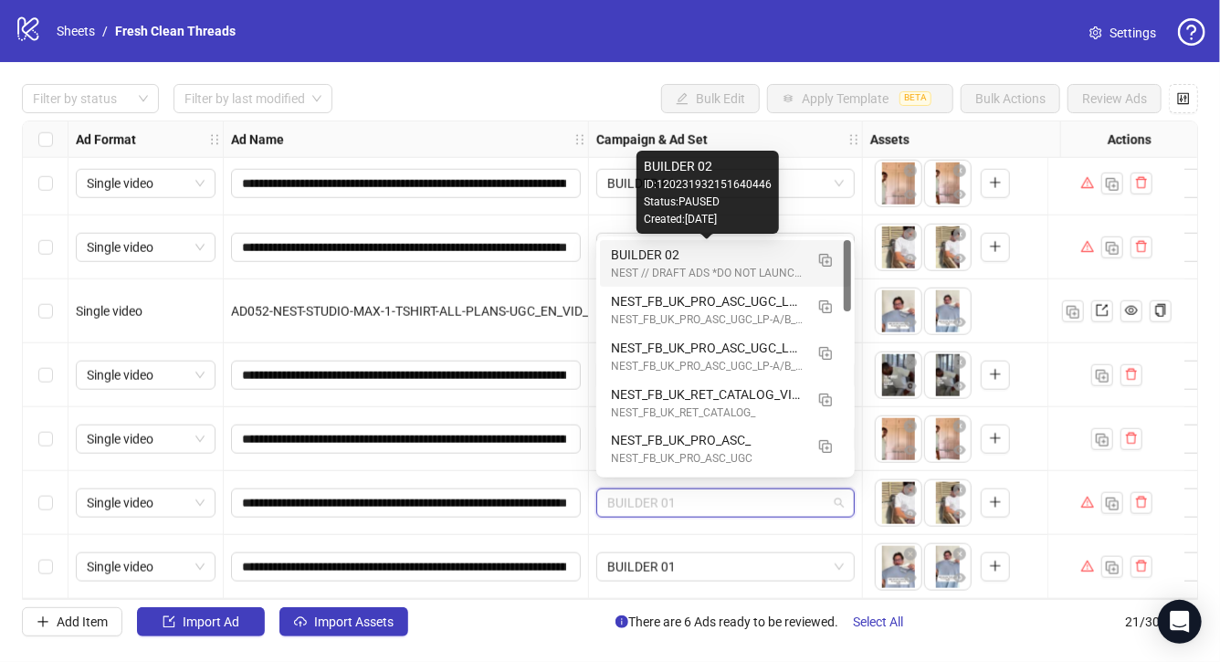
click at [657, 252] on div "BUILDER 02" at bounding box center [707, 255] width 193 height 20
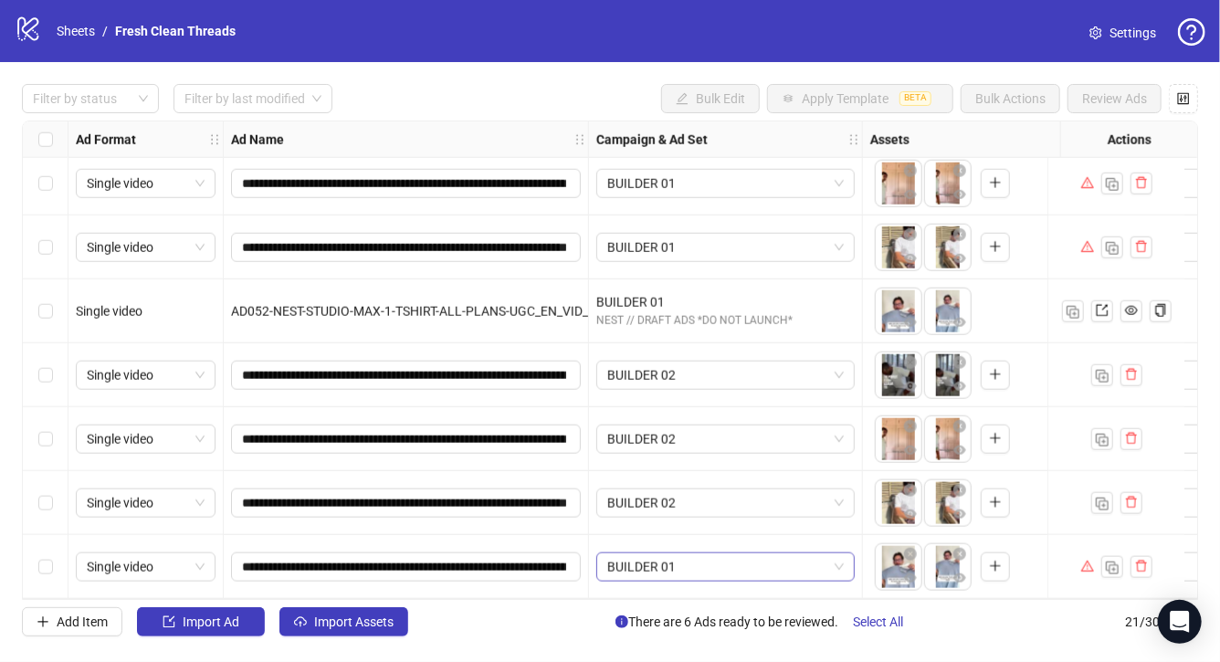
click at [640, 558] on span "BUILDER 01" at bounding box center [725, 566] width 236 height 27
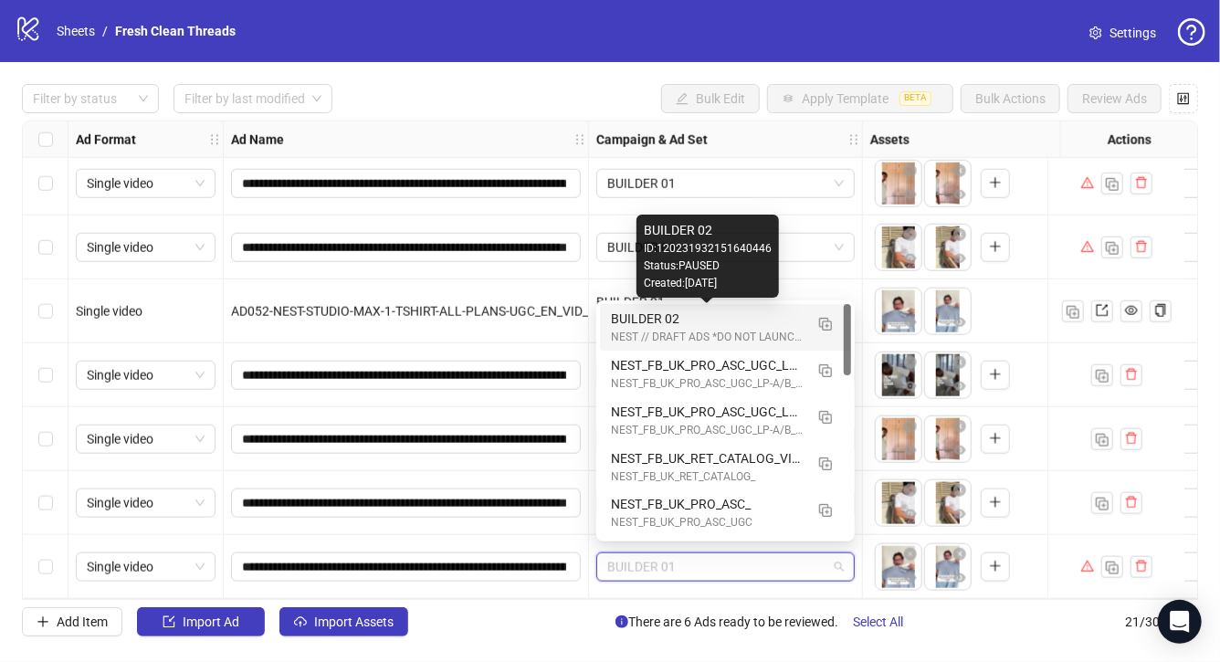
click at [737, 320] on div "BUILDER 02" at bounding box center [707, 319] width 193 height 20
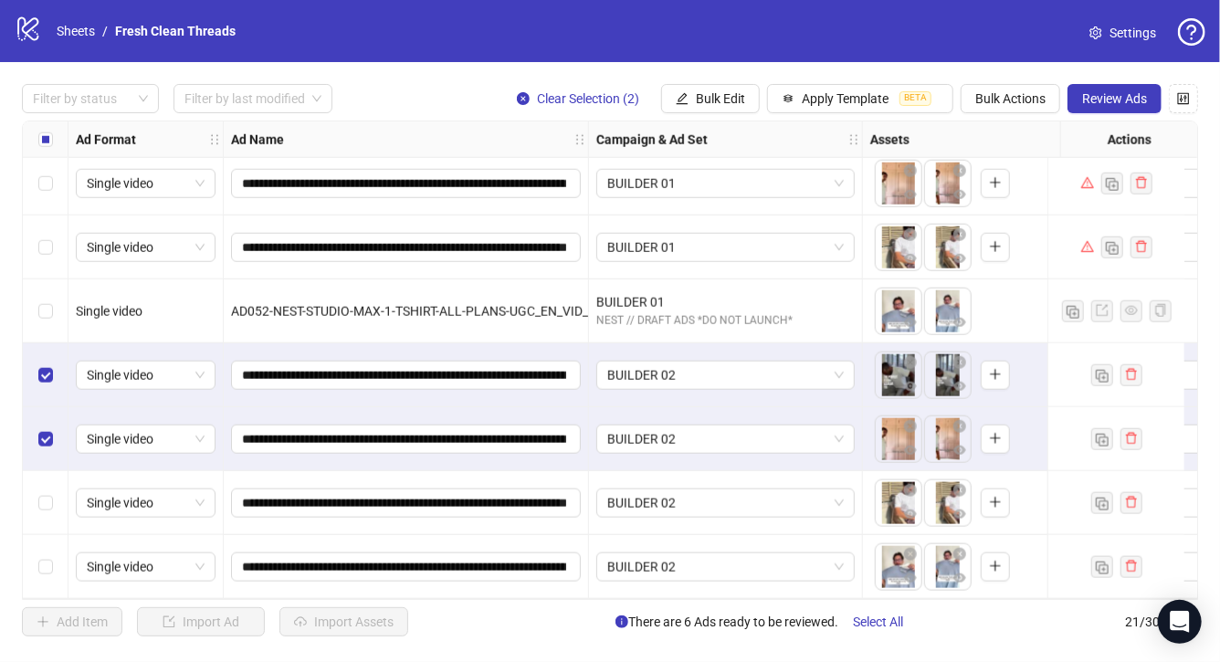
click at [46, 478] on div "Select row 20" at bounding box center [46, 503] width 46 height 64
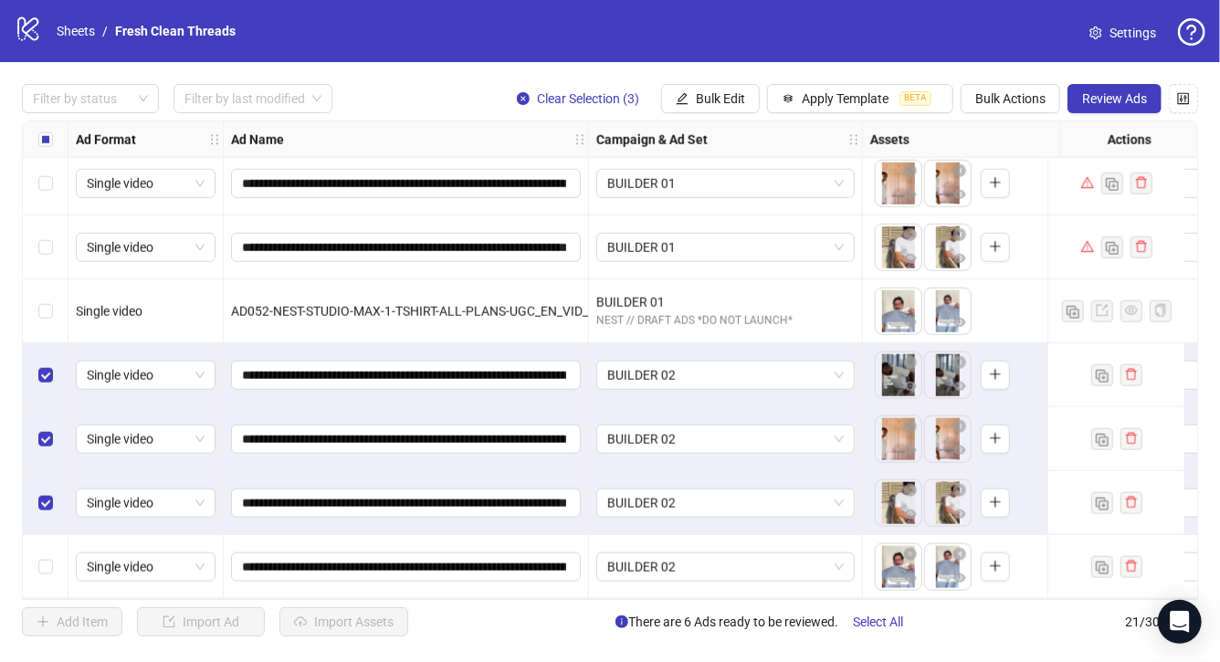
click at [54, 554] on div "Select row 21" at bounding box center [46, 567] width 46 height 64
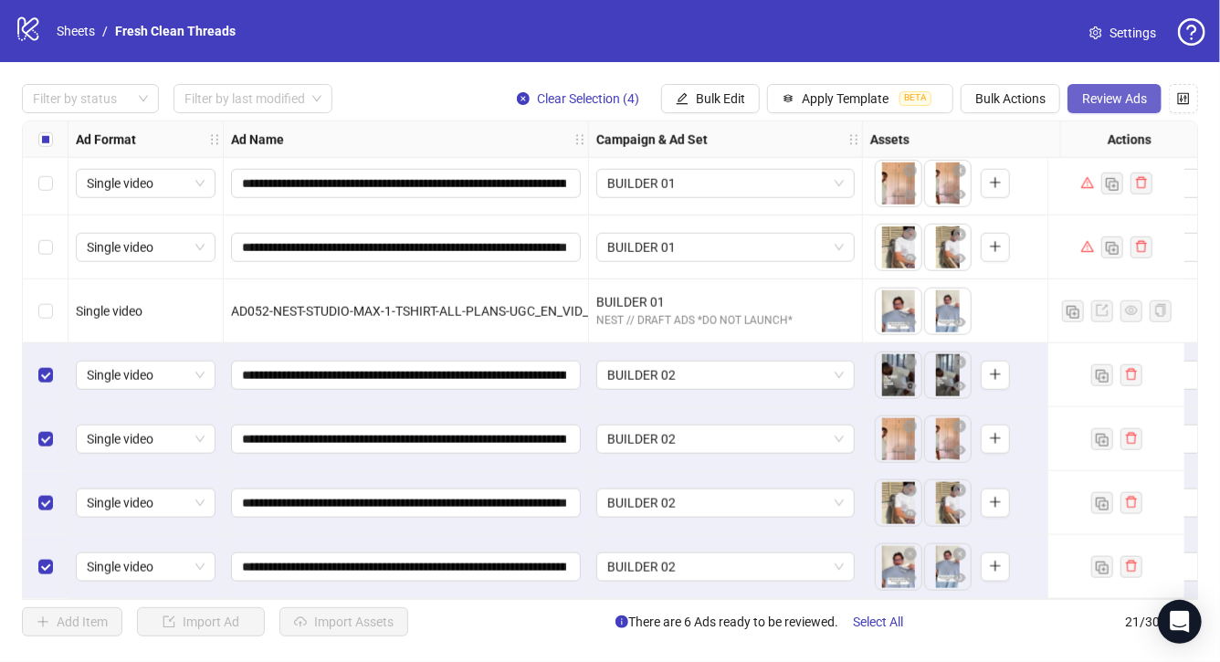
click at [1118, 96] on span "Review Ads" at bounding box center [1114, 98] width 65 height 15
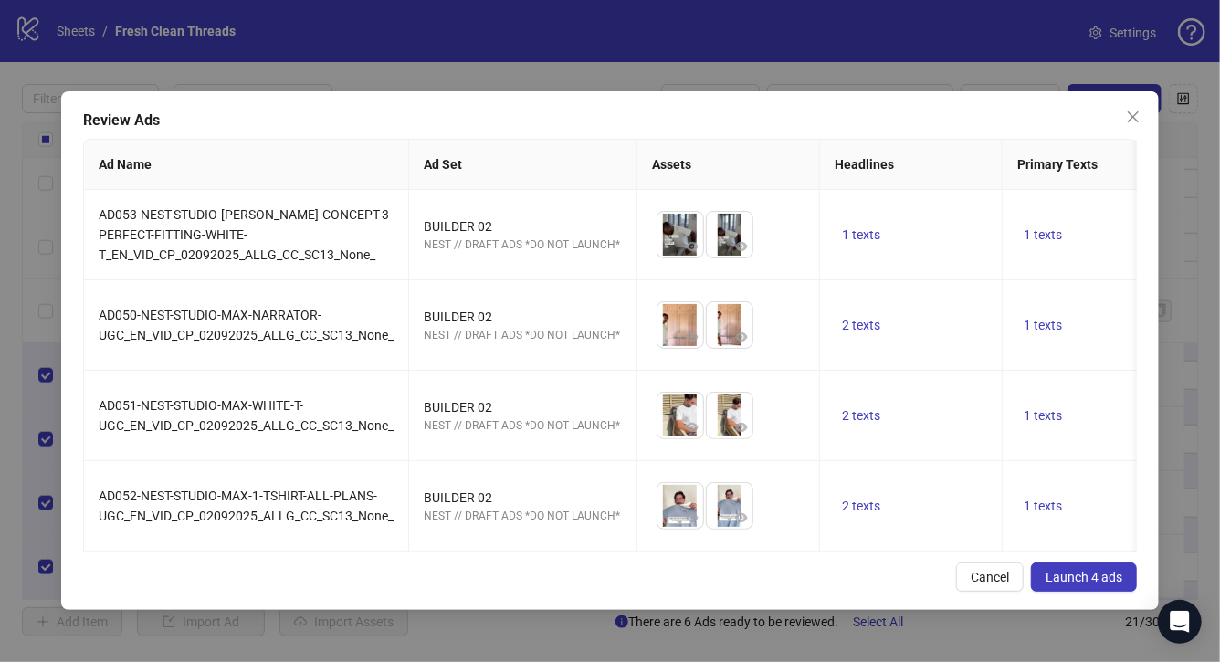
click at [1097, 579] on span "Launch 4 ads" at bounding box center [1083, 577] width 77 height 15
